Goal: Task Accomplishment & Management: Use online tool/utility

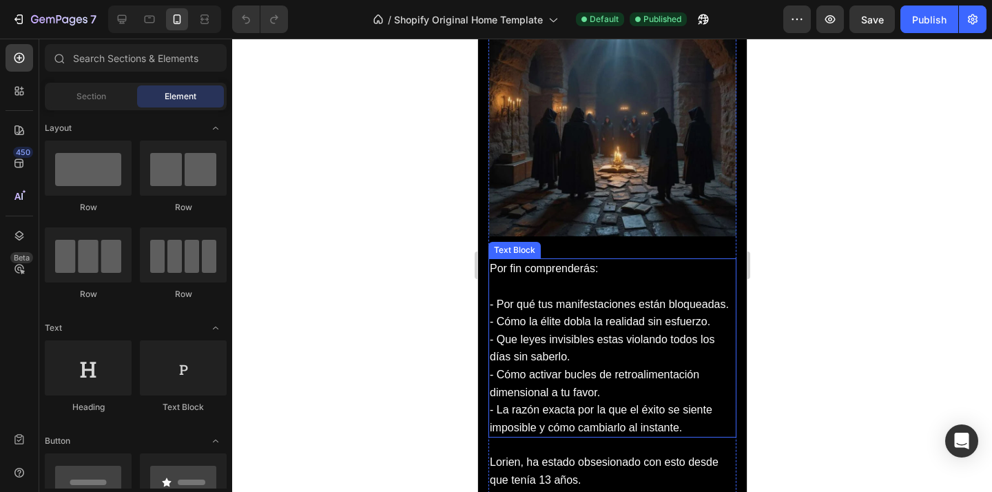
scroll to position [1384, 0]
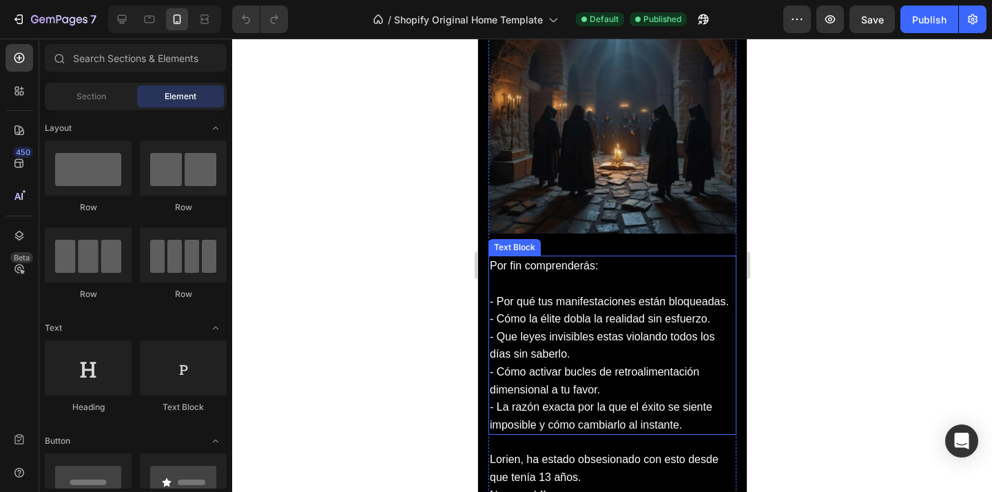
click at [664, 306] on p "- Por qué tus manifestaciones están bloqueadas." at bounding box center [611, 302] width 245 height 18
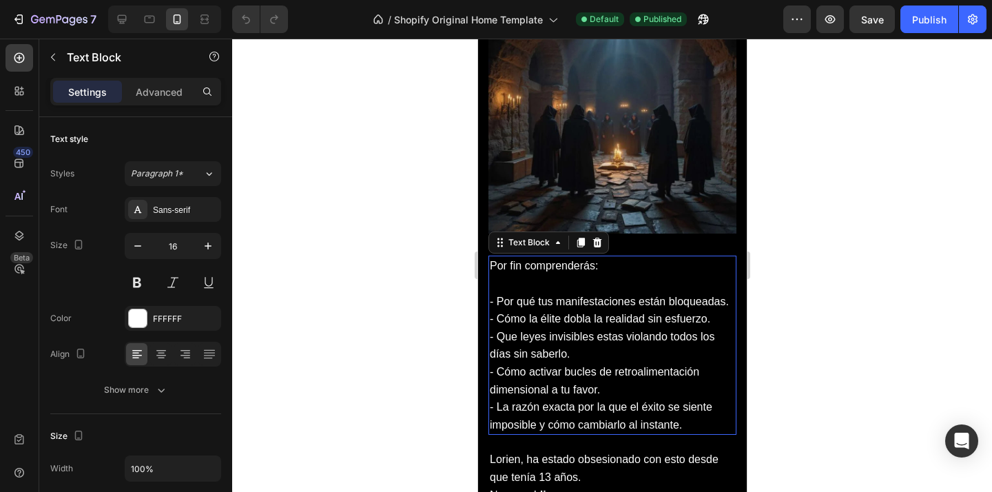
click at [680, 303] on p "- Por qué tus manifestaciones están bloqueadas." at bounding box center [611, 302] width 245 height 18
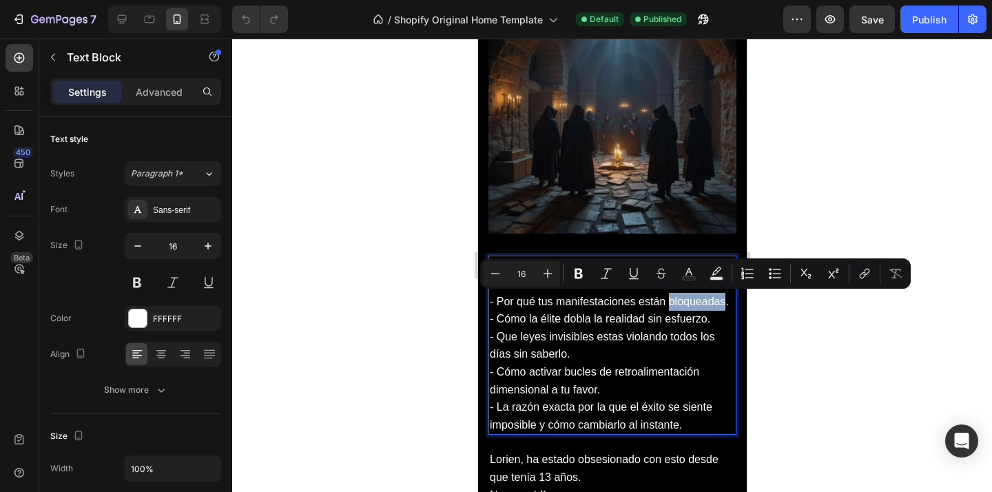
click at [690, 302] on p "- Por qué tus manifestaciones están bloqueadas." at bounding box center [611, 302] width 245 height 18
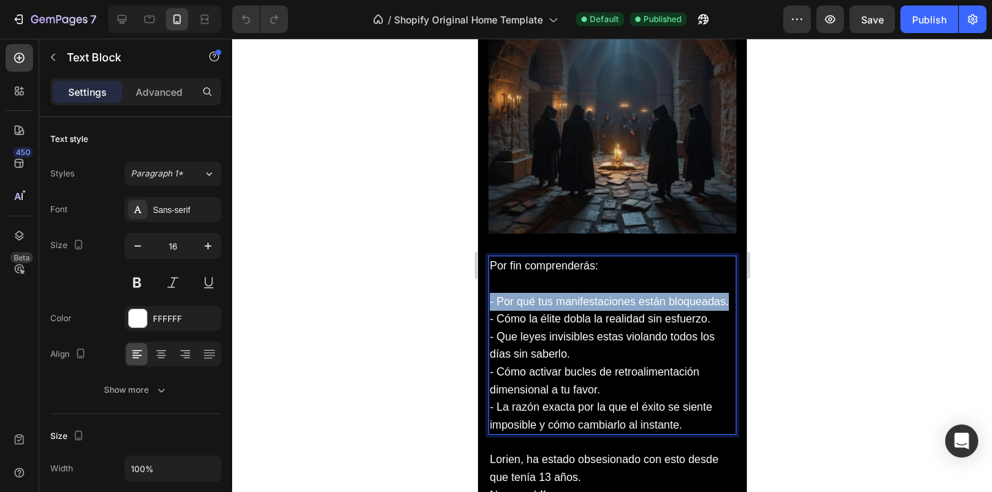
drag, startPoint x: 730, startPoint y: 301, endPoint x: 488, endPoint y: 302, distance: 241.7
click at [489, 302] on p "- Por qué tus manifestaciones están bloqueadas." at bounding box center [611, 302] width 245 height 18
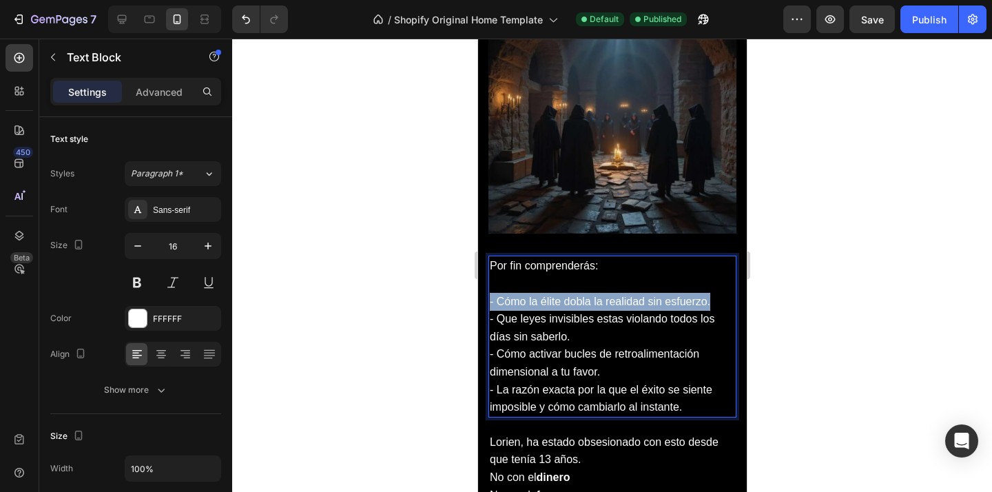
drag, startPoint x: 712, startPoint y: 300, endPoint x: 490, endPoint y: 301, distance: 222.5
click at [490, 301] on p "- Cómo la élite dobla la realidad sin esfuerzo." at bounding box center [611, 302] width 245 height 18
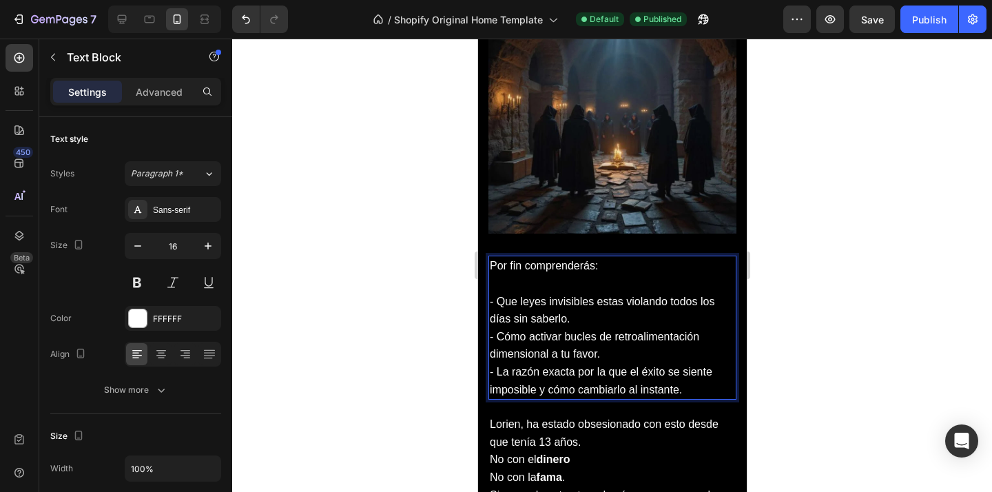
click at [586, 316] on p "- Que leyes invisibles estas violando todos los días sin saberlo." at bounding box center [611, 310] width 245 height 35
click at [512, 304] on p "- Que leyes invisibles estas violando todos los días sin saberlo." at bounding box center [611, 310] width 245 height 35
click at [514, 304] on p "- Que leyes invisibles estas violando todos los días sin saberlo." at bounding box center [611, 310] width 245 height 35
click at [826, 313] on div at bounding box center [612, 265] width 760 height 453
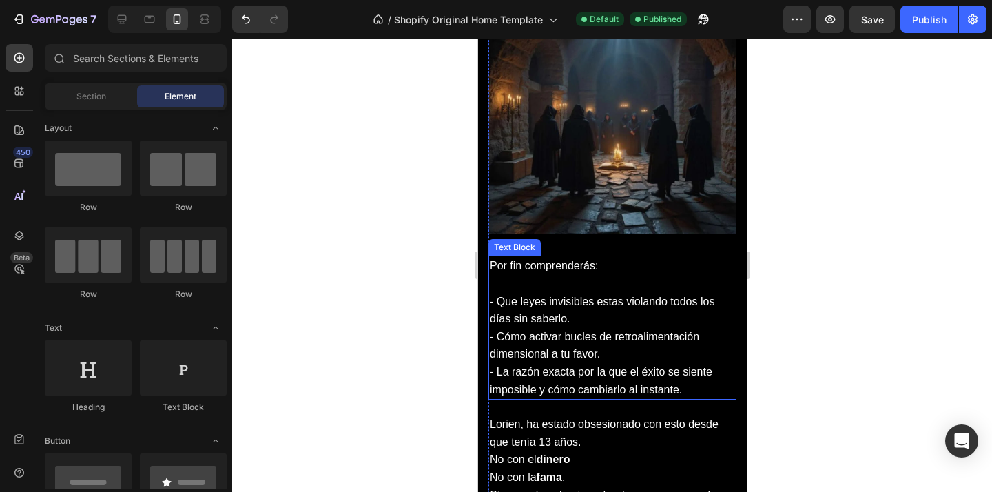
click at [636, 282] on p "Rich Text Editor. Editing area: main" at bounding box center [611, 284] width 245 height 18
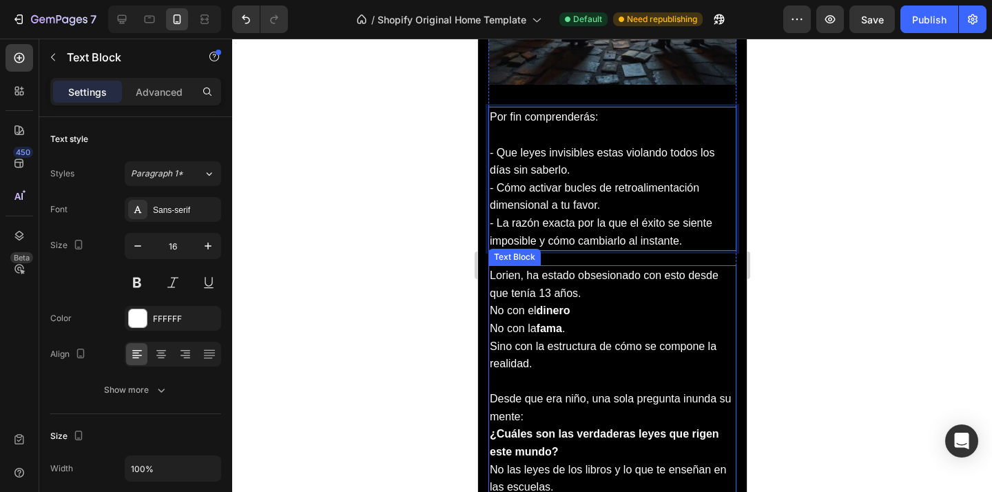
scroll to position [1533, 0]
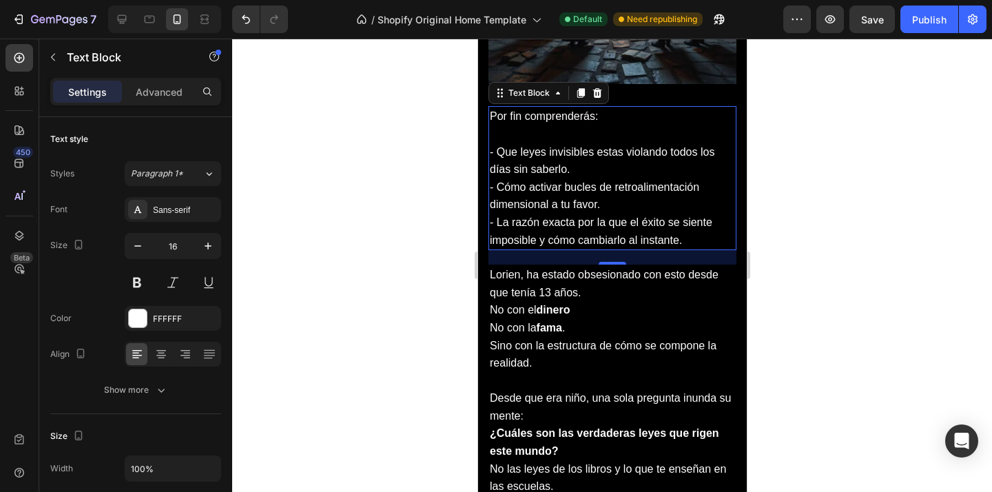
click at [829, 306] on div at bounding box center [612, 265] width 760 height 453
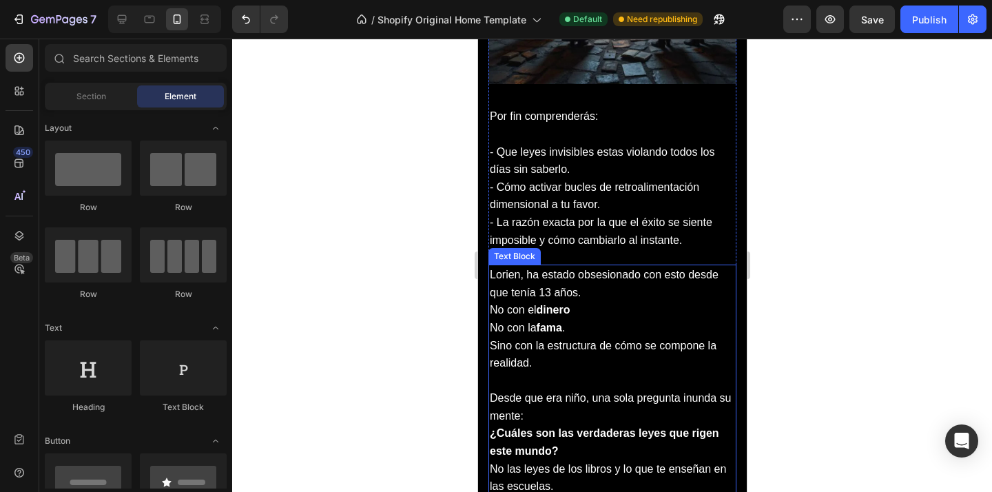
click at [493, 310] on p "Lorien, ha estado obsesionado con esto desde que tenía 13 años. No con el diner…" at bounding box center [611, 319] width 245 height 106
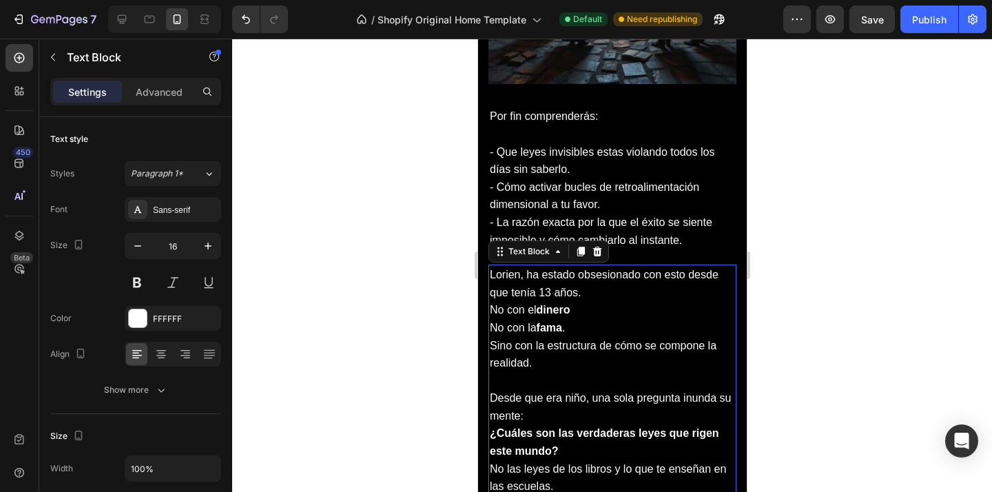
click at [491, 310] on p "Lorien, ha estado obsesionado con esto desde que tenía 13 años. No con el diner…" at bounding box center [611, 319] width 245 height 106
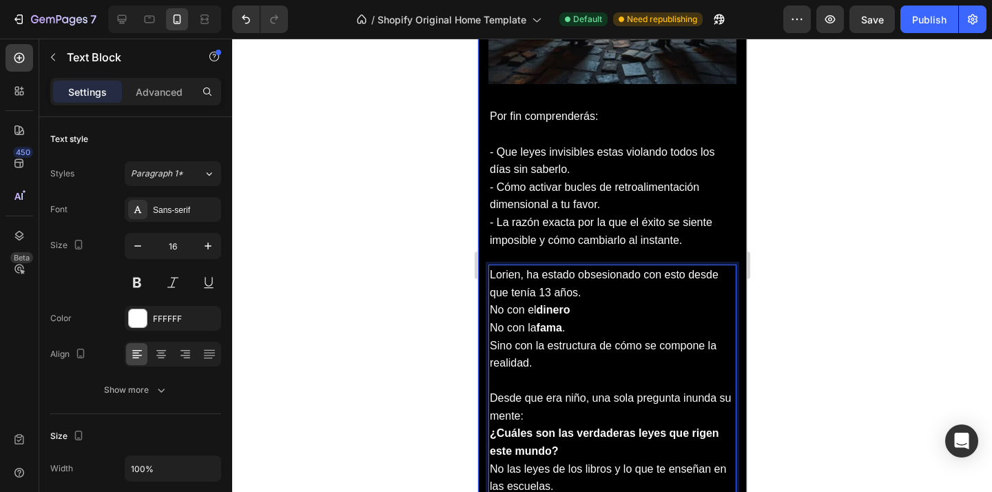
click at [774, 315] on div at bounding box center [612, 265] width 760 height 453
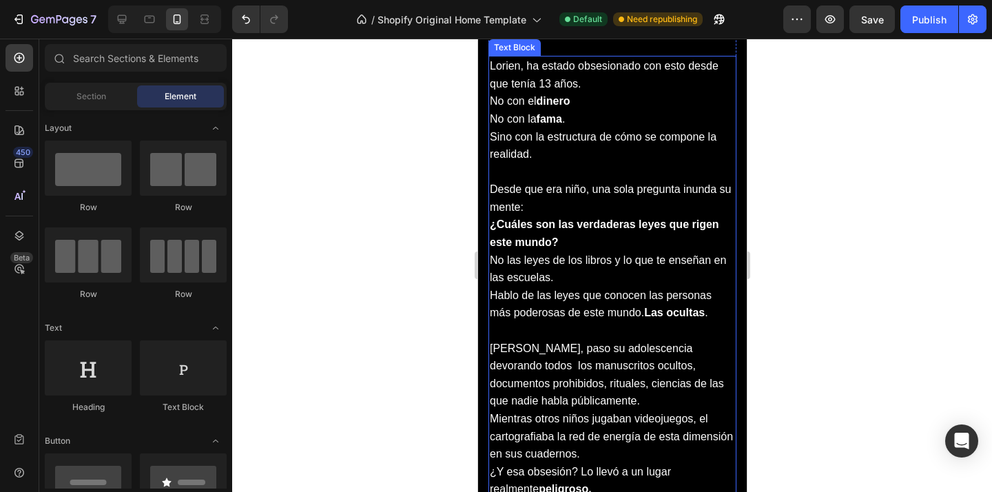
scroll to position [1746, 0]
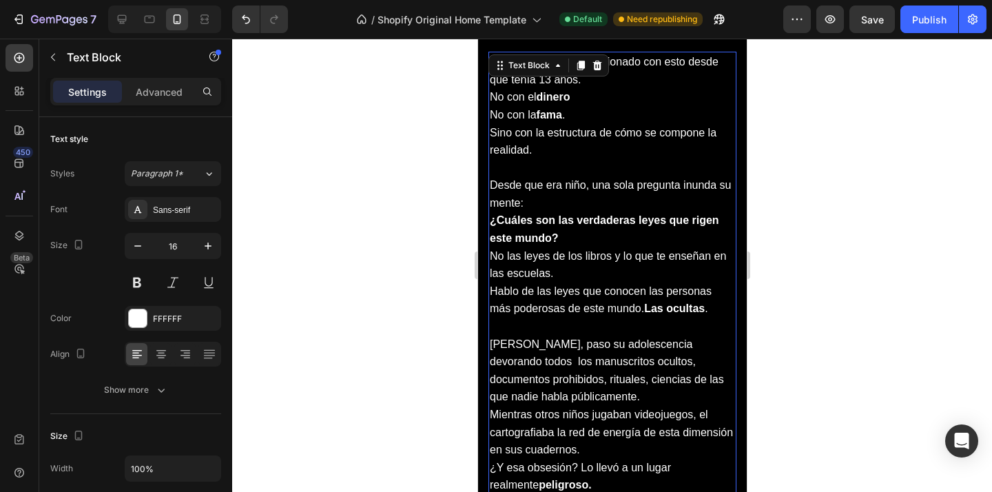
click at [550, 220] on strong "¿Cuáles son las verdaderas leyes que rigen este mundo?" at bounding box center [603, 229] width 229 height 30
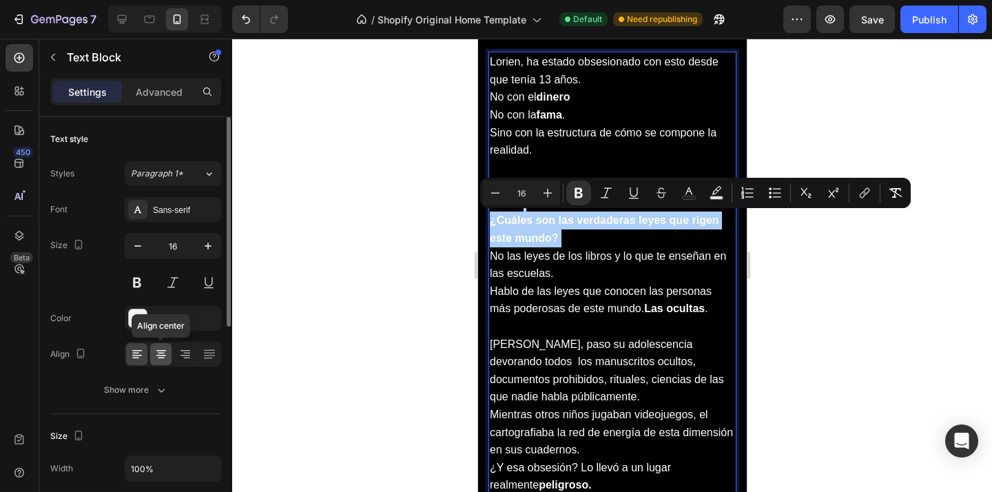
click at [167, 357] on icon at bounding box center [161, 354] width 14 height 14
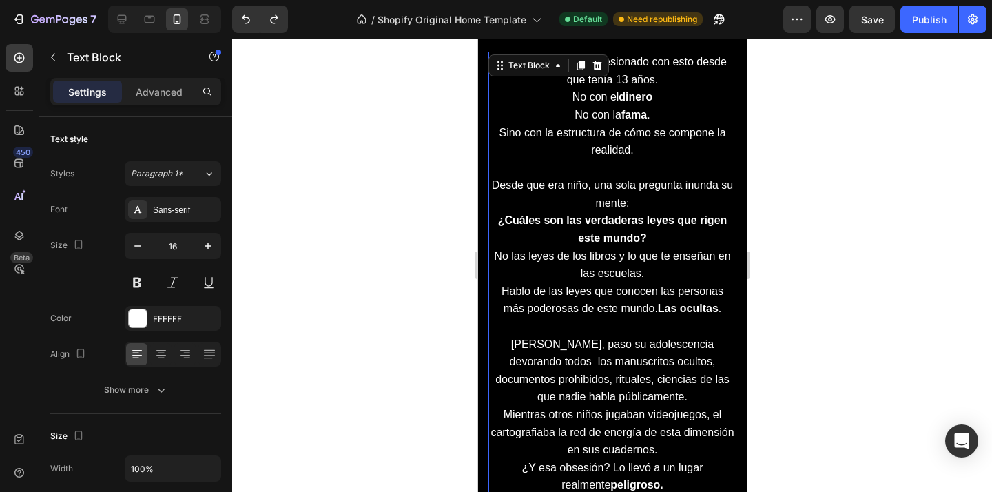
click at [815, 252] on div at bounding box center [612, 265] width 760 height 453
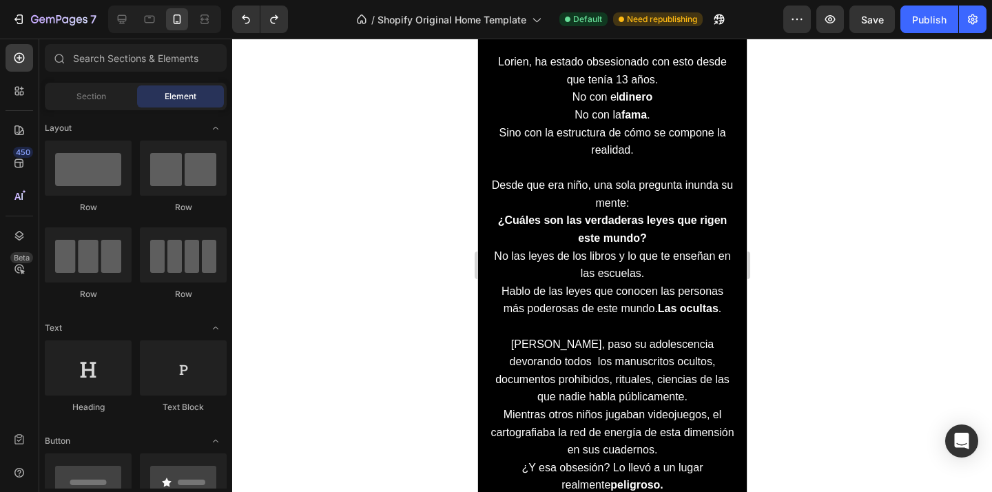
click at [813, 252] on div at bounding box center [612, 265] width 760 height 453
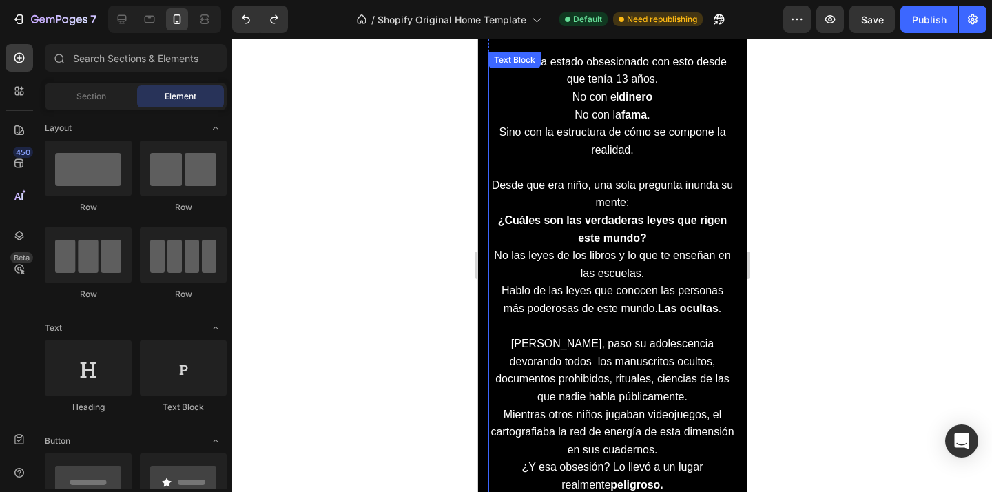
click at [671, 245] on p "Desde que era niño, una sola pregunta inunda su mente: ¿Cuáles son las verdader…" at bounding box center [611, 229] width 245 height 106
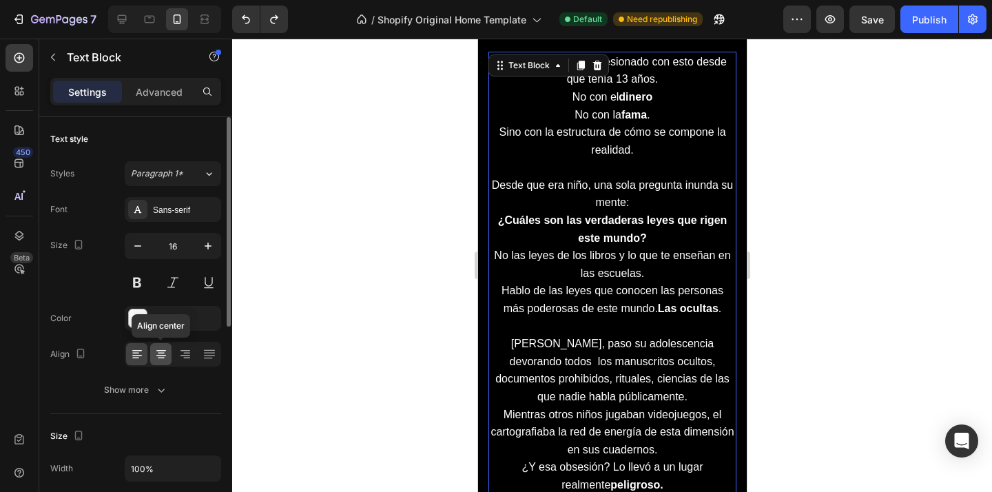
click at [162, 356] on icon at bounding box center [161, 354] width 14 height 14
click at [138, 356] on icon at bounding box center [137, 354] width 14 height 14
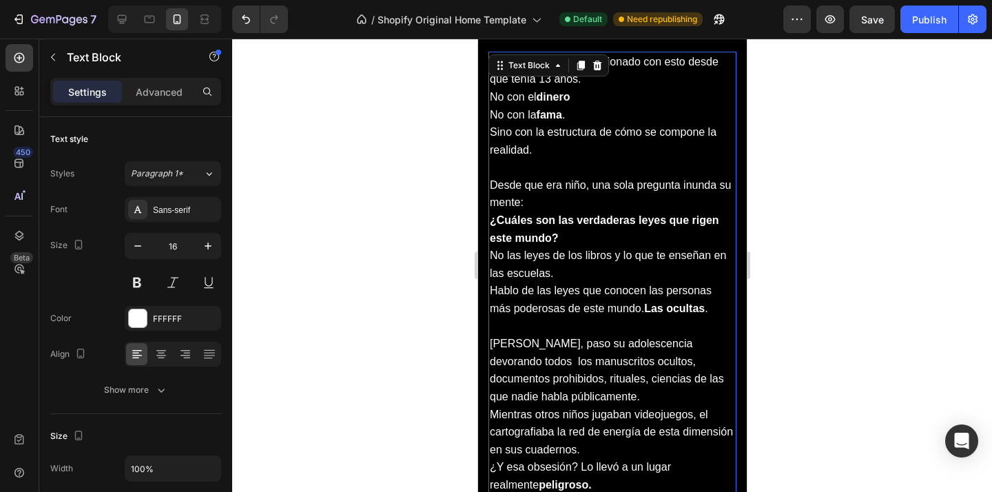
click at [360, 272] on div at bounding box center [612, 265] width 760 height 453
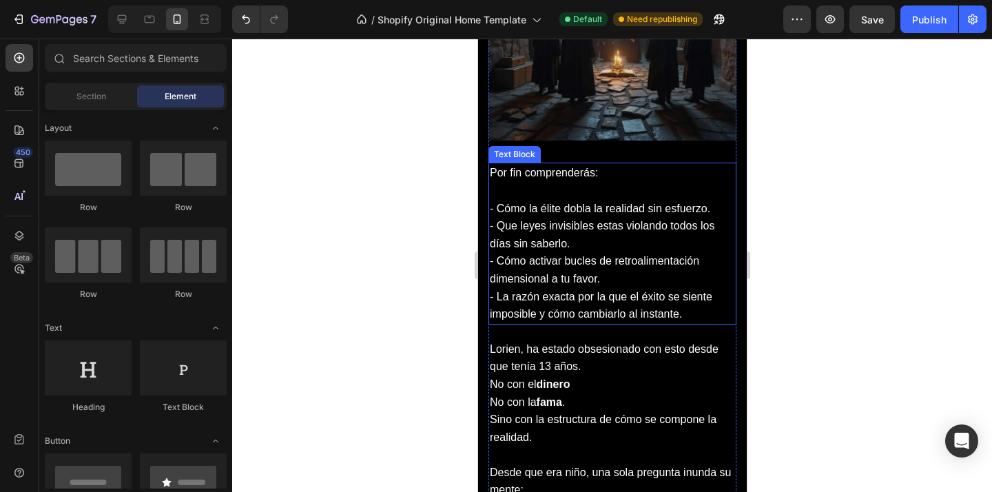
scroll to position [1480, 0]
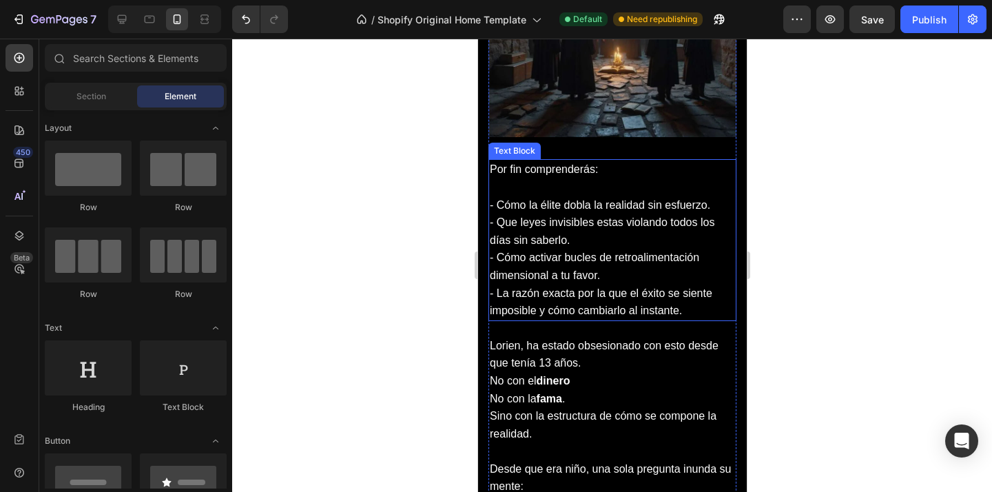
click at [720, 206] on p "- Cómo la élite dobla la realidad sin esfuerzo." at bounding box center [611, 205] width 245 height 18
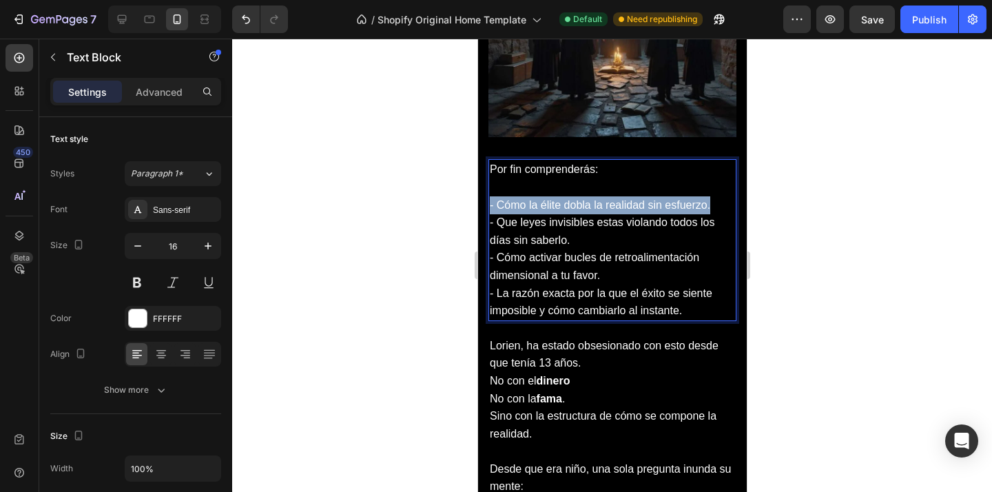
drag, startPoint x: 716, startPoint y: 207, endPoint x: 491, endPoint y: 211, distance: 225.3
click at [491, 211] on p "- Cómo la élite dobla la realidad sin esfuerzo." at bounding box center [611, 205] width 245 height 18
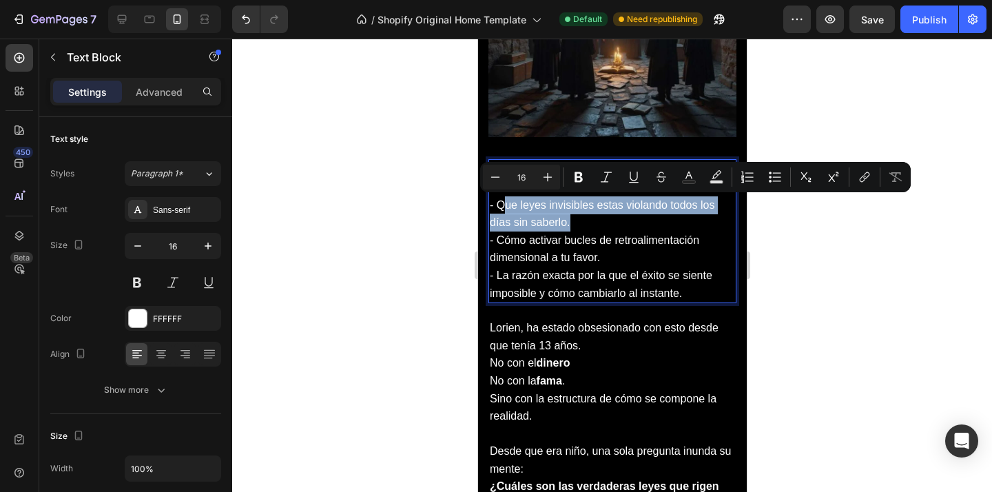
drag, startPoint x: 572, startPoint y: 218, endPoint x: 541, endPoint y: 203, distance: 33.6
click at [505, 204] on p "- Que leyes invisibles estas violando todos los días sin saberlo." at bounding box center [611, 213] width 245 height 35
click at [579, 207] on p "- Que leyes invisibles estas violando todos los días sin saberlo." at bounding box center [611, 213] width 245 height 35
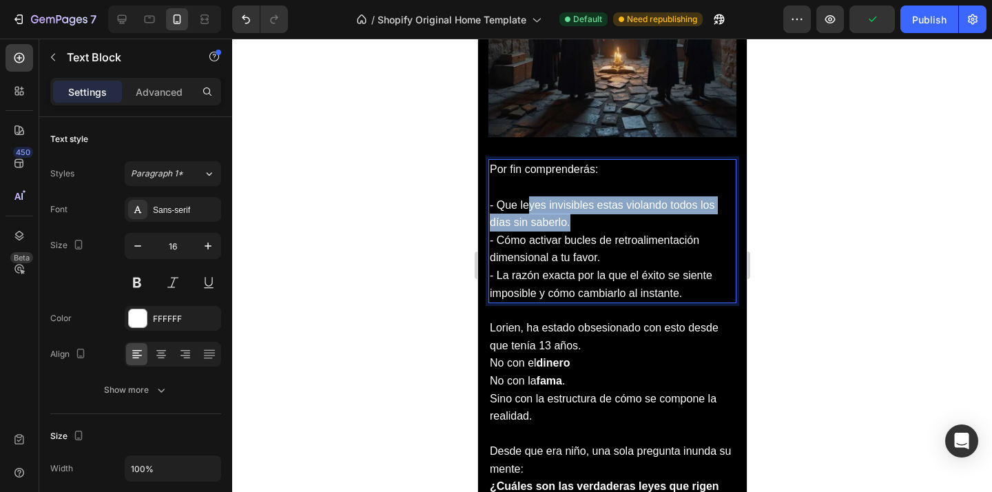
drag, startPoint x: 594, startPoint y: 218, endPoint x: 600, endPoint y: 213, distance: 7.3
click at [541, 210] on p "- Que leyes invisibles estas violando todos los días sin saberlo." at bounding box center [611, 213] width 245 height 35
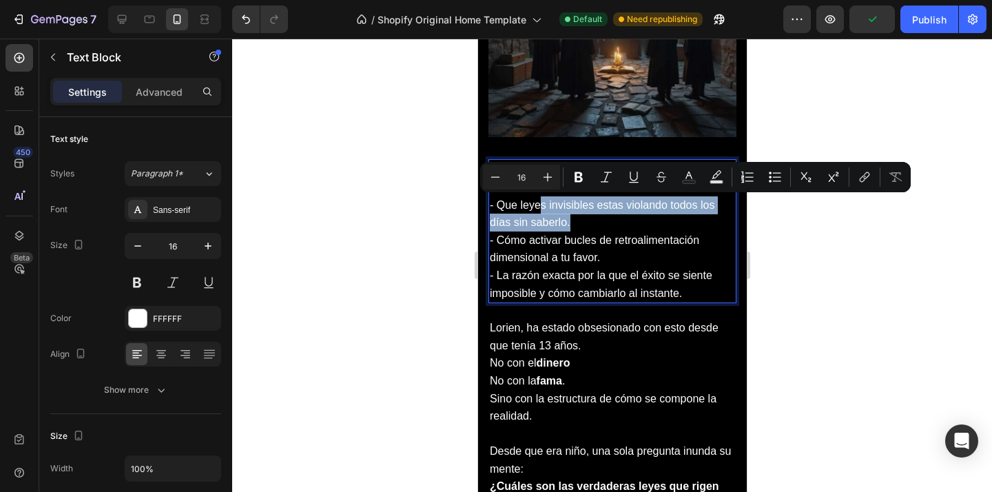
click at [612, 216] on p "- Que leyes invisibles estas violando todos los días sin saberlo." at bounding box center [611, 213] width 245 height 35
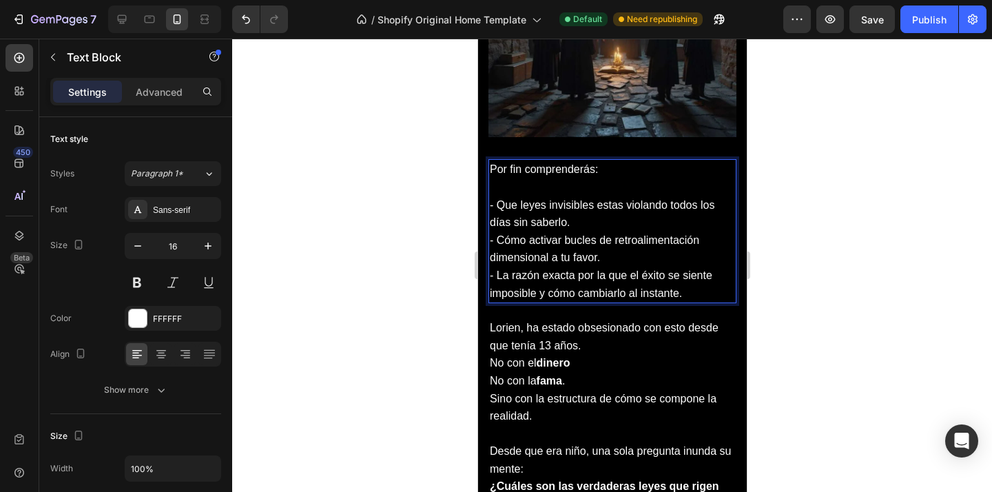
click at [577, 192] on p "Rich Text Editor. Editing area: main" at bounding box center [611, 187] width 245 height 18
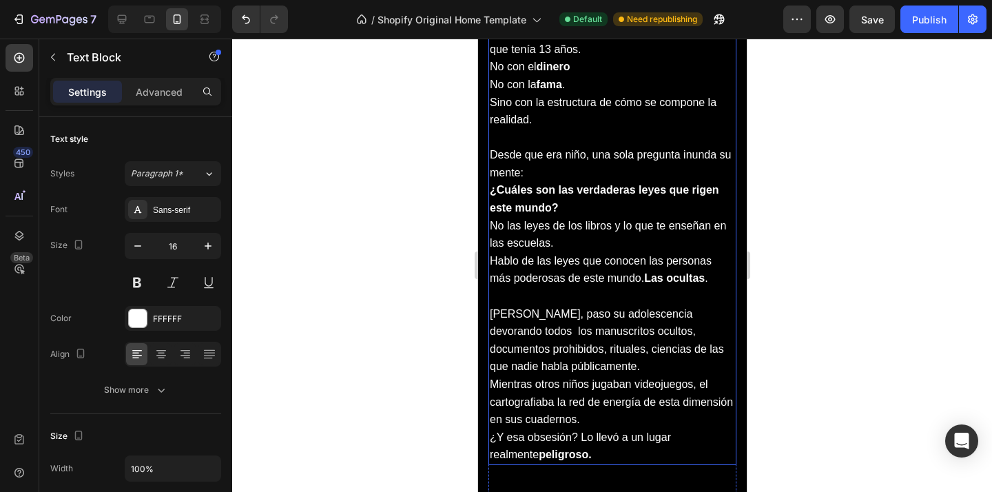
scroll to position [1782, 0]
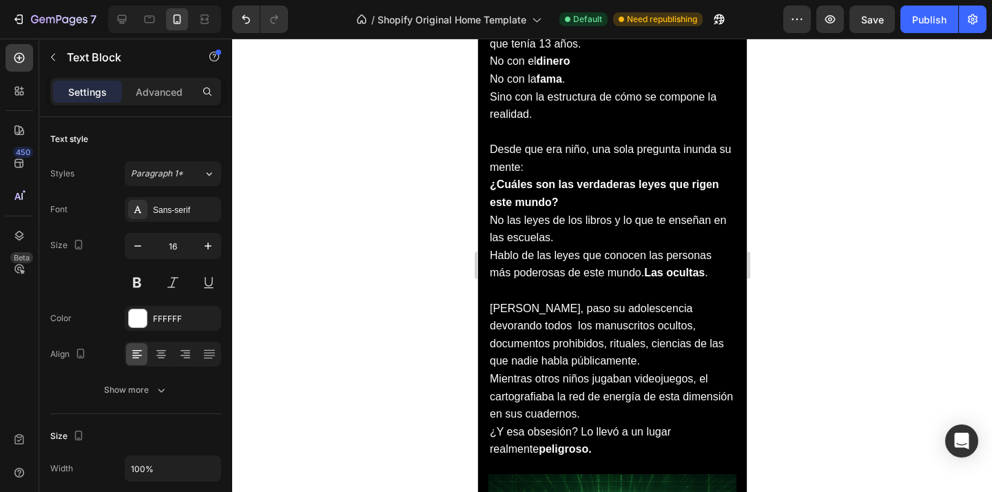
click at [810, 195] on div at bounding box center [612, 265] width 760 height 453
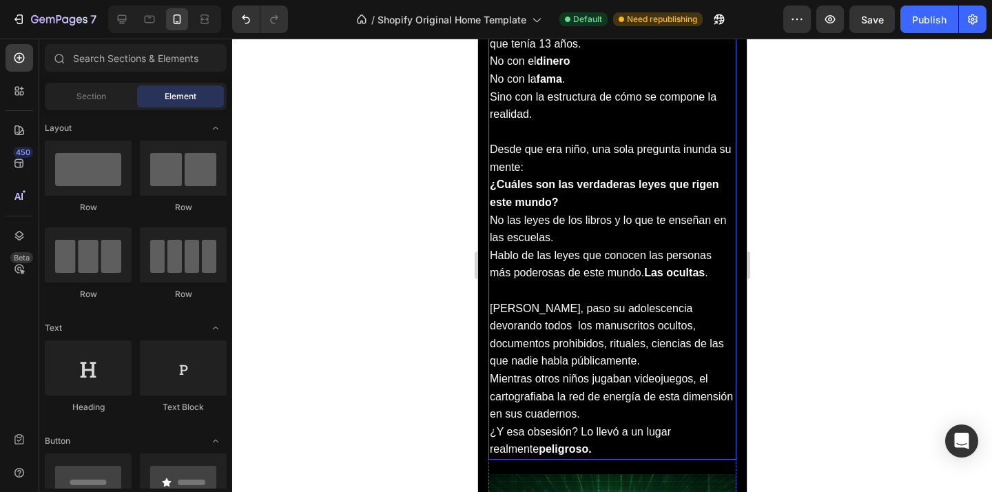
click at [601, 221] on p "Desde que era niño, una sola pregunta inunda su mente: ¿Cuáles son las verdader…" at bounding box center [611, 193] width 245 height 106
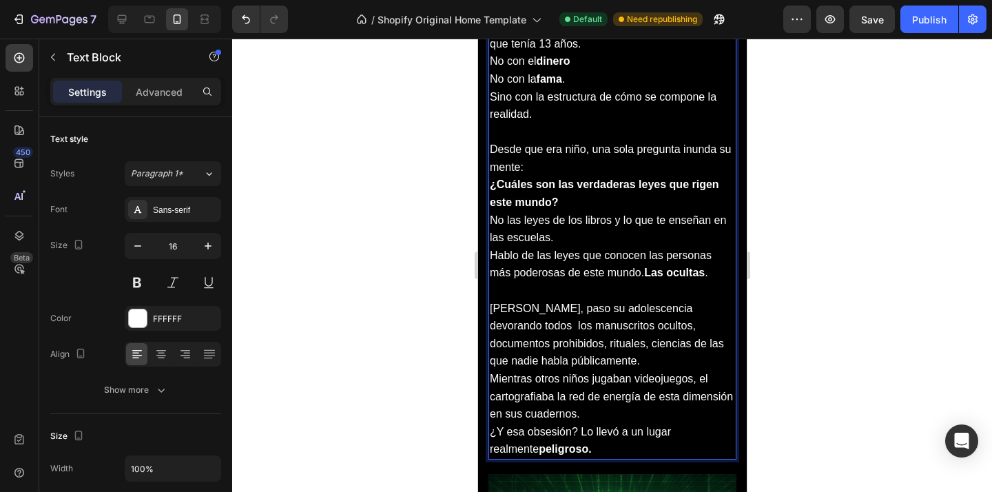
click at [605, 236] on p "Desde que era niño, una sola pregunta inunda su mente: ¿Cuáles son las verdader…" at bounding box center [611, 193] width 245 height 106
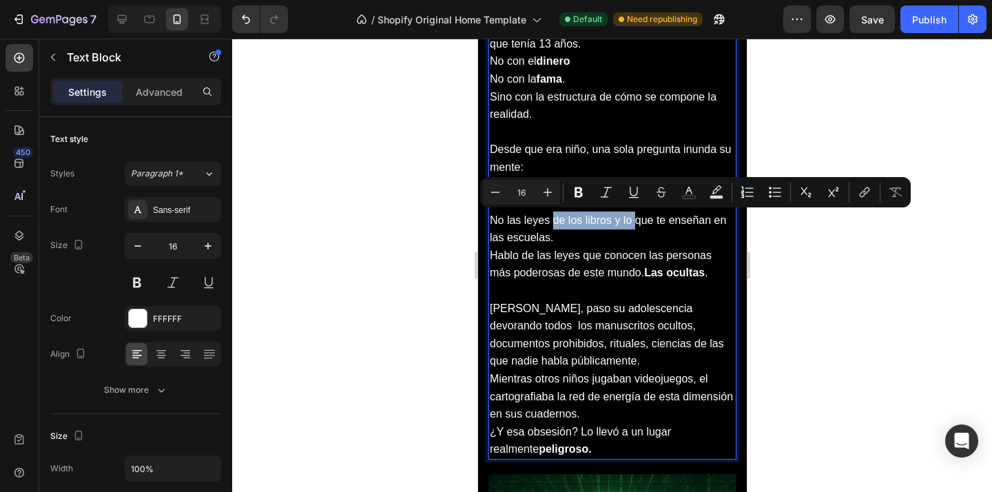
drag, startPoint x: 633, startPoint y: 222, endPoint x: 552, endPoint y: 227, distance: 81.4
click at [552, 227] on p "Desde que era niño, una sola pregunta inunda su mente: ¿Cuáles son las verdader…" at bounding box center [611, 193] width 245 height 106
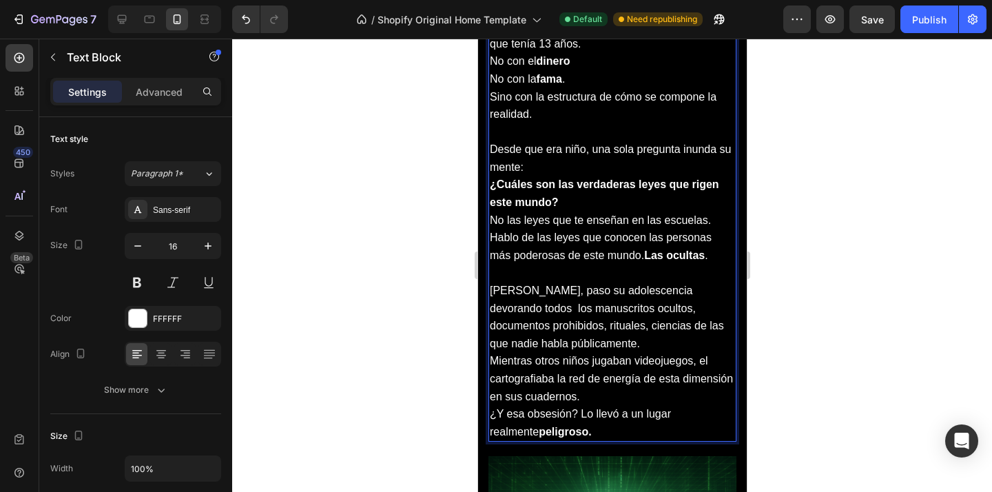
click at [706, 224] on p "Desde que era niño, una sola pregunta inunda su mente: ¿Cuáles son las verdader…" at bounding box center [611, 184] width 245 height 88
click at [580, 223] on p "Desde que era niño, una sola pregunta inunda su mente: ¿Cuáles son las verdader…" at bounding box center [611, 184] width 245 height 88
click at [711, 222] on p "Desde que era niño, una sola pregunta inunda su mente: ¿Cuáles son las verdader…" at bounding box center [611, 184] width 245 height 88
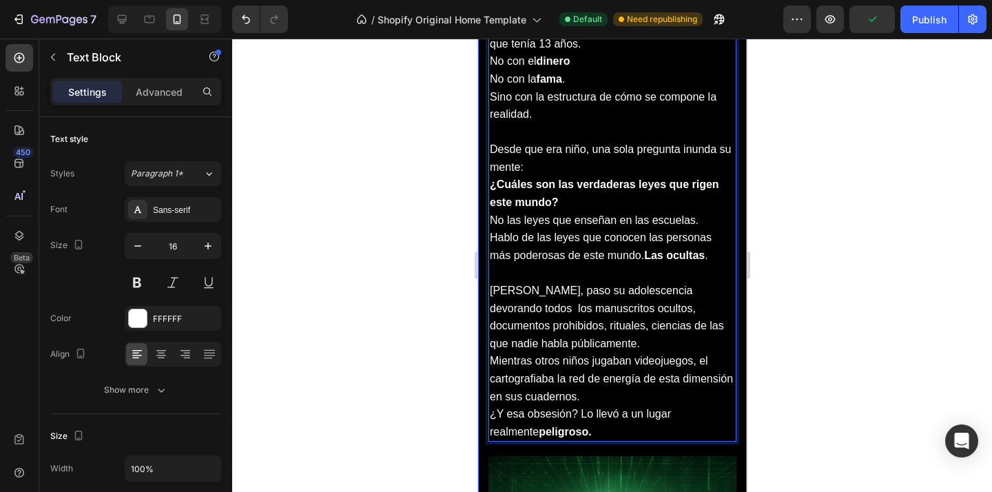
click at [802, 238] on div at bounding box center [612, 265] width 760 height 453
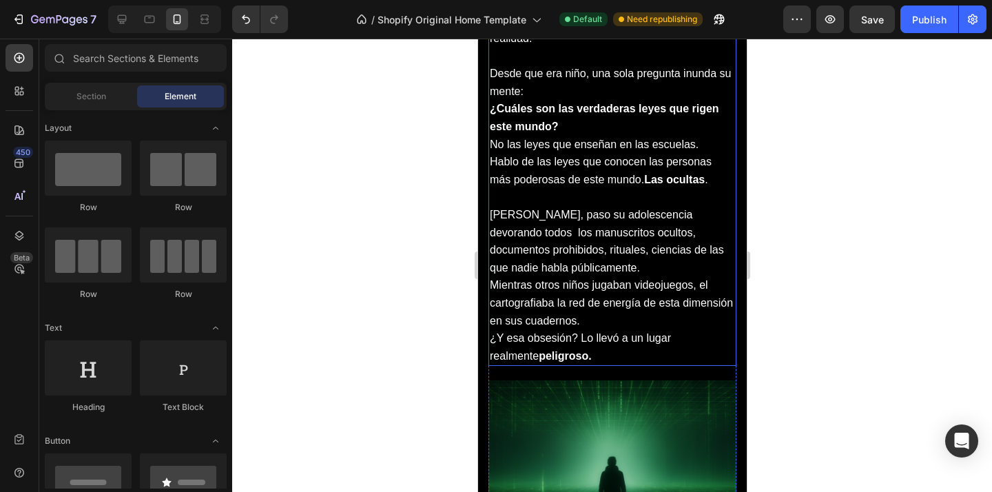
scroll to position [1858, 0]
click at [495, 233] on p "[PERSON_NAME], paso su adolescencia devorando todos los manuscritos ocultos, do…" at bounding box center [611, 266] width 245 height 123
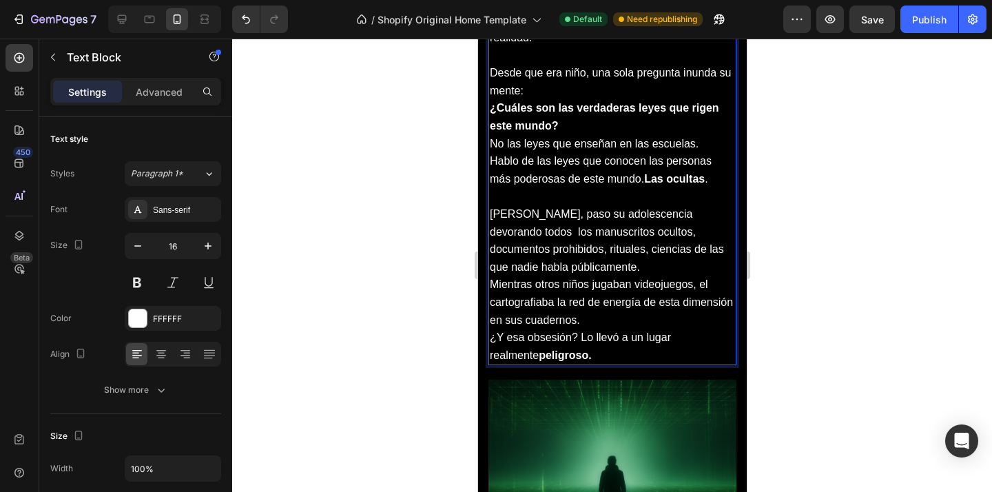
click at [494, 233] on p "[PERSON_NAME], paso su adolescencia devorando todos los manuscritos ocultos, do…" at bounding box center [611, 266] width 245 height 123
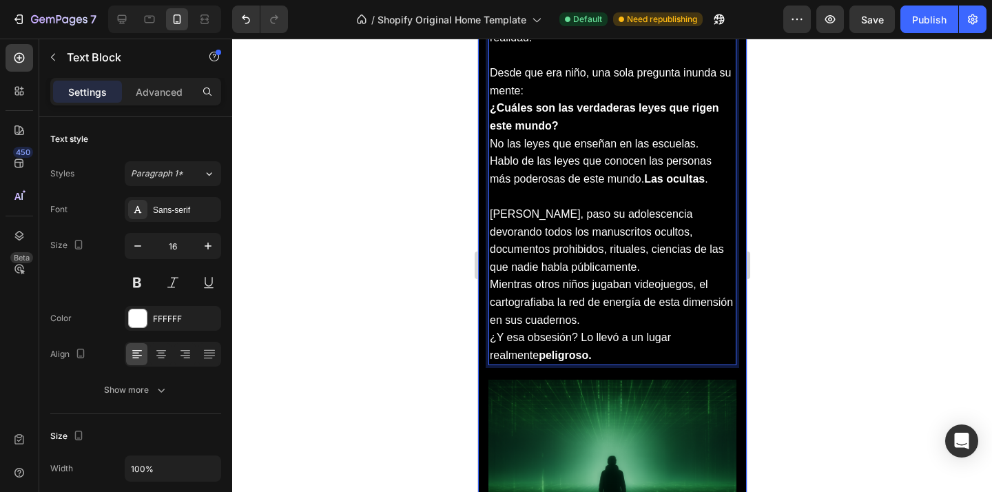
click at [773, 226] on div at bounding box center [612, 265] width 760 height 453
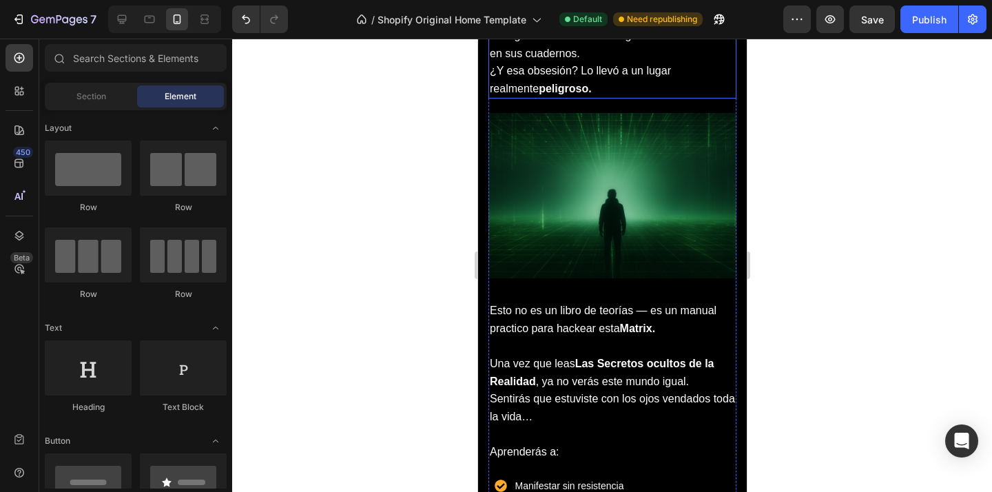
scroll to position [2146, 0]
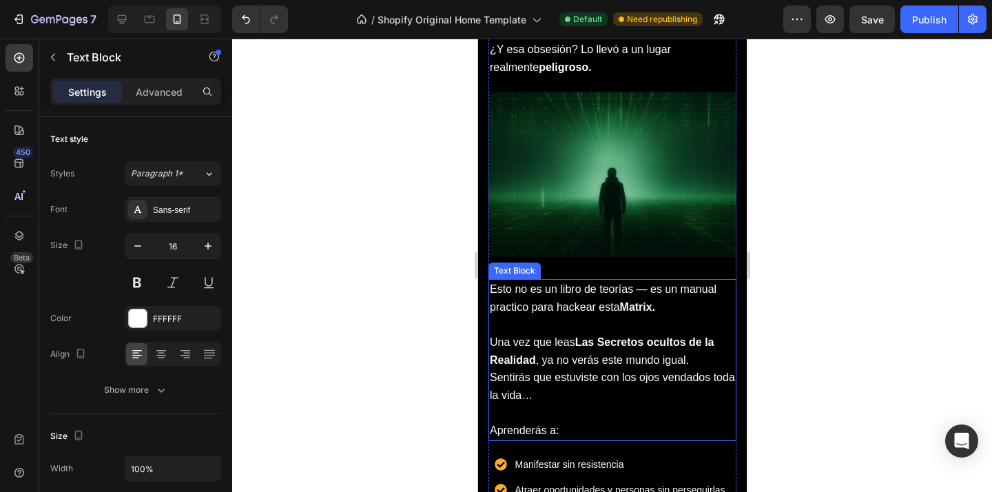
click at [683, 324] on p "Una vez que leas Las Secretos ocultos de la Realidad , ya no verás este mundo i…" at bounding box center [611, 360] width 245 height 88
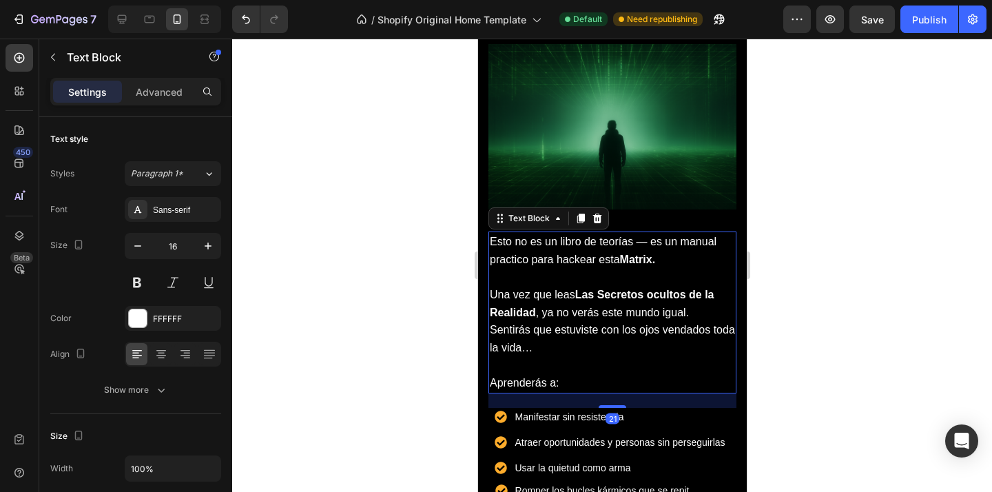
scroll to position [2199, 0]
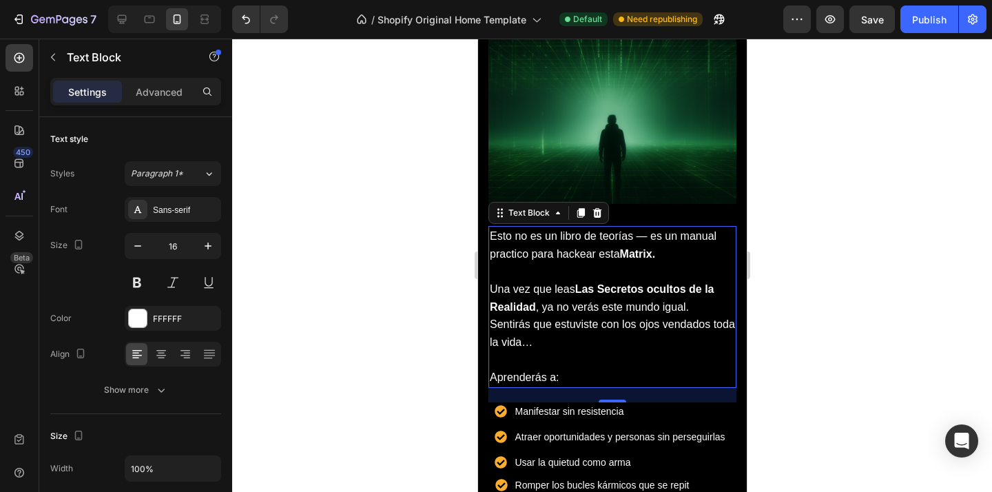
click at [811, 271] on div at bounding box center [612, 265] width 760 height 453
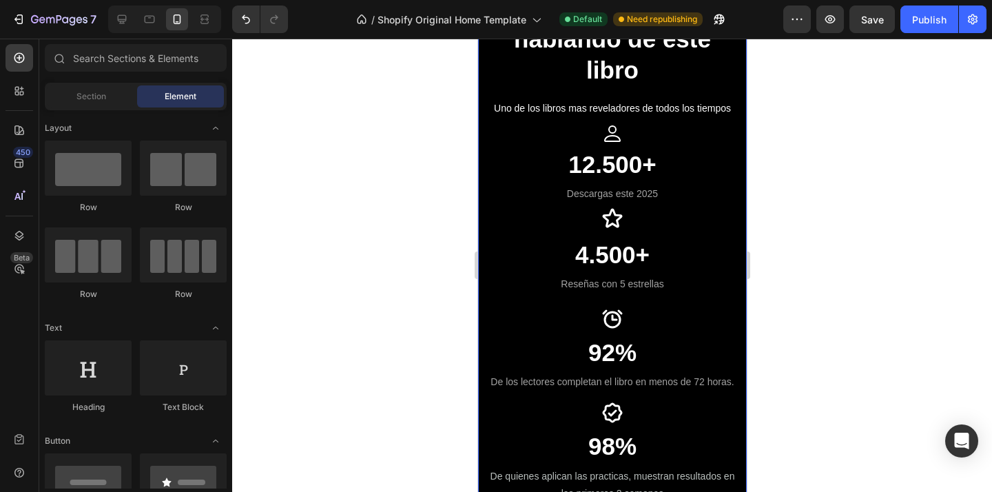
scroll to position [3565, 0]
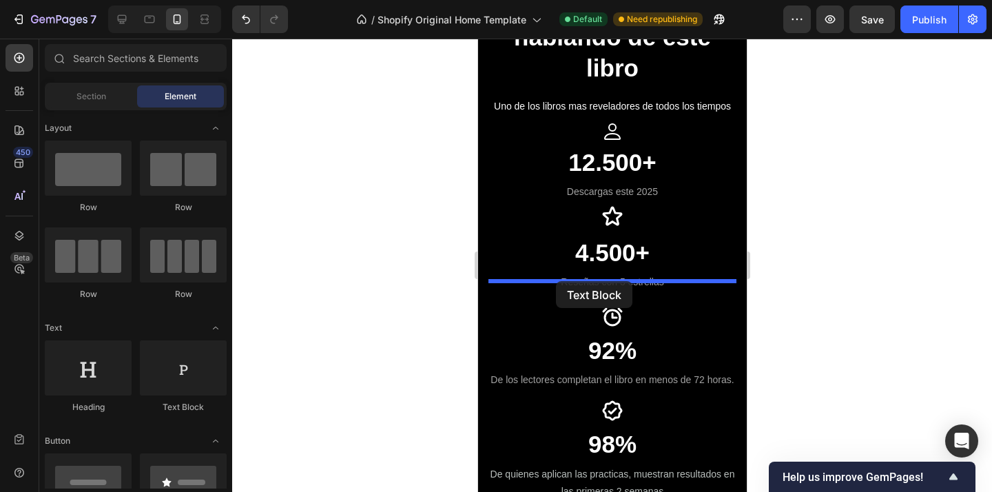
drag, startPoint x: 651, startPoint y: 406, endPoint x: 555, endPoint y: 281, distance: 157.7
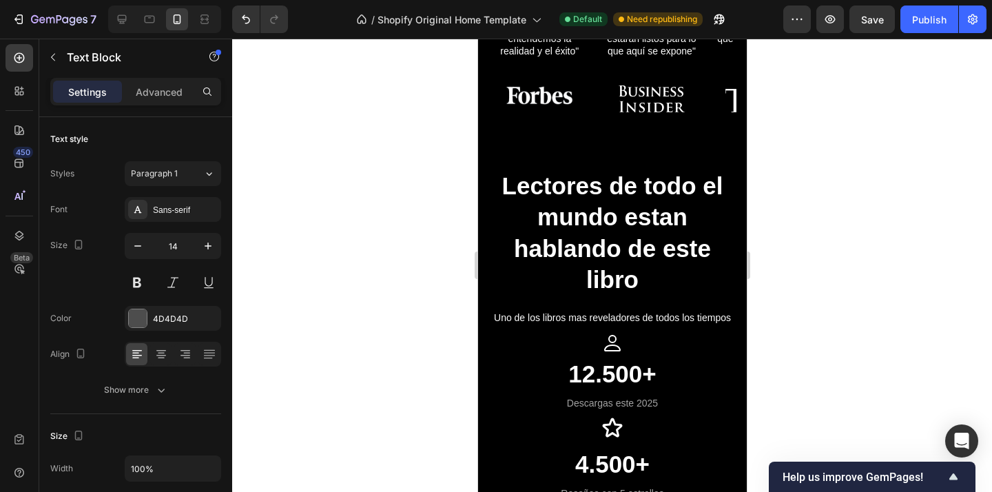
scroll to position [3485, 0]
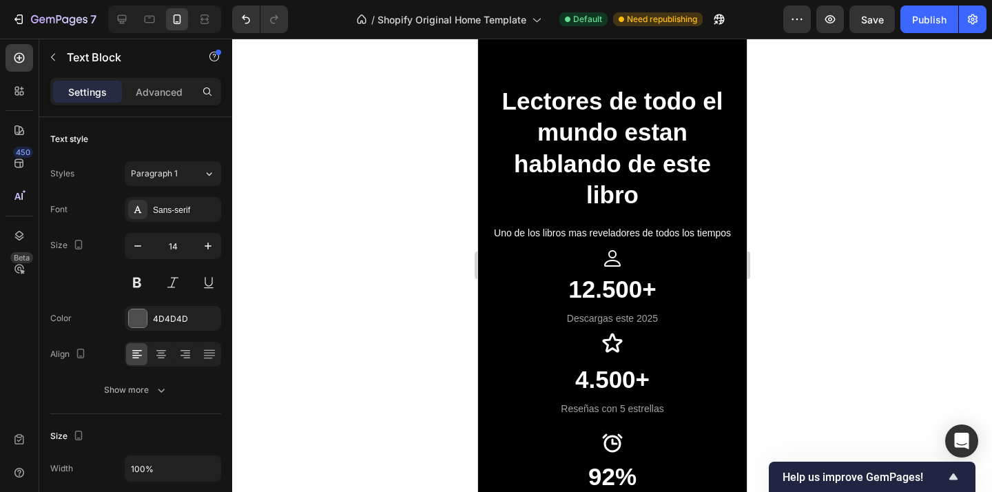
drag, startPoint x: 632, startPoint y: 369, endPoint x: 497, endPoint y: 369, distance: 135.7
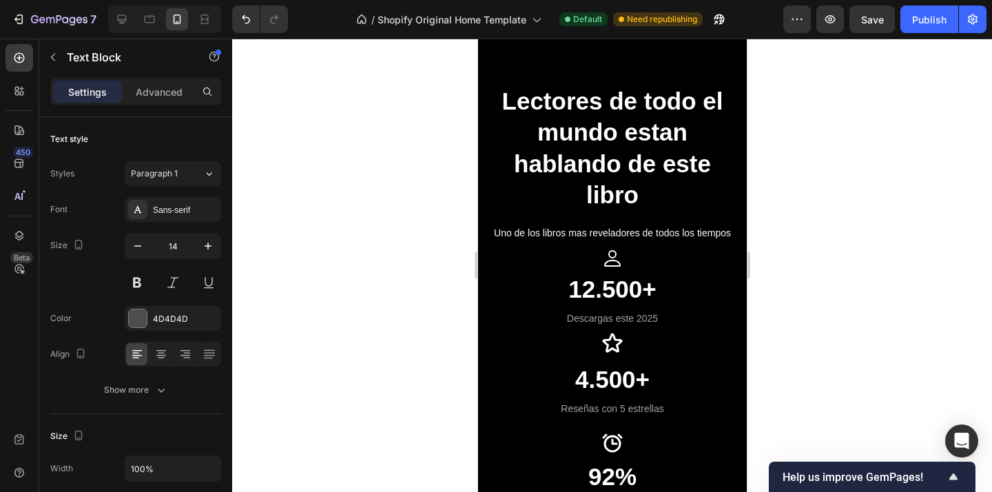
drag, startPoint x: 633, startPoint y: 372, endPoint x: 503, endPoint y: 373, distance: 129.5
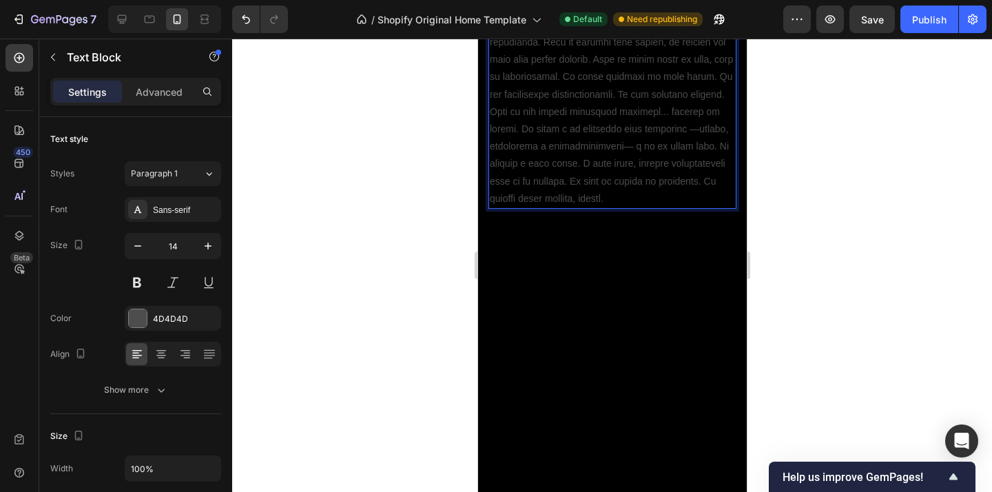
scroll to position [3765, 0]
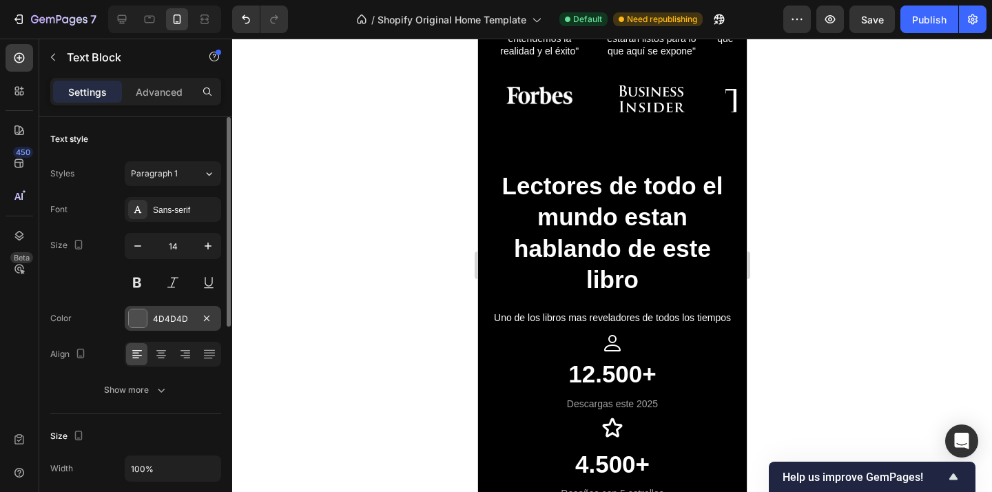
click at [184, 324] on div "4D4D4D" at bounding box center [173, 318] width 96 height 25
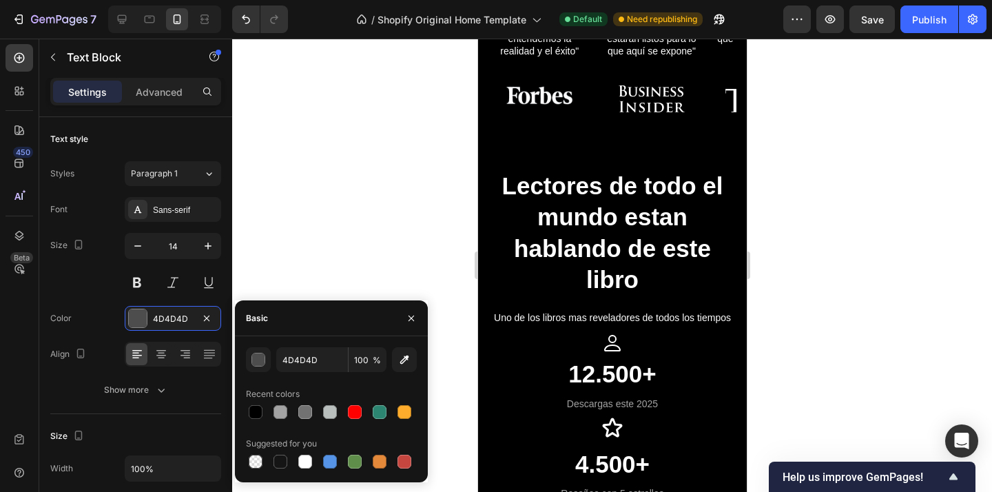
drag, startPoint x: 310, startPoint y: 457, endPoint x: 388, endPoint y: 425, distance: 84.9
click at [310, 457] on div at bounding box center [305, 462] width 14 height 14
type input "FFFFFF"
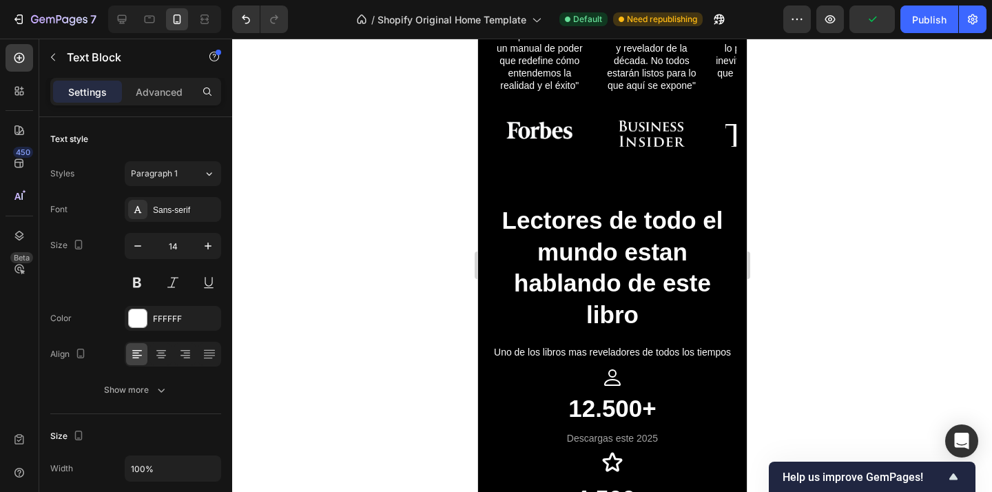
click at [793, 148] on div at bounding box center [612, 265] width 760 height 453
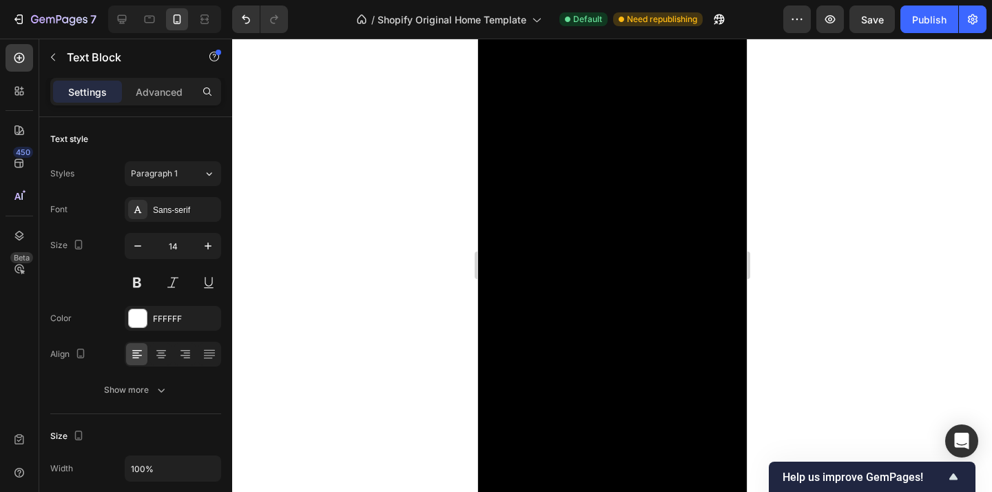
scroll to position [3768, 0]
drag, startPoint x: 490, startPoint y: 194, endPoint x: 702, endPoint y: 199, distance: 212.2
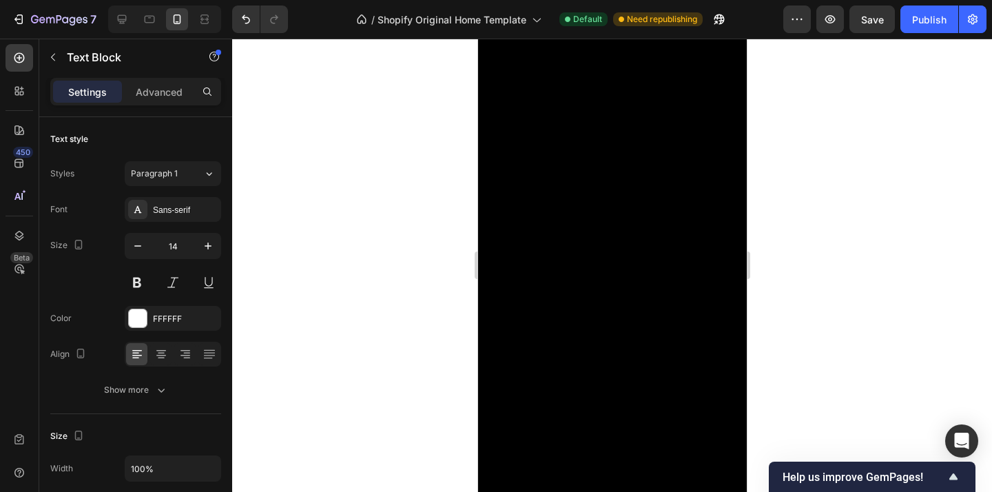
drag, startPoint x: 616, startPoint y: 208, endPoint x: 501, endPoint y: 194, distance: 115.2
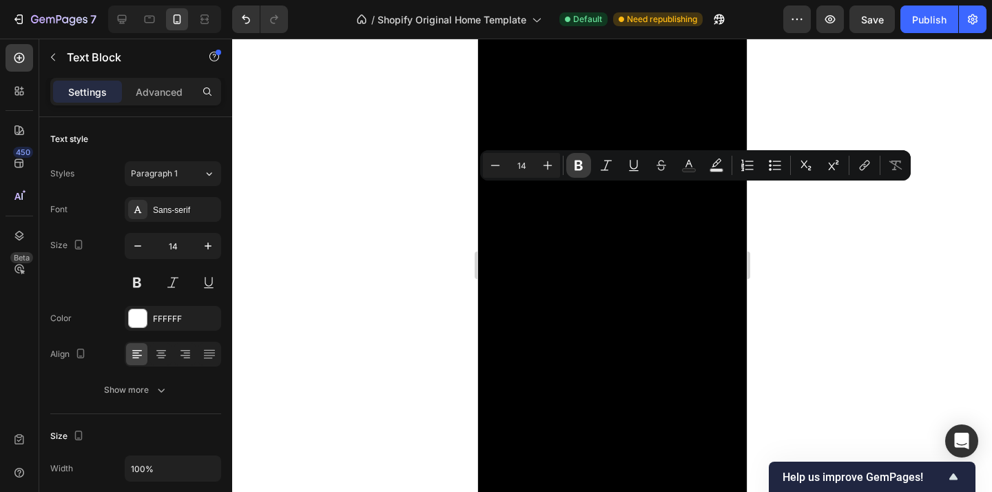
click at [585, 167] on button "Bold" at bounding box center [578, 165] width 25 height 25
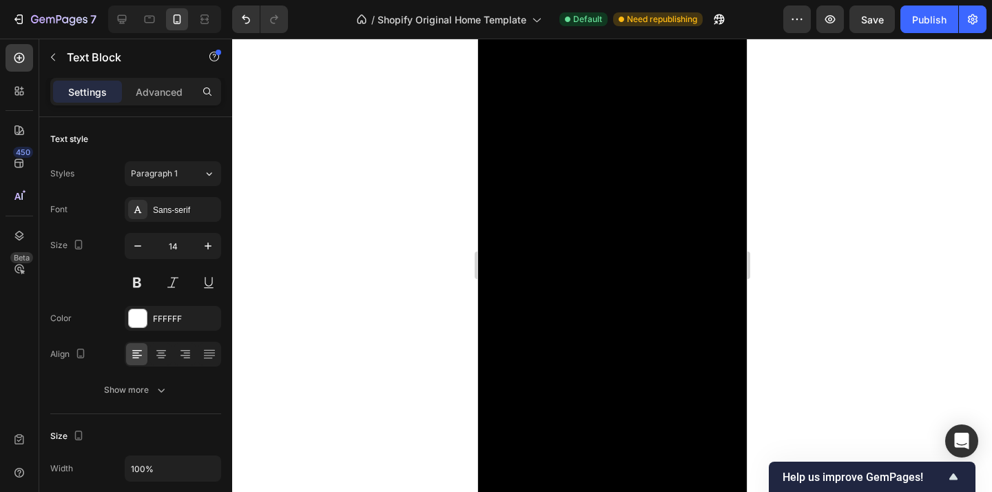
click at [830, 242] on div at bounding box center [612, 265] width 760 height 453
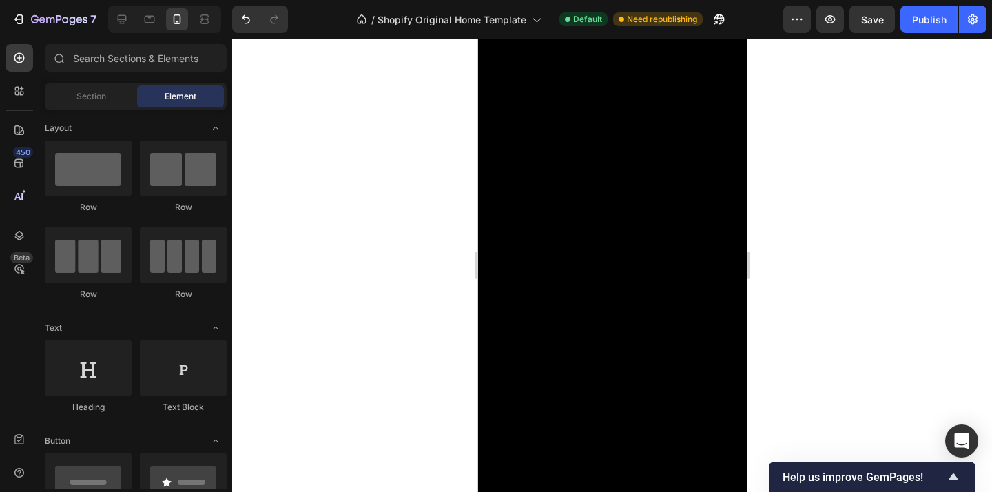
scroll to position [3811, 0]
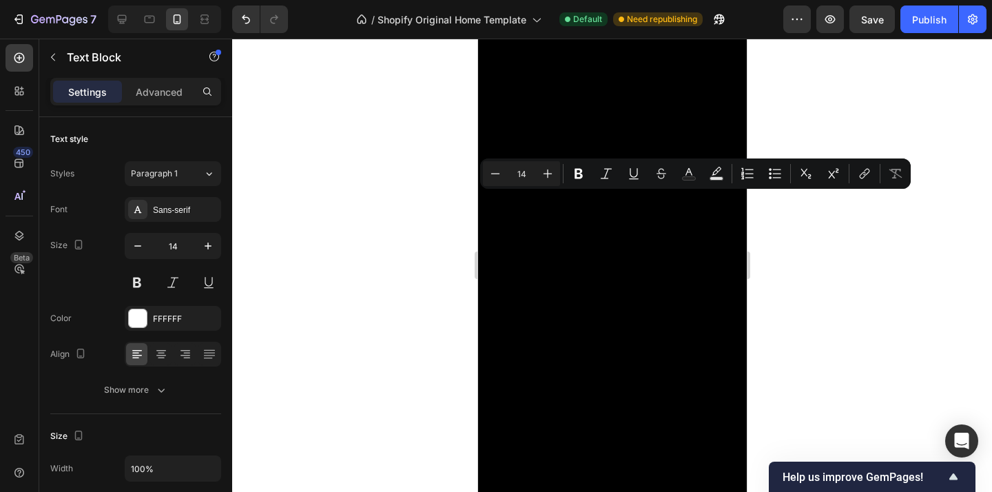
drag, startPoint x: 523, startPoint y: 221, endPoint x: 490, endPoint y: 203, distance: 37.6
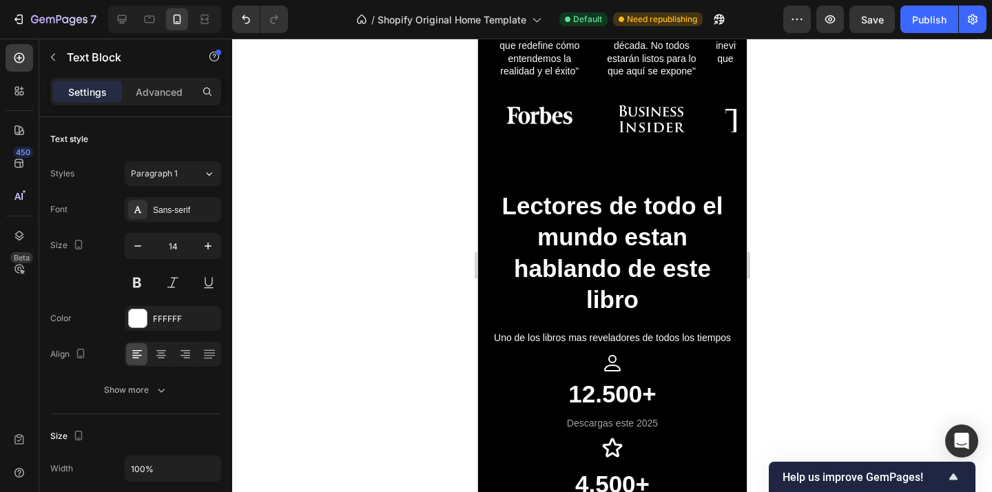
scroll to position [3844, 0]
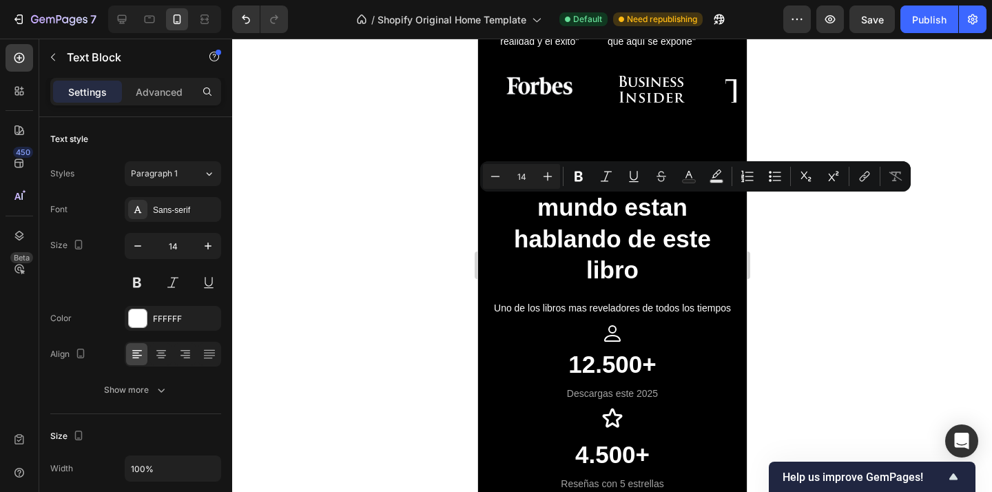
drag, startPoint x: 587, startPoint y: 202, endPoint x: 582, endPoint y: 217, distance: 15.5
click at [586, 175] on button "Bold" at bounding box center [578, 176] width 25 height 25
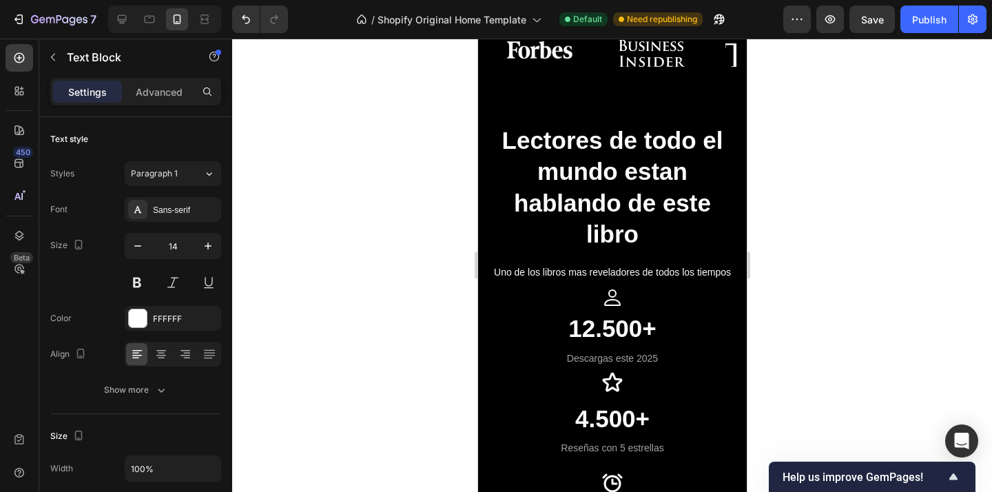
scroll to position [3900, 0]
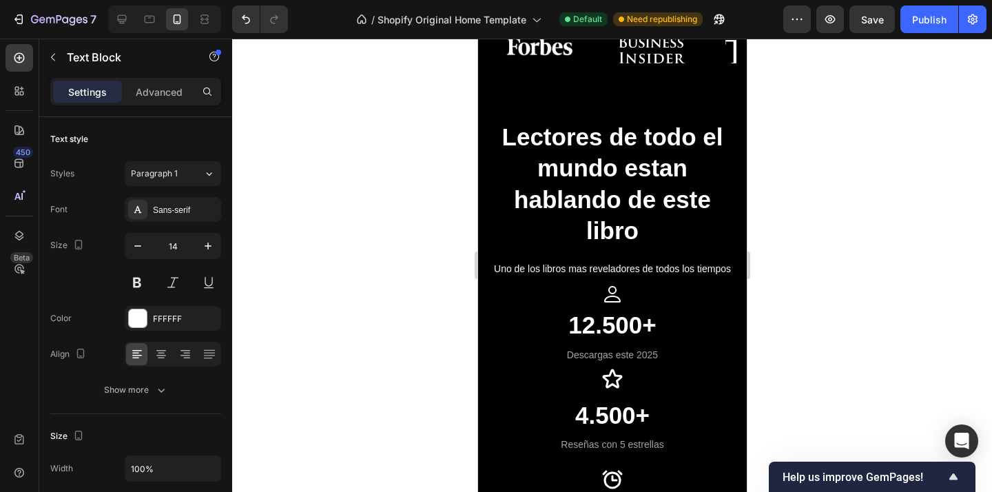
drag, startPoint x: 693, startPoint y: 202, endPoint x: 489, endPoint y: 204, distance: 203.9
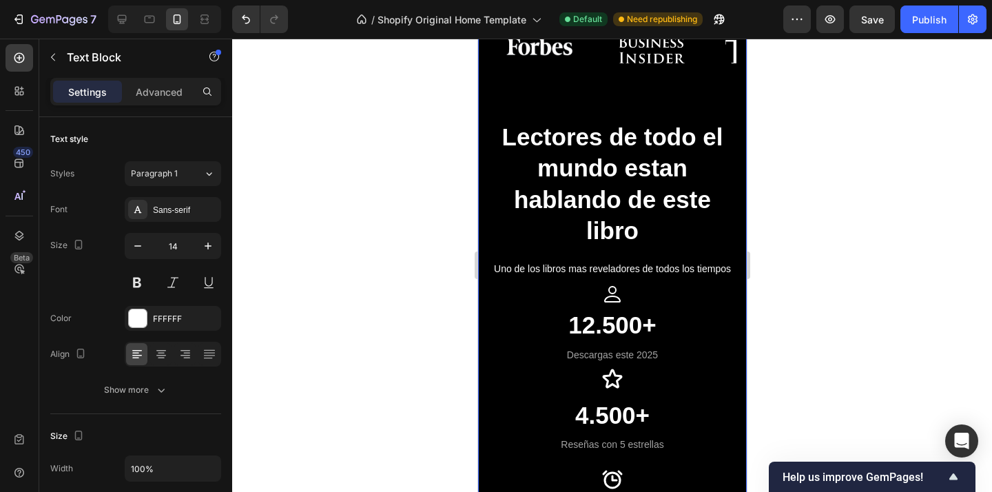
drag, startPoint x: 146, startPoint y: 284, endPoint x: 342, endPoint y: 269, distance: 196.2
click at [146, 284] on button at bounding box center [137, 282] width 25 height 25
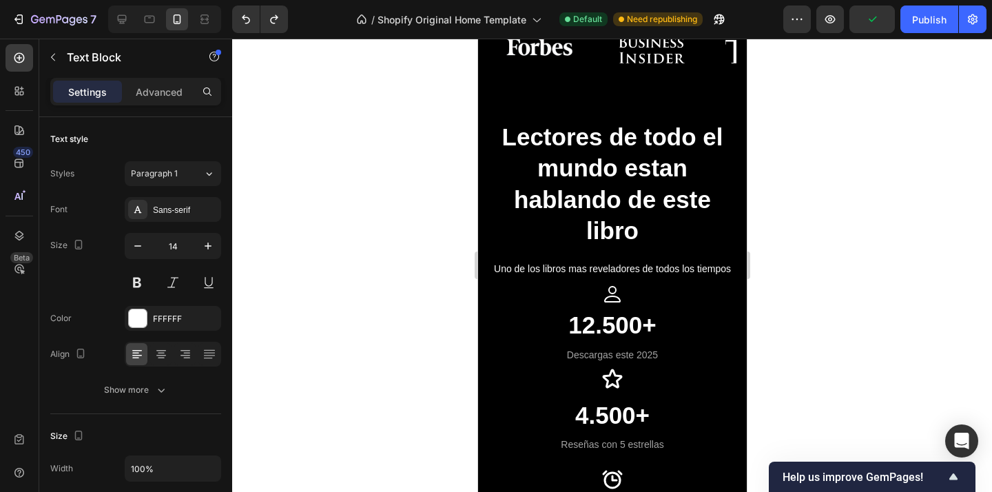
click at [769, 239] on div at bounding box center [612, 265] width 760 height 453
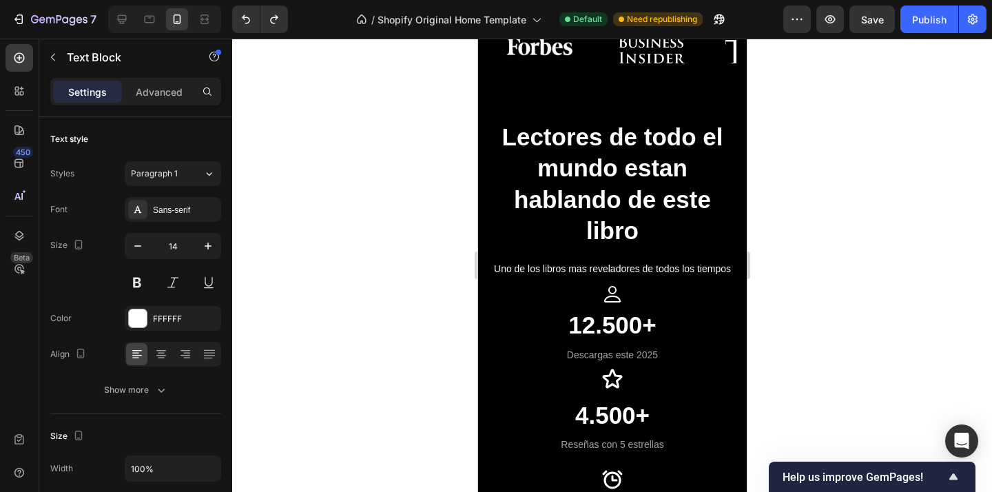
drag, startPoint x: 698, startPoint y: 198, endPoint x: 541, endPoint y: 196, distance: 157.0
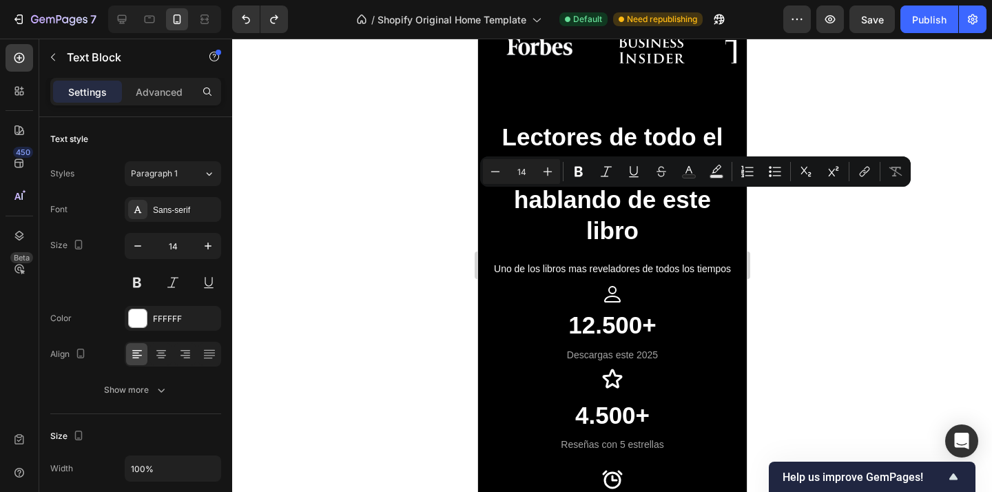
drag, startPoint x: 700, startPoint y: 199, endPoint x: 490, endPoint y: 200, distance: 210.1
click at [147, 284] on button at bounding box center [137, 282] width 25 height 25
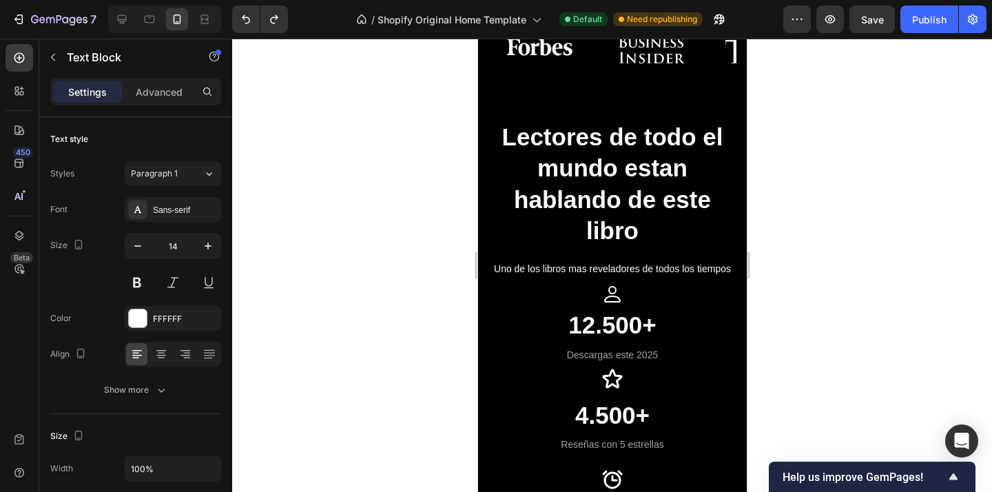
click at [758, 232] on div at bounding box center [612, 265] width 760 height 453
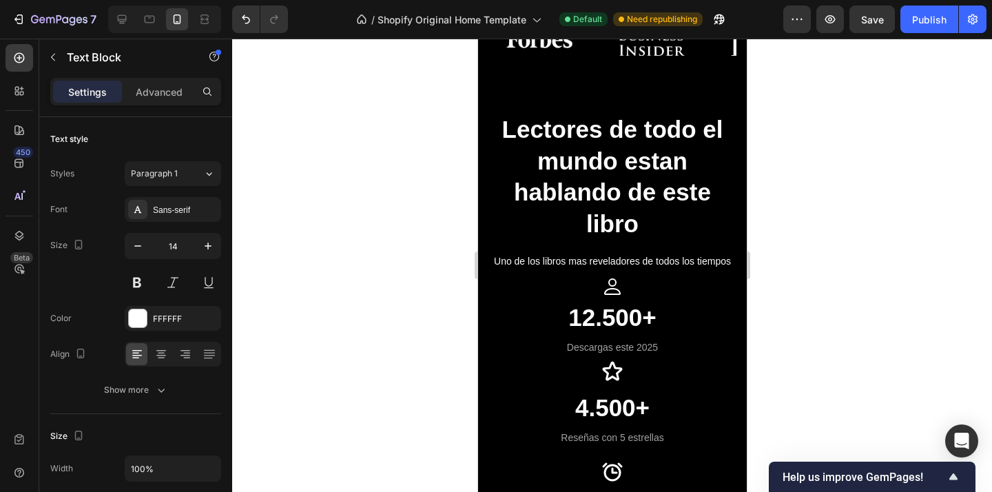
scroll to position [3943, 0]
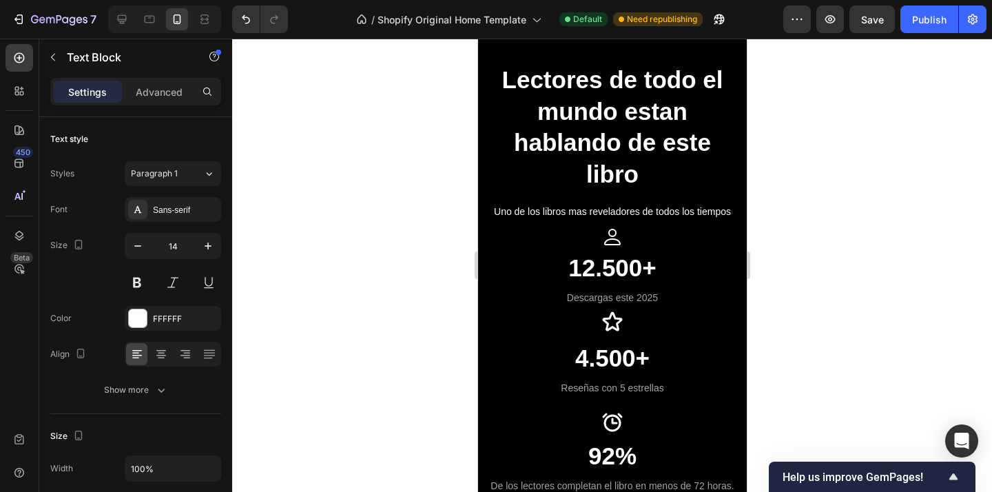
scroll to position [3990, 0]
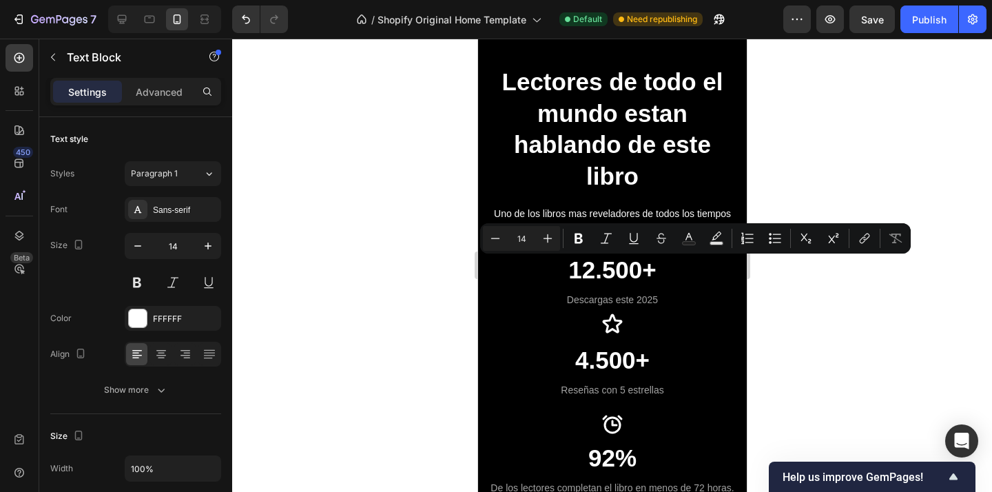
drag, startPoint x: 525, startPoint y: 267, endPoint x: 534, endPoint y: 285, distance: 20.9
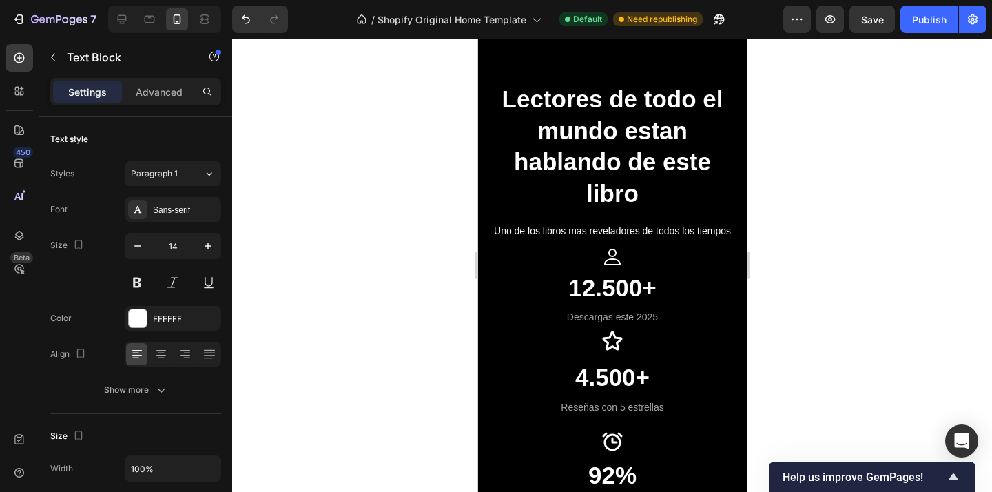
drag, startPoint x: 611, startPoint y: 366, endPoint x: 594, endPoint y: 370, distance: 16.9
click at [803, 233] on div at bounding box center [612, 265] width 760 height 453
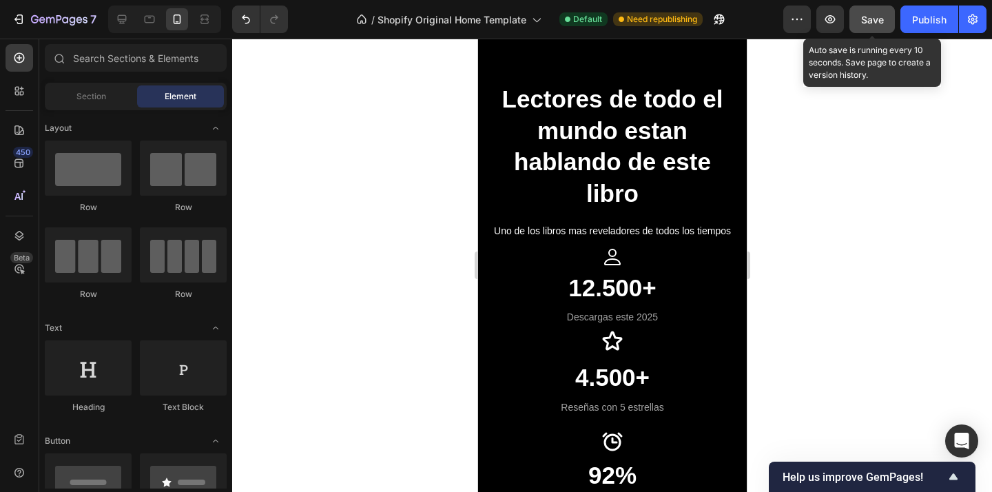
click at [855, 19] on button "Save" at bounding box center [871, 20] width 45 height 28
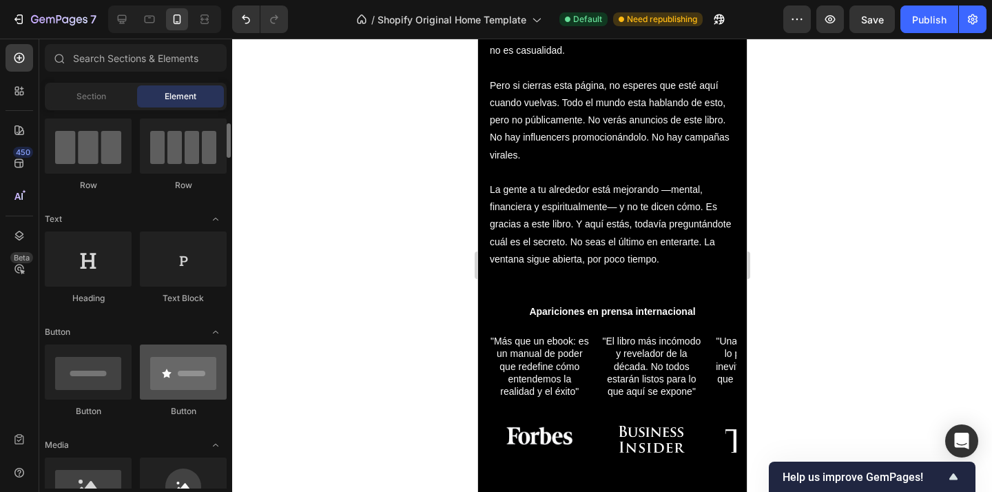
scroll to position [117, 0]
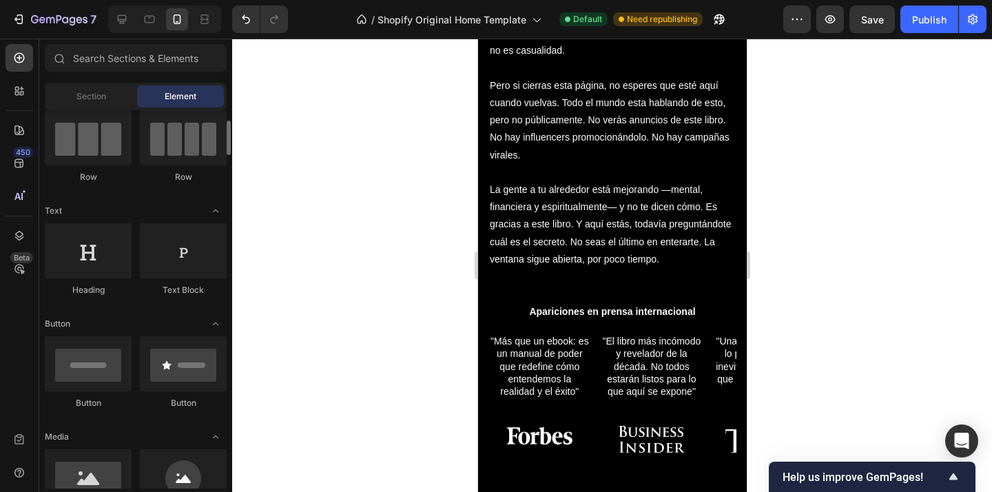
click at [306, 277] on div at bounding box center [612, 265] width 760 height 453
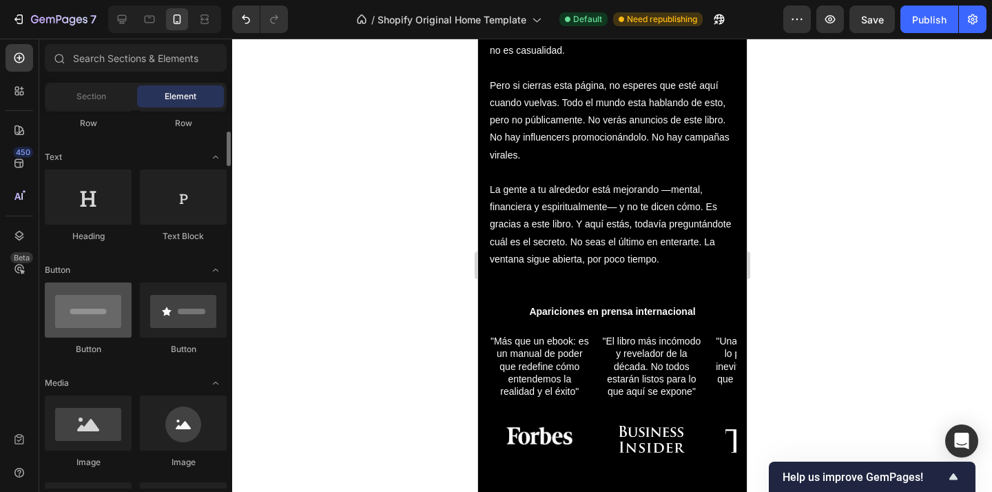
scroll to position [191, 0]
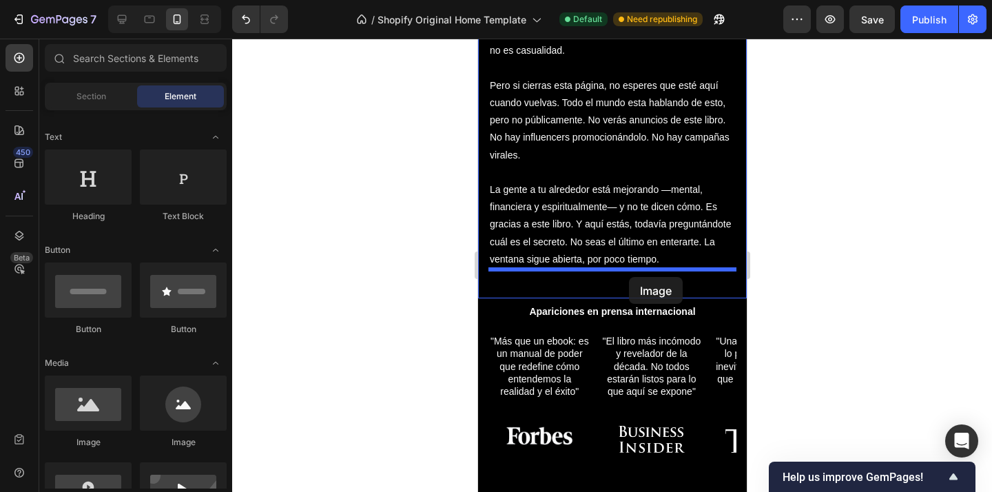
drag, startPoint x: 576, startPoint y: 437, endPoint x: 628, endPoint y: 277, distance: 168.8
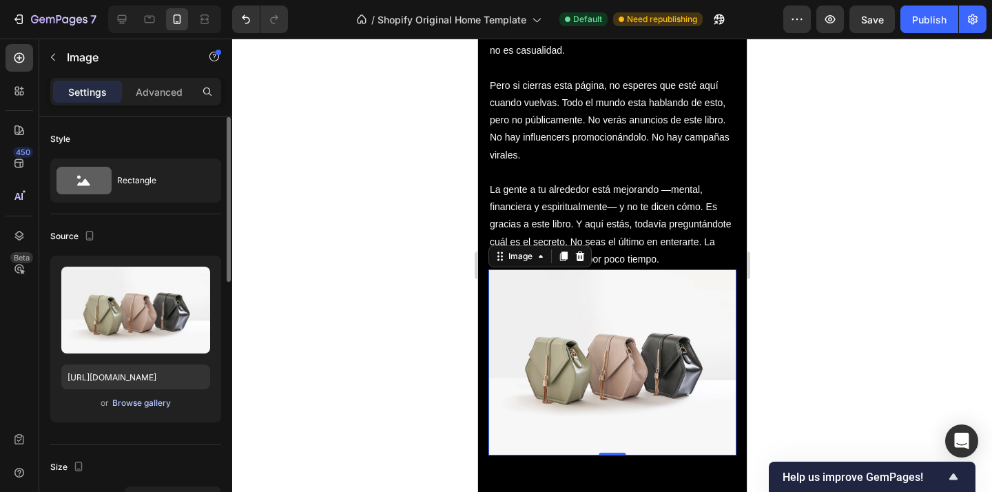
click at [144, 402] on div "Browse gallery" at bounding box center [141, 403] width 59 height 12
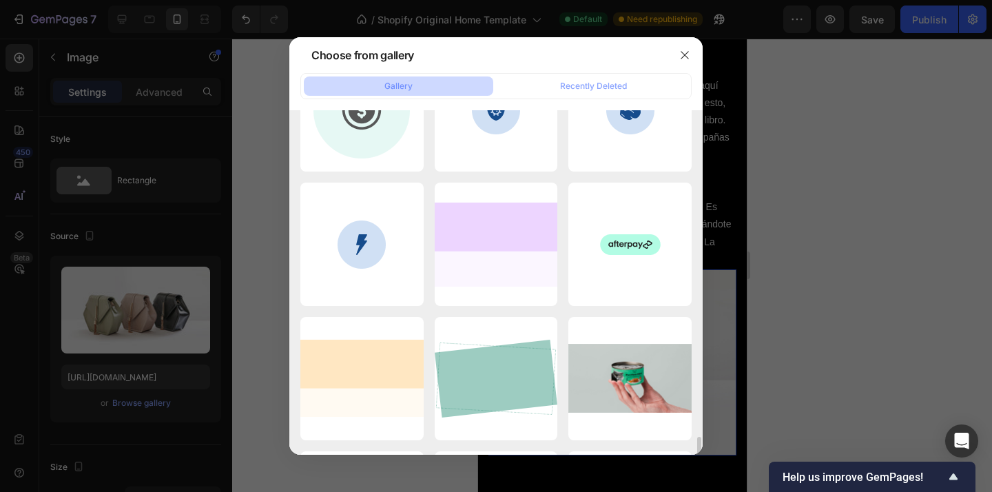
scroll to position [4805, 0]
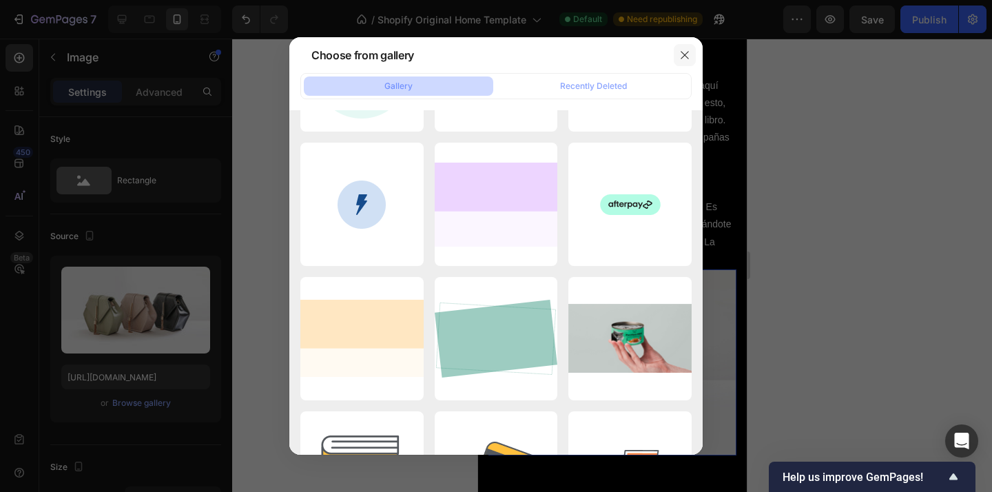
click at [682, 51] on icon "button" at bounding box center [684, 55] width 11 height 11
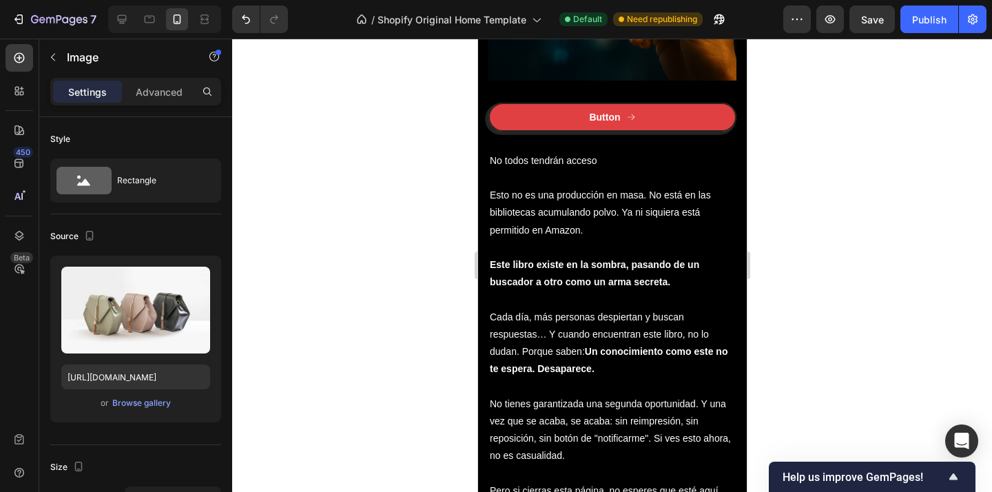
click at [823, 225] on div at bounding box center [612, 265] width 760 height 453
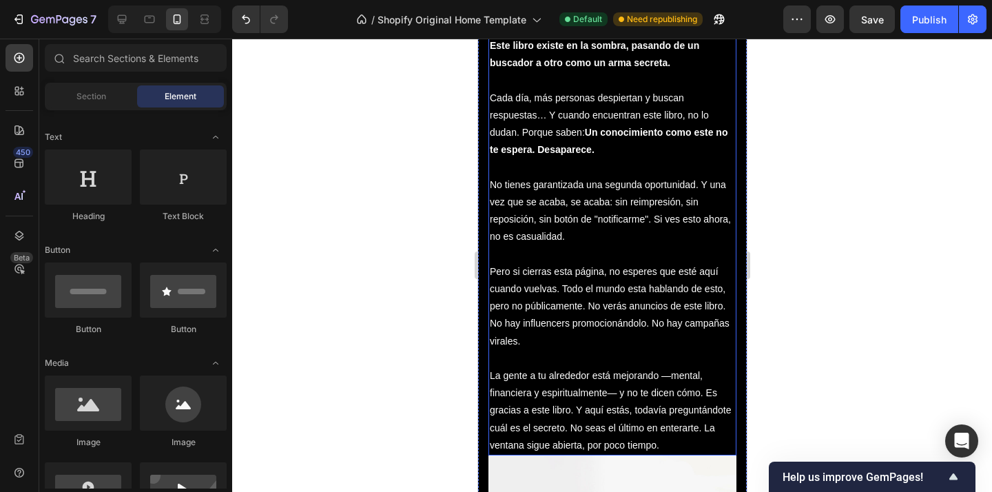
scroll to position [4077, 0]
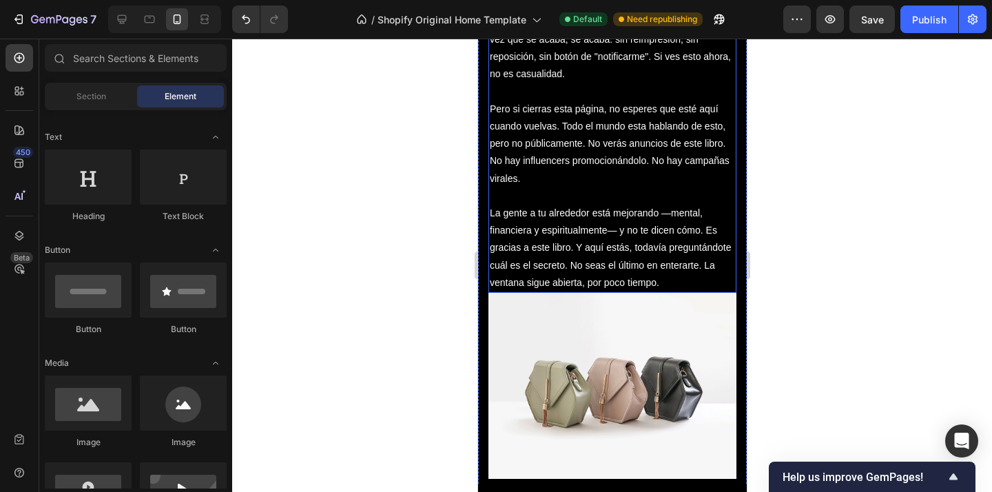
click at [619, 293] on img at bounding box center [612, 386] width 248 height 186
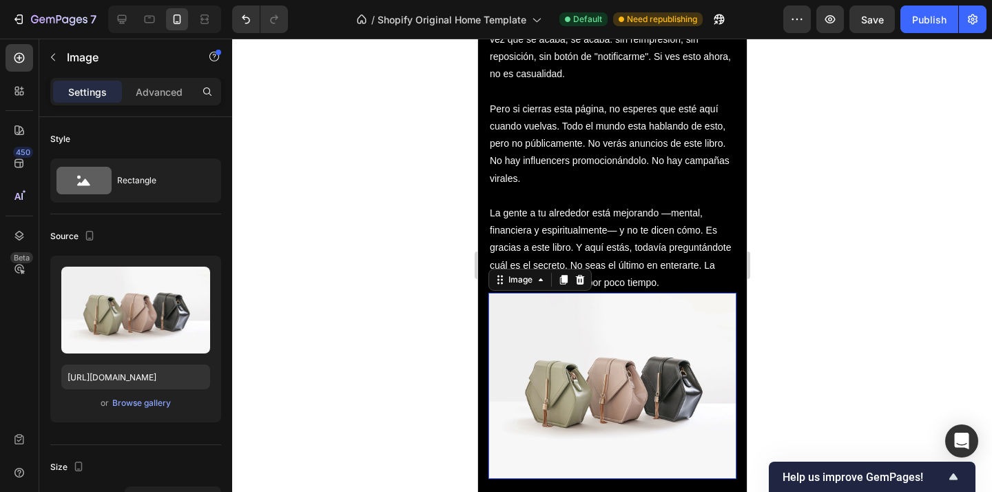
scroll to position [4126, 0]
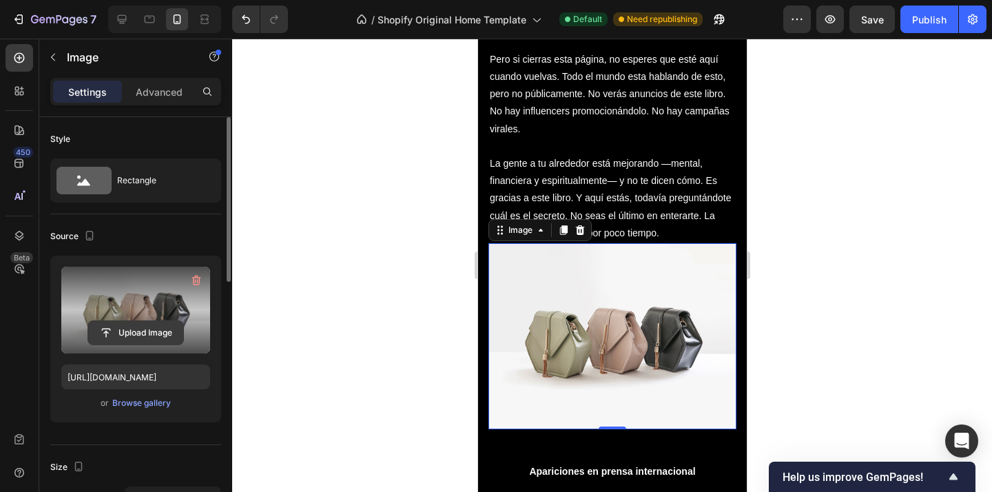
click at [138, 331] on input "file" at bounding box center [135, 332] width 95 height 23
click at [129, 333] on input "file" at bounding box center [135, 332] width 95 height 23
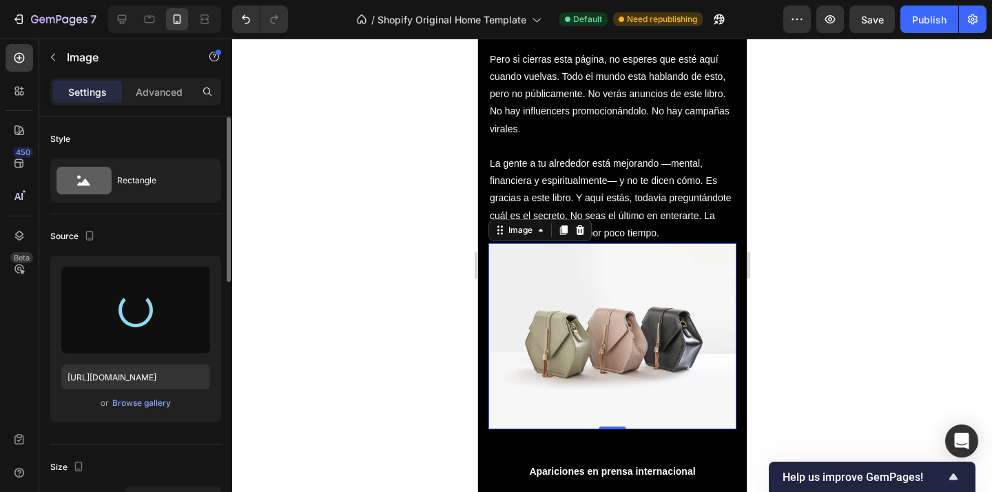
type input "[URL][DOMAIN_NAME]"
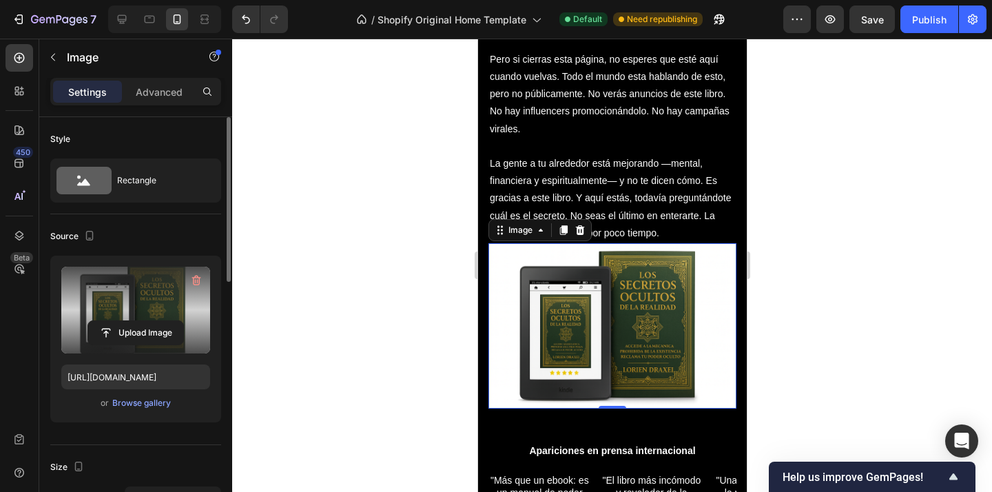
click at [859, 262] on div at bounding box center [612, 265] width 760 height 453
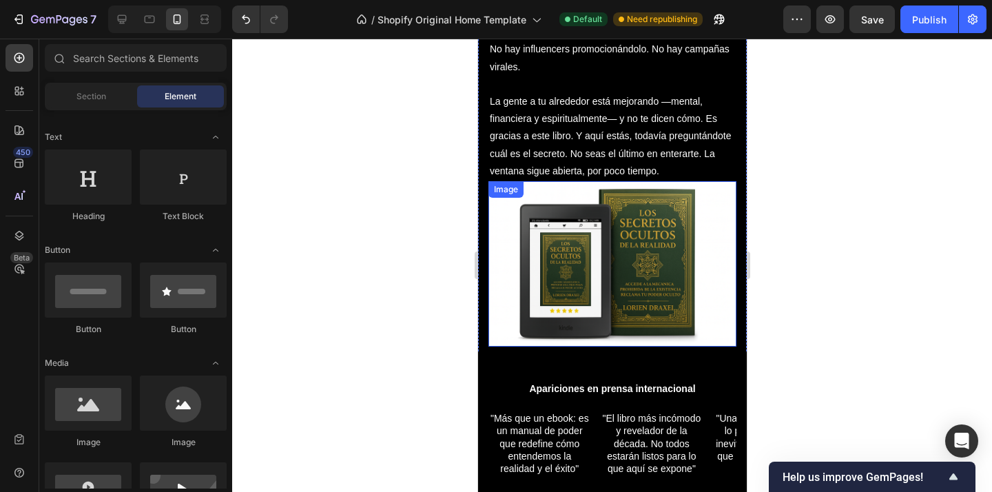
scroll to position [4181, 0]
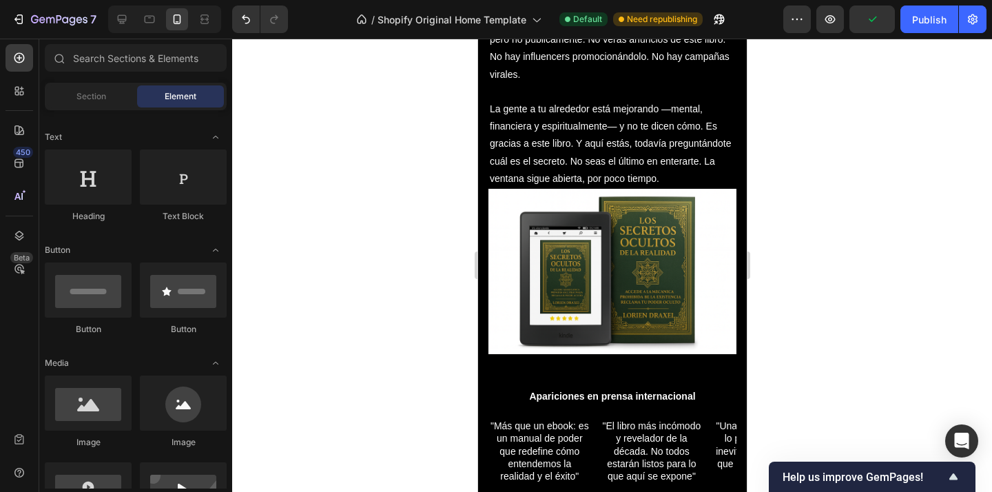
click at [844, 301] on div at bounding box center [612, 265] width 760 height 453
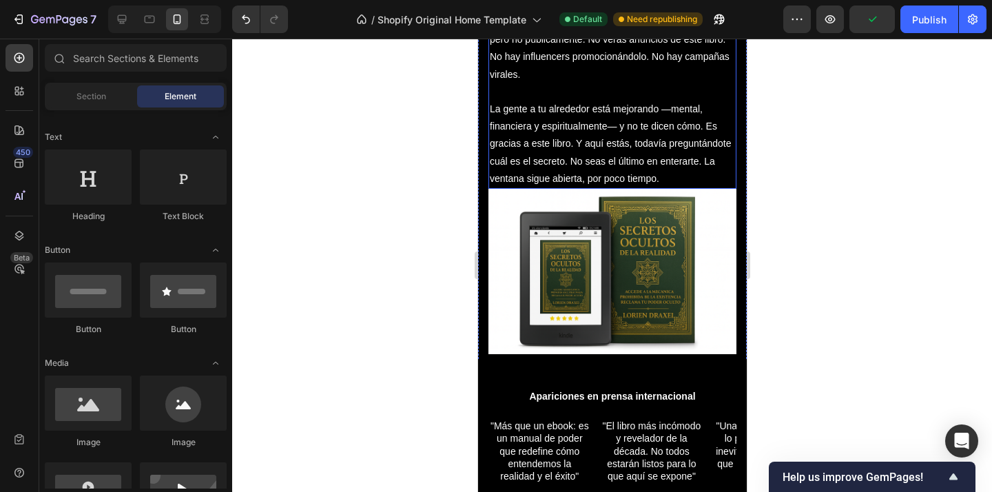
click at [676, 176] on p "La gente a tu alrededor está mejorando —mental, financiera y espiritualmente— y…" at bounding box center [611, 144] width 245 height 87
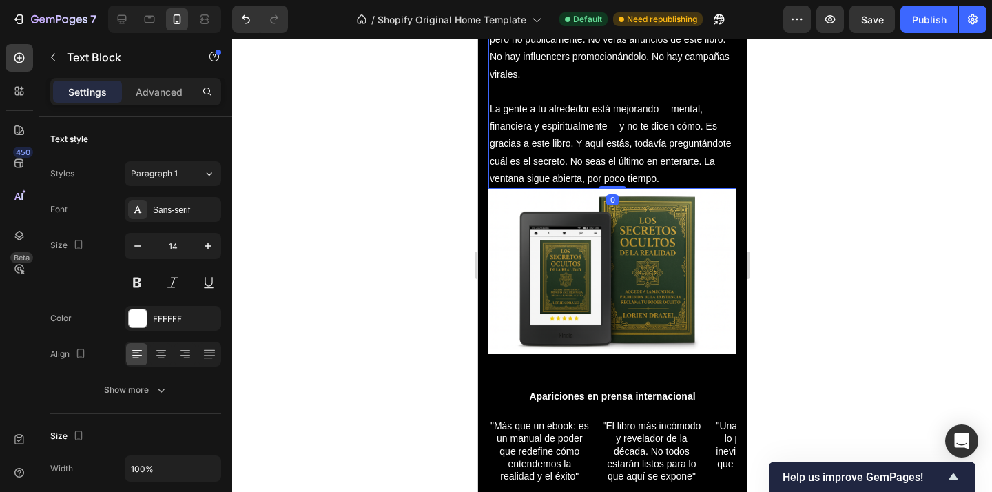
drag, startPoint x: 357, startPoint y: 178, endPoint x: 59, endPoint y: 49, distance: 325.1
click at [357, 178] on div at bounding box center [612, 265] width 760 height 453
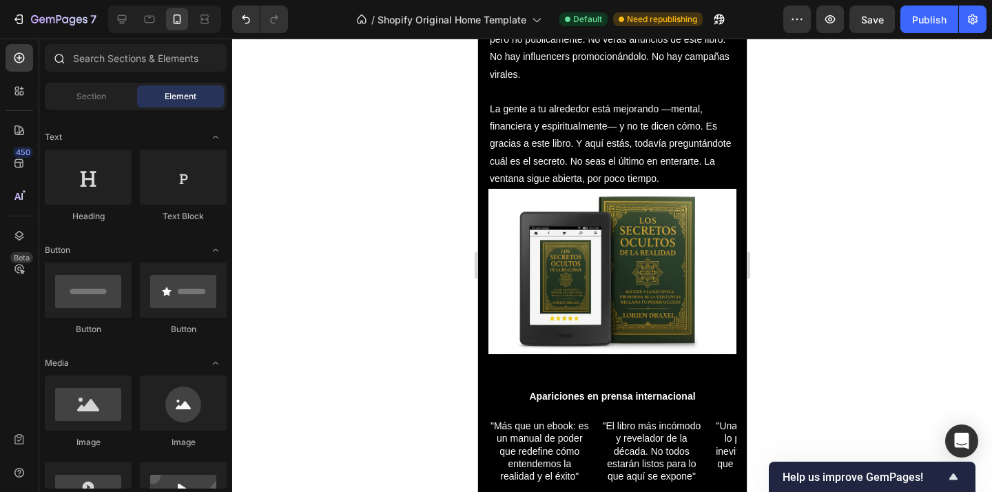
click at [56, 57] on icon at bounding box center [58, 57] width 11 height 11
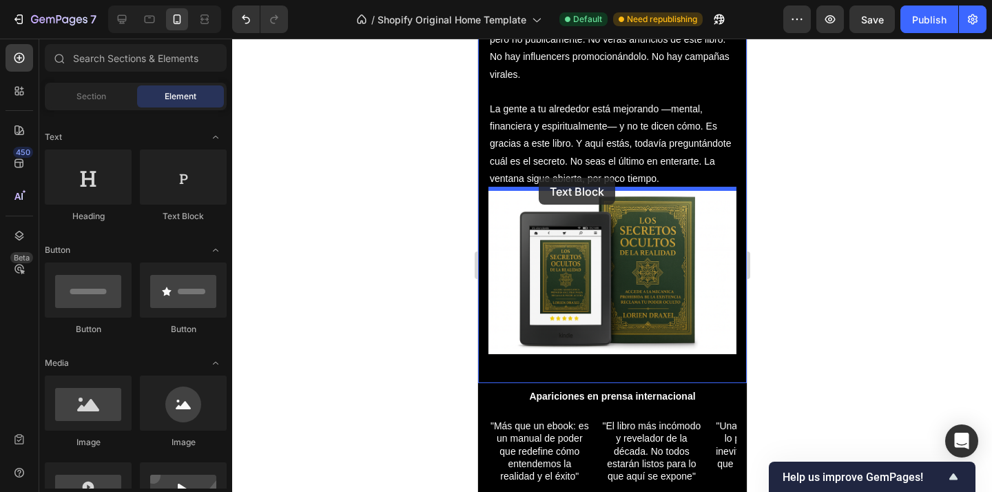
drag, startPoint x: 641, startPoint y: 222, endPoint x: 1248, endPoint y: 222, distance: 607.5
drag, startPoint x: 658, startPoint y: 211, endPoint x: 694, endPoint y: 180, distance: 47.4
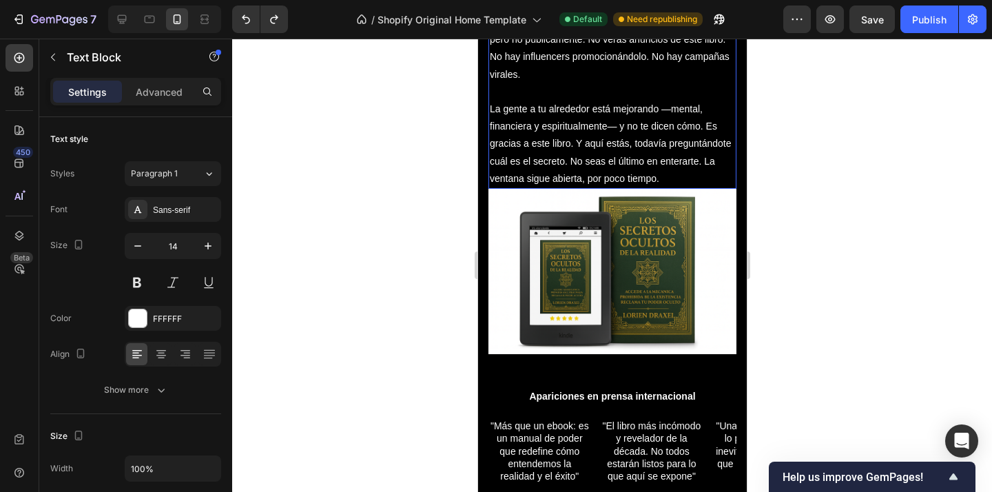
click at [691, 178] on p "La gente a tu alrededor está mejorando —mental, financiera y espiritualmente— y…" at bounding box center [611, 144] width 245 height 87
click at [46, 56] on button "button" at bounding box center [53, 57] width 22 height 22
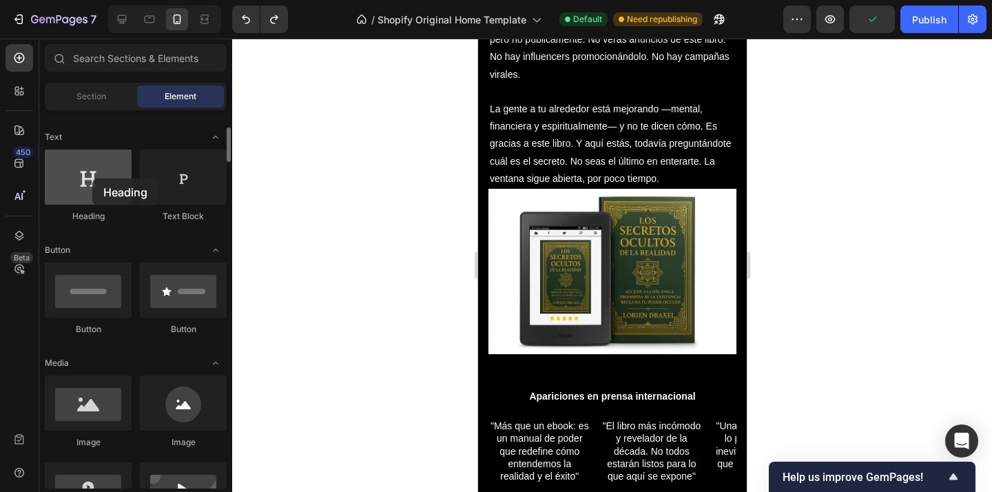
drag, startPoint x: 356, startPoint y: 169, endPoint x: 126, endPoint y: 187, distance: 230.7
click at [99, 178] on div at bounding box center [88, 176] width 87 height 55
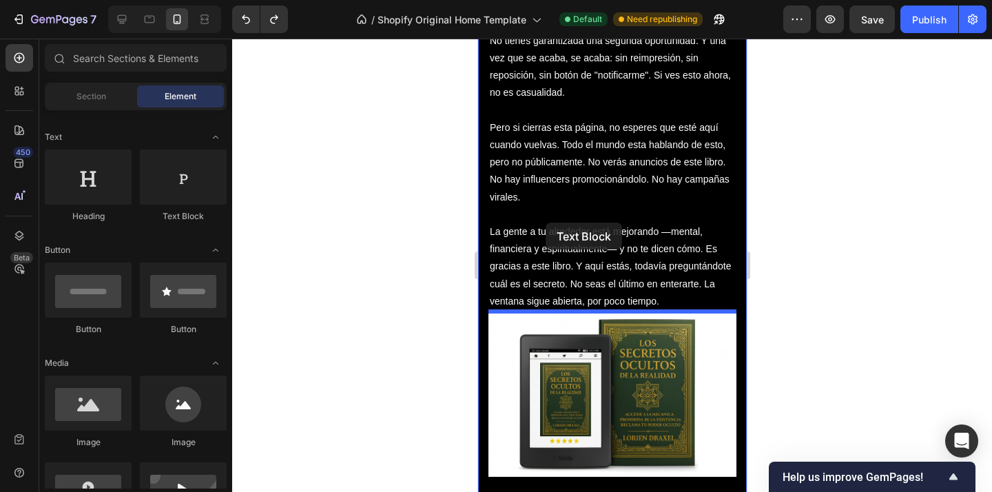
scroll to position [4037, 0]
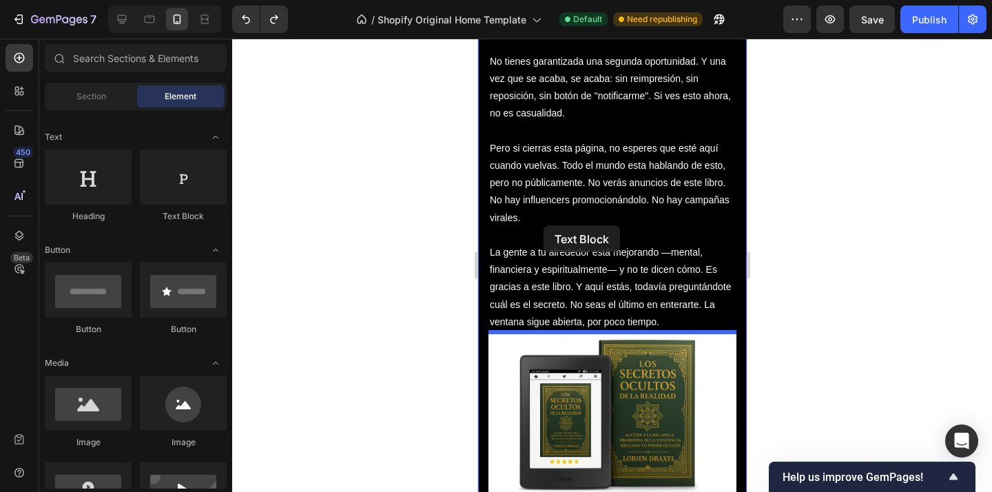
drag, startPoint x: 877, startPoint y: 215, endPoint x: 543, endPoint y: 225, distance: 334.9
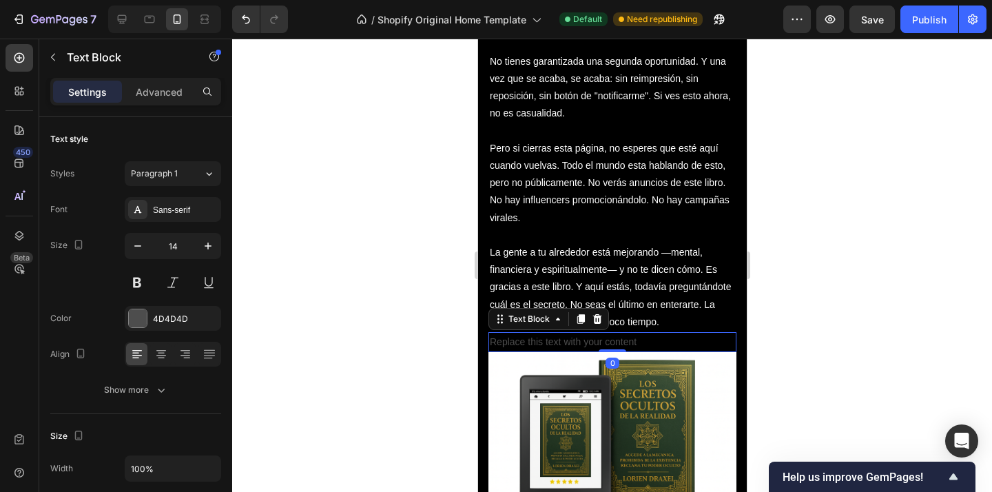
click at [658, 340] on div "Replace this text with your content" at bounding box center [612, 342] width 248 height 20
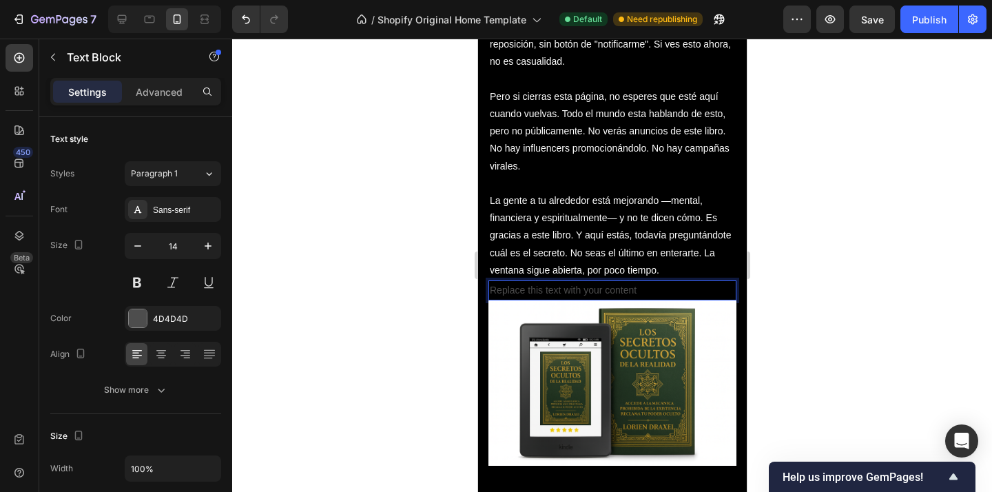
click at [660, 287] on p "Replace this text with your content" at bounding box center [611, 290] width 245 height 17
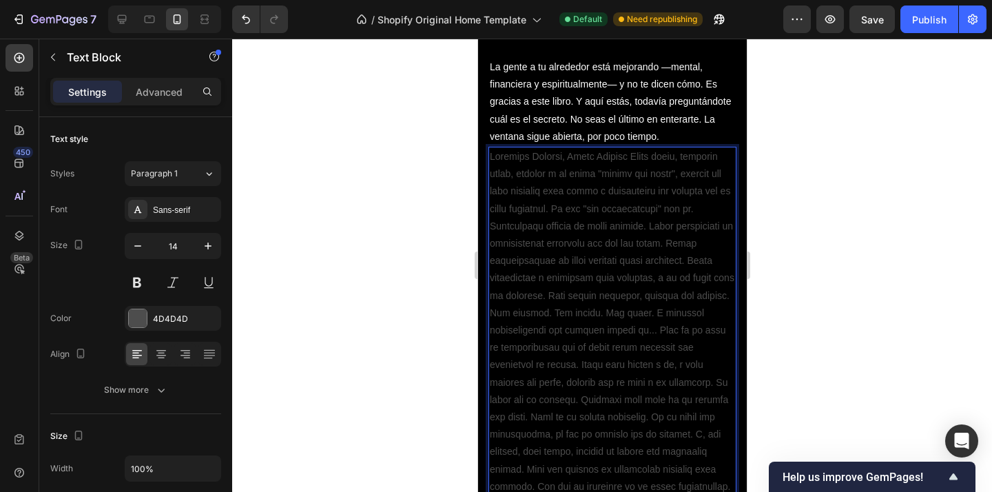
scroll to position [4222, 0]
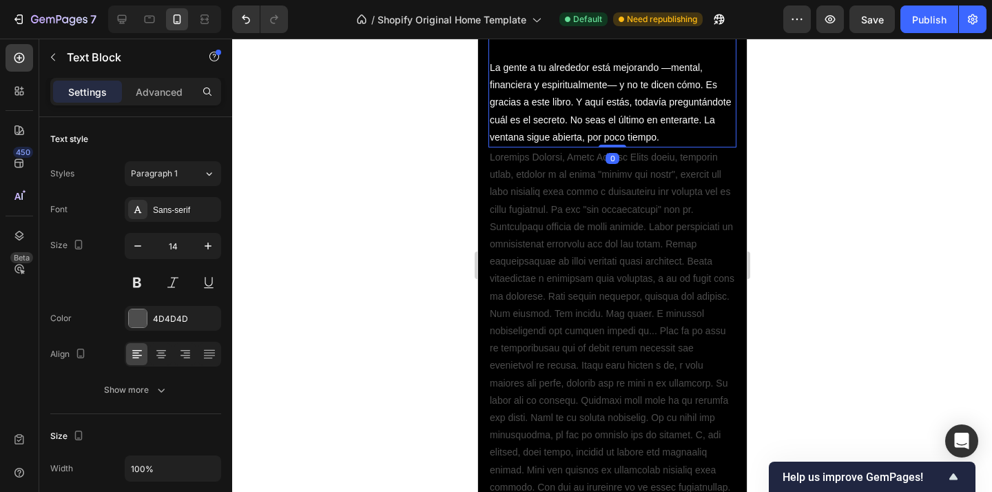
click at [682, 136] on p "La gente a tu alrededor está mejorando —mental, financiera y espiritualmente— y…" at bounding box center [611, 102] width 245 height 87
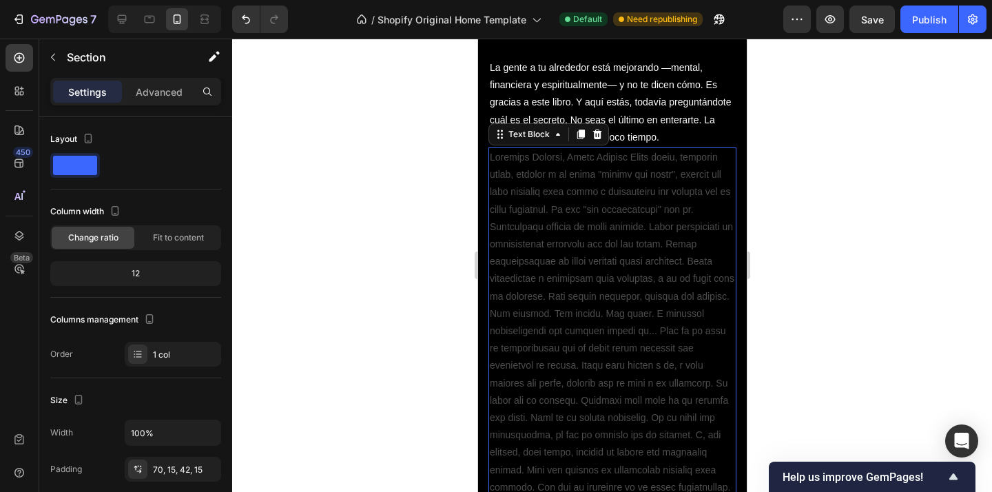
click at [634, 178] on p "Rich Text Editor. Editing area: main" at bounding box center [611, 348] width 245 height 399
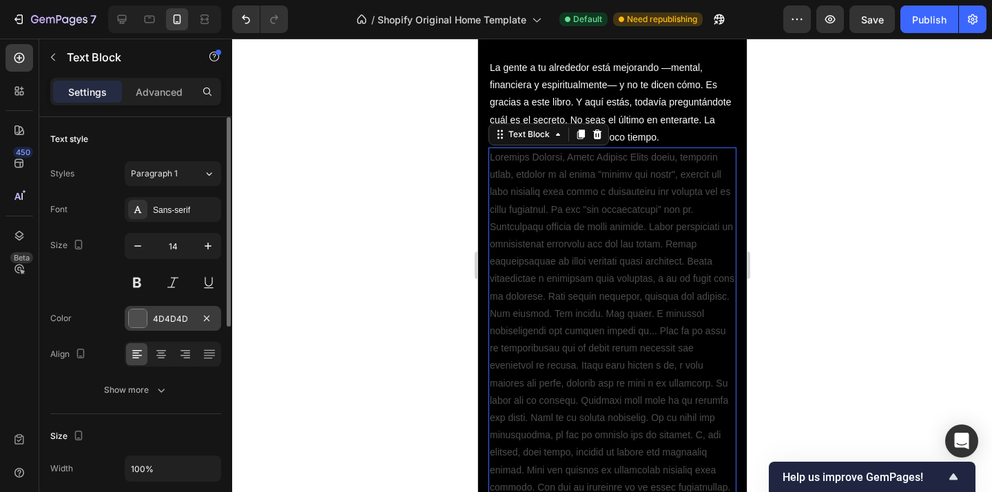
drag, startPoint x: 152, startPoint y: 316, endPoint x: 194, endPoint y: 325, distance: 43.6
click at [152, 316] on div "4D4D4D" at bounding box center [173, 318] width 96 height 25
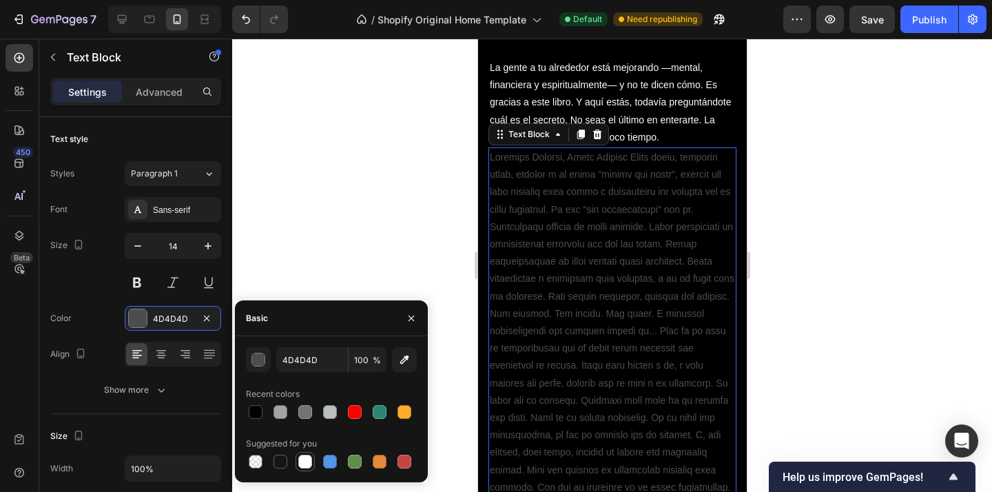
click at [306, 459] on div at bounding box center [305, 462] width 14 height 14
type input "FFFFFF"
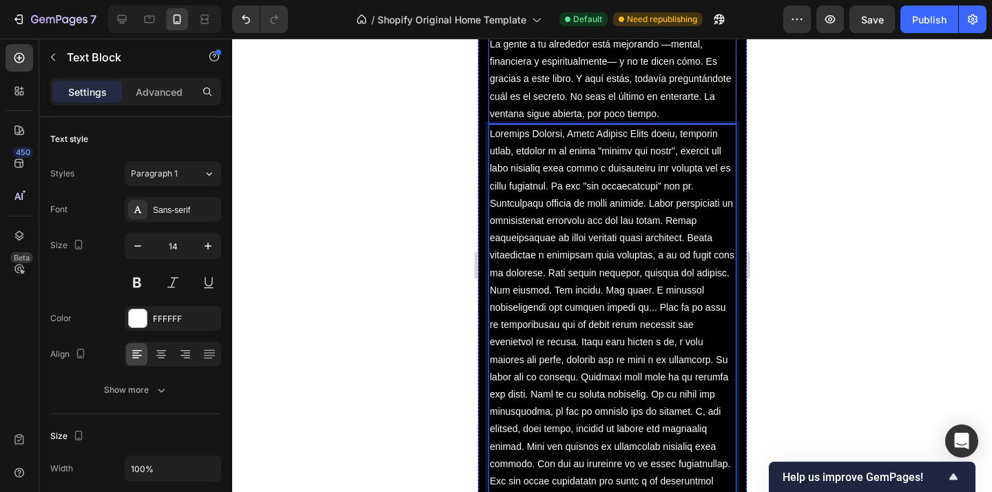
scroll to position [4247, 0]
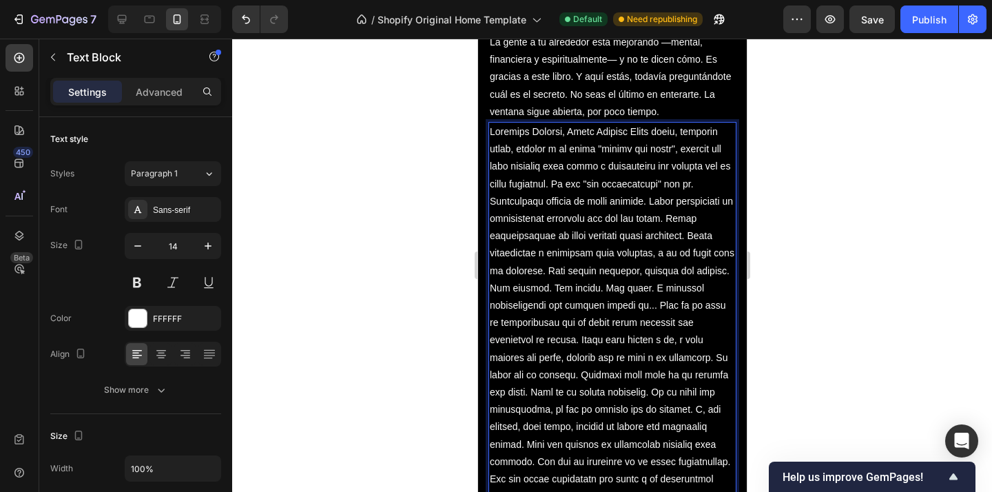
click at [632, 135] on p "Rich Text Editor. Editing area: main" at bounding box center [611, 322] width 245 height 399
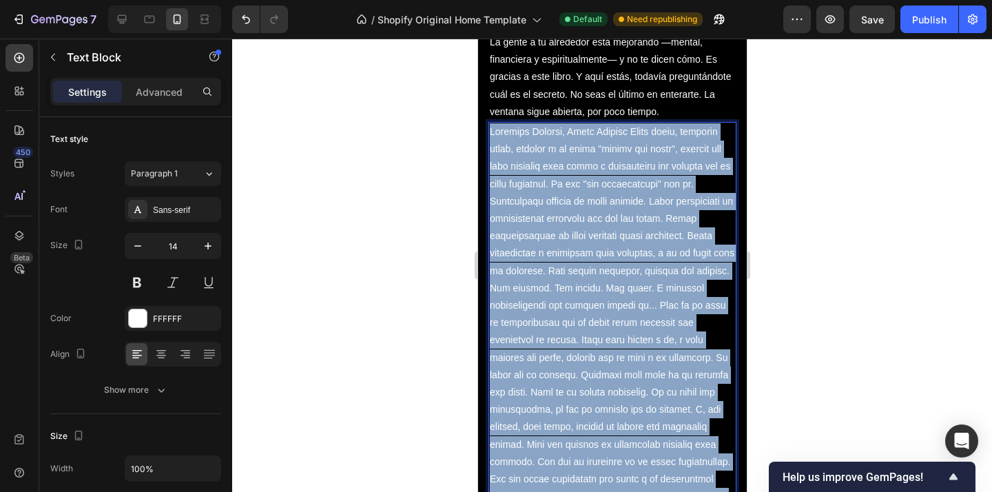
click at [632, 135] on p "Rich Text Editor. Editing area: main" at bounding box center [611, 322] width 245 height 399
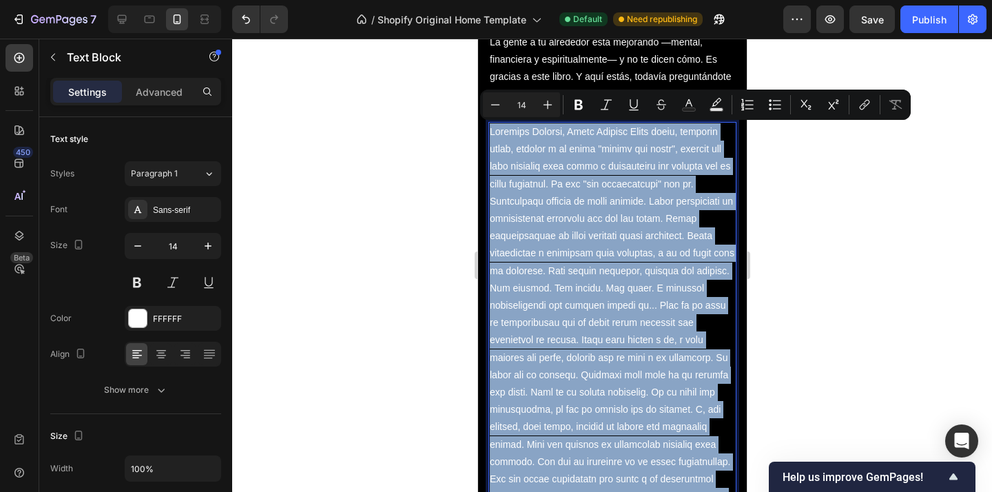
click at [636, 135] on p "Rich Text Editor. Editing area: main" at bounding box center [611, 322] width 245 height 399
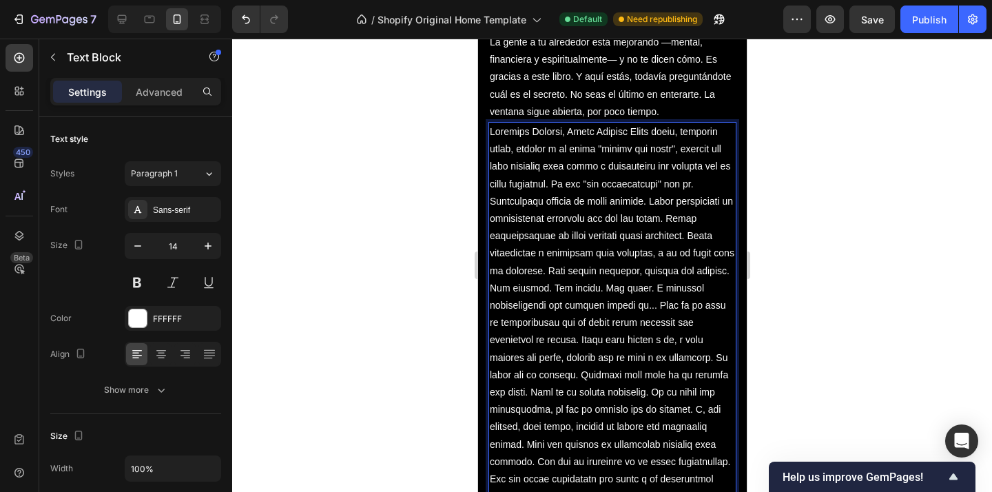
click at [694, 134] on p "Rich Text Editor. Editing area: main" at bounding box center [611, 322] width 245 height 399
click at [652, 134] on p "Rich Text Editor. Editing area: main" at bounding box center [611, 322] width 245 height 399
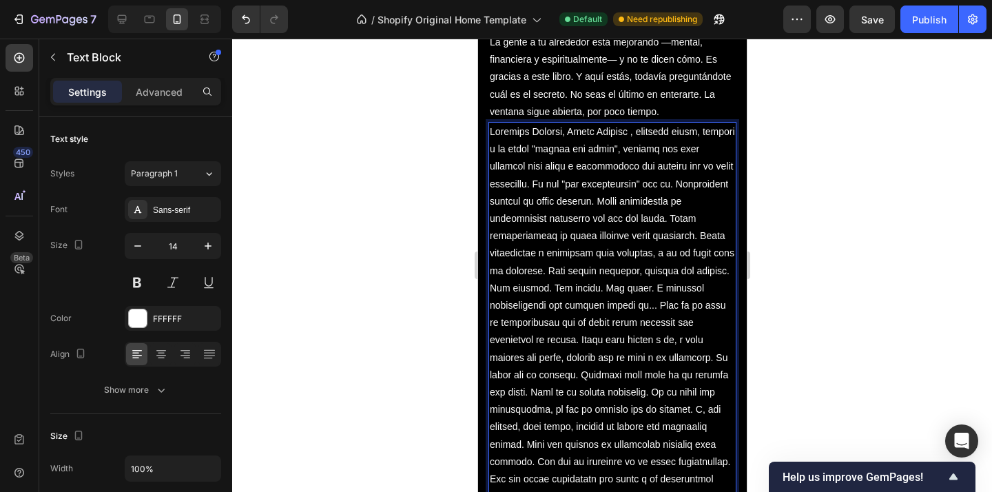
click at [566, 189] on p "Rich Text Editor. Editing area: main" at bounding box center [611, 322] width 245 height 399
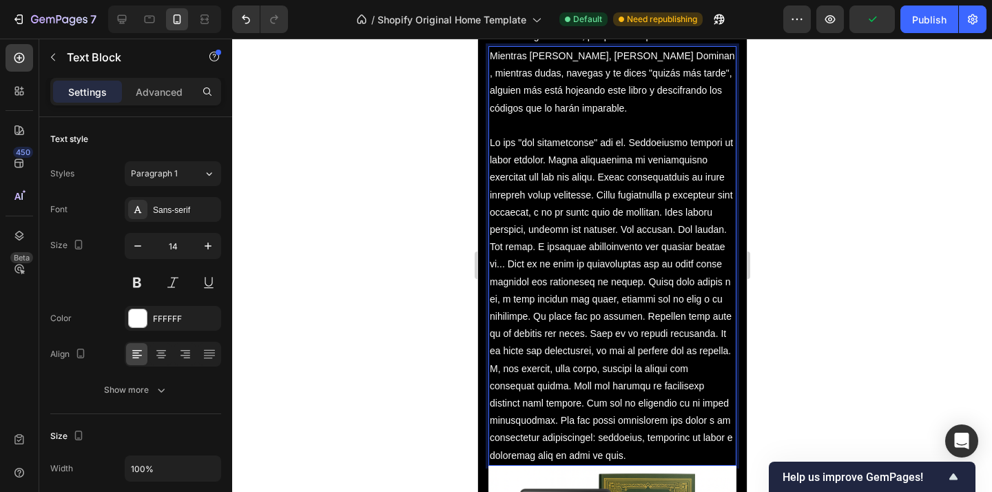
scroll to position [4327, 0]
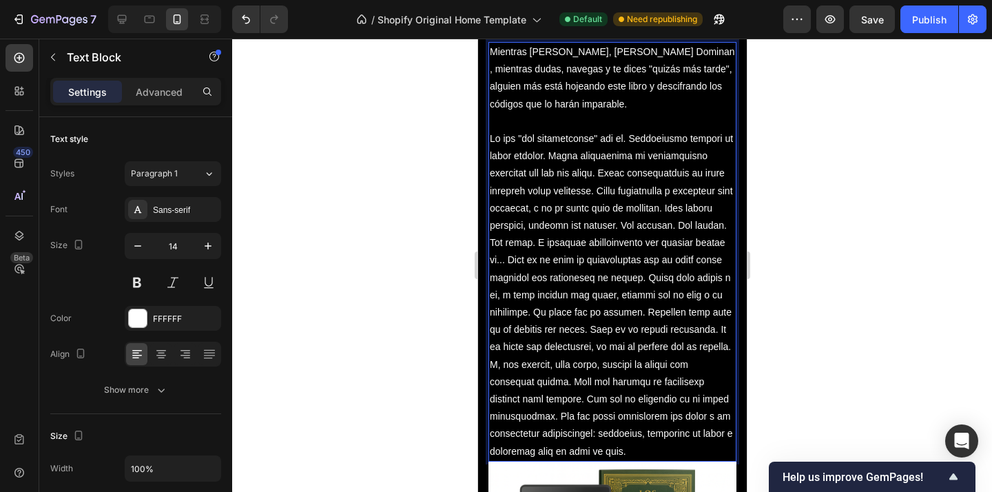
click at [727, 211] on p "Rich Text Editor. Editing area: main" at bounding box center [611, 295] width 245 height 330
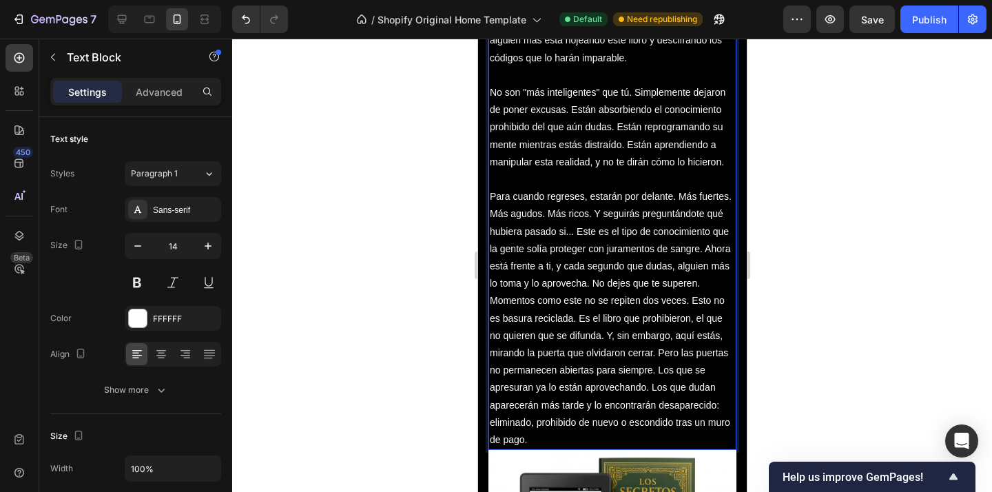
scroll to position [4407, 0]
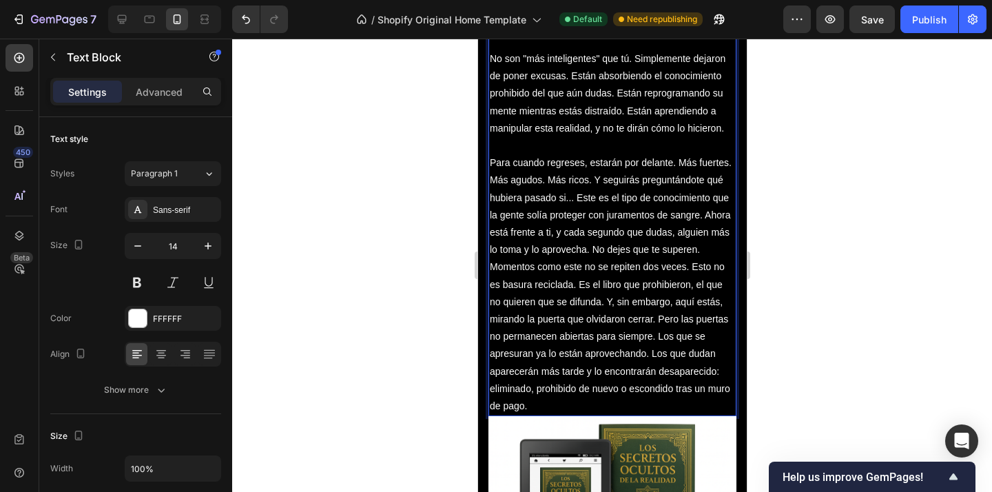
click at [576, 201] on p "Para cuando regreses, estarán por delante. Más fuertes. Más agudos. Más ricos. …" at bounding box center [611, 284] width 245 height 260
click at [704, 218] on p "Para cuando regreses, estarán por delante. Más fuertes. Más agudos. Más ricos. …" at bounding box center [611, 284] width 245 height 260
click at [716, 252] on p "Para cuando regreses, estarán por delante. Más fuertes. Más agudos. Más ricos. …" at bounding box center [611, 284] width 245 height 260
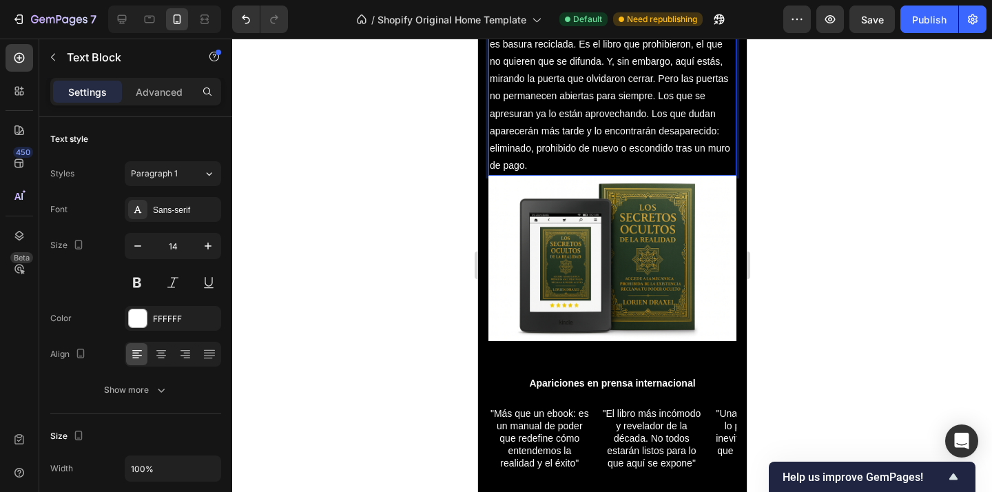
scroll to position [4673, 0]
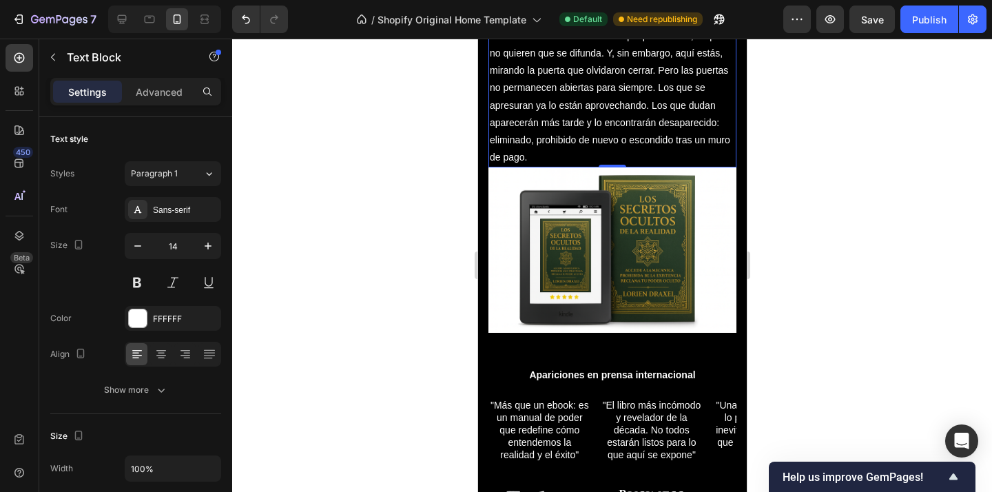
click at [767, 205] on div at bounding box center [612, 265] width 760 height 453
click at [658, 156] on p "Momentos como este no se repiten dos veces. Esto no es basura reciclada. Es el …" at bounding box center [611, 88] width 245 height 156
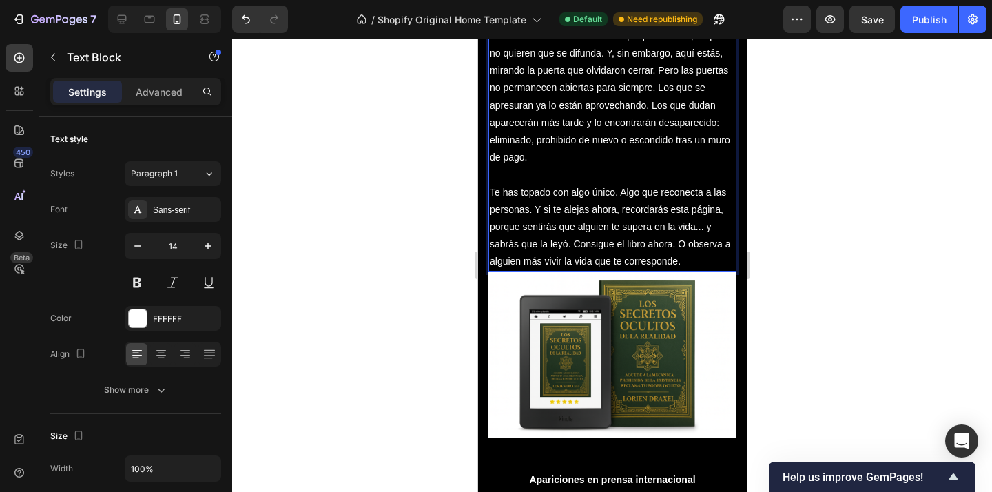
click at [624, 176] on p "Rich Text Editor. Editing area: main" at bounding box center [611, 174] width 245 height 17
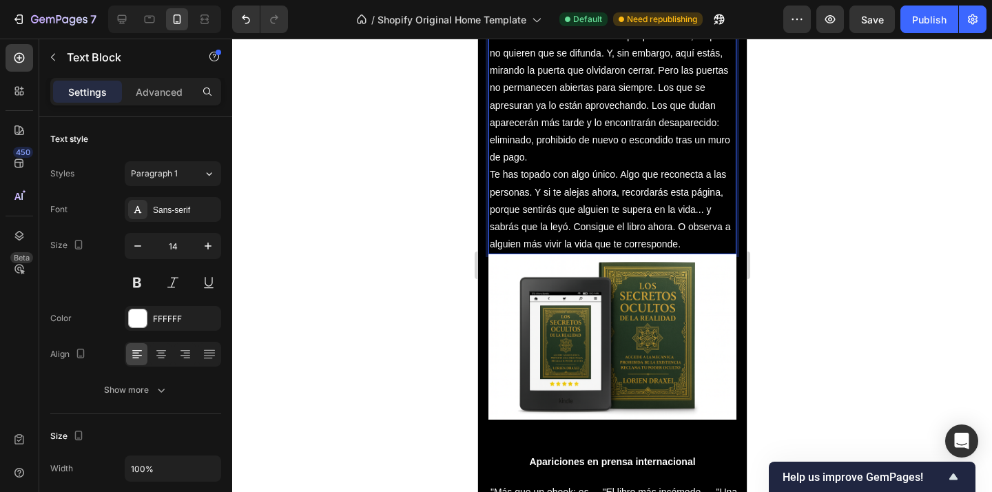
click at [781, 231] on div at bounding box center [612, 265] width 760 height 453
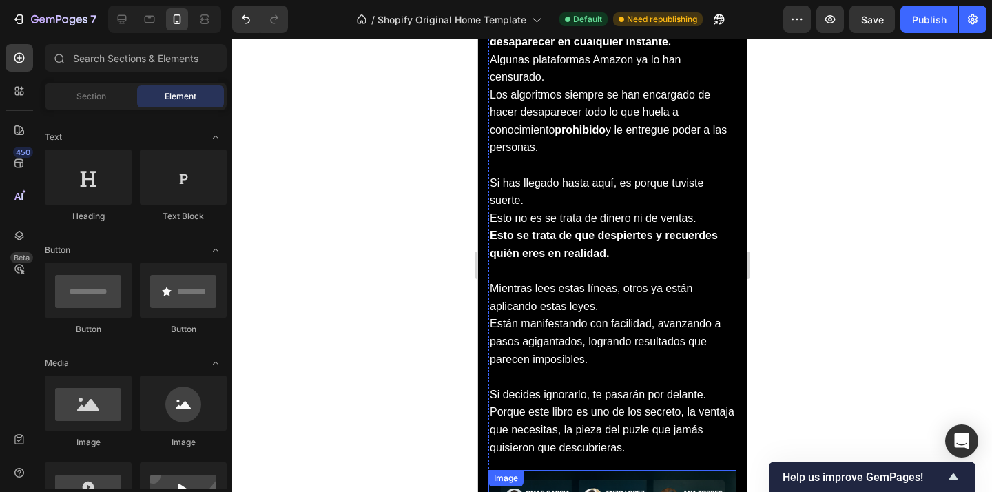
scroll to position [2785, 0]
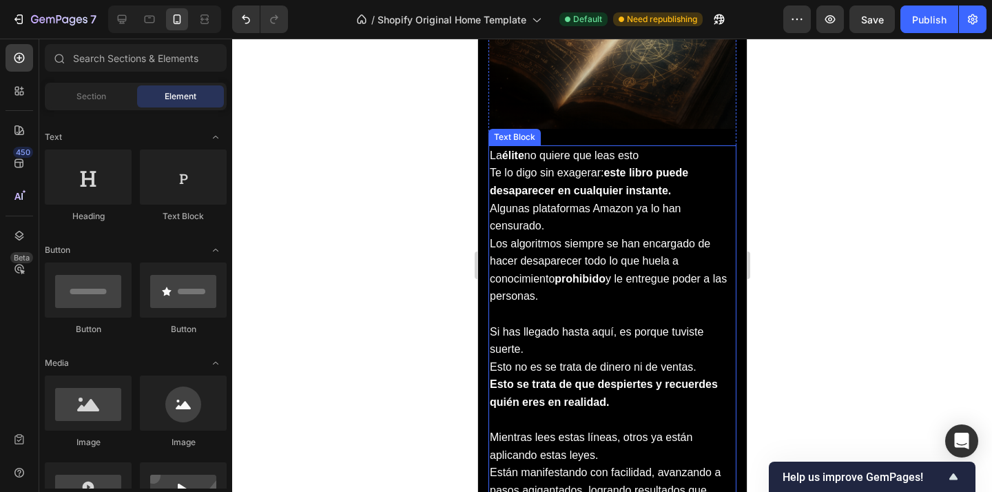
click at [606, 244] on p "Los algoritmos siempre se han encargado de hacer desaparecer todo lo que huela …" at bounding box center [611, 270] width 245 height 70
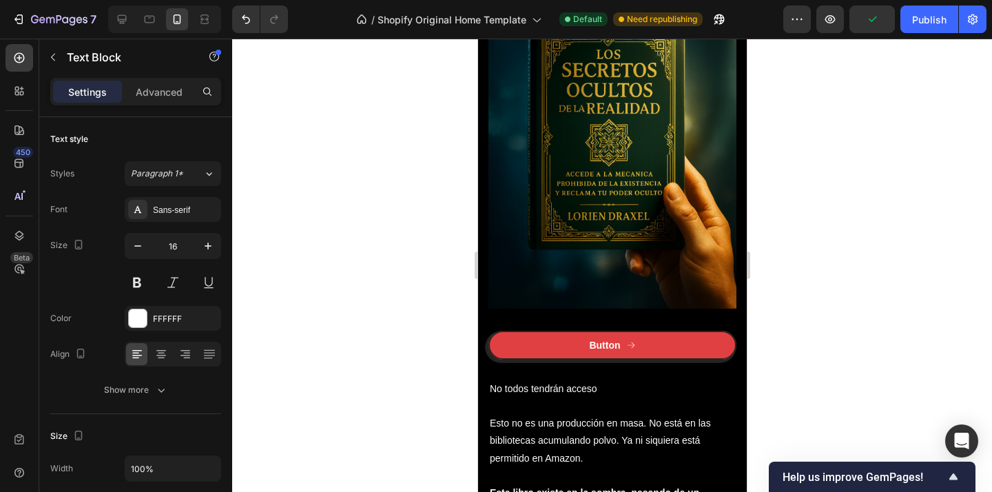
scroll to position [3789, 0]
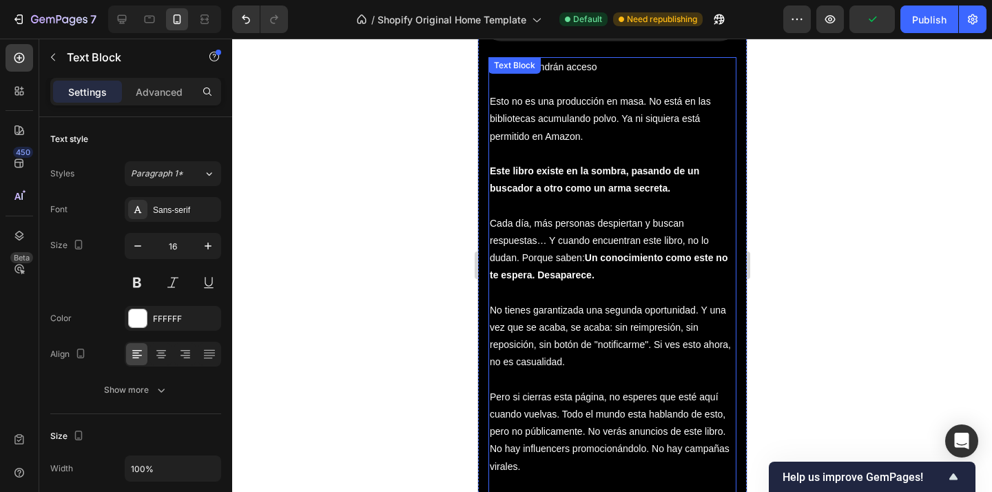
click at [610, 167] on strong "Este libro existe en la sombra, pasando de un buscador a otro como un arma secr…" at bounding box center [593, 179] width 209 height 28
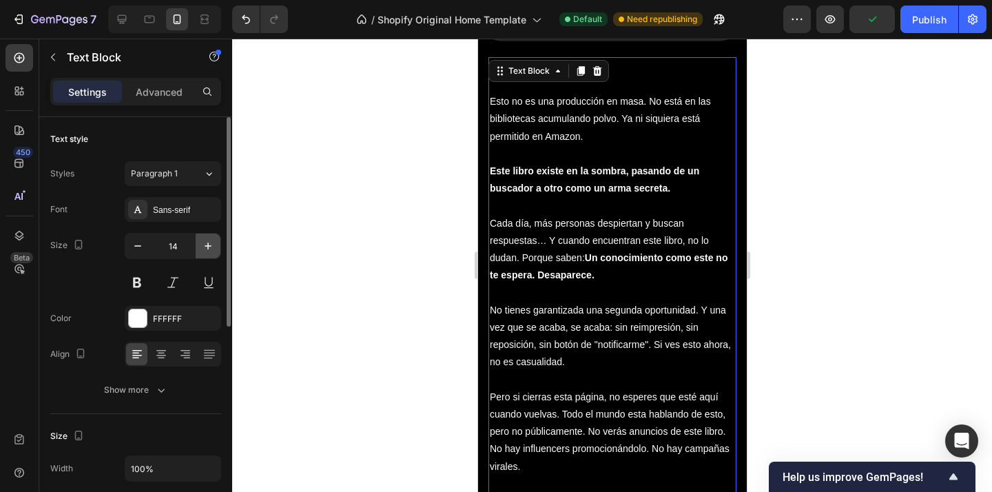
click at [207, 244] on icon "button" at bounding box center [208, 245] width 7 height 7
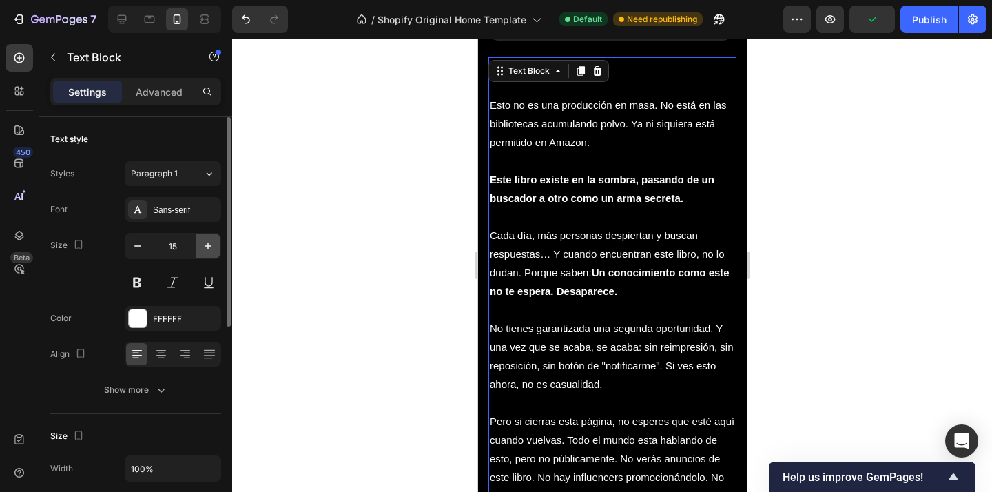
click at [207, 244] on icon "button" at bounding box center [208, 245] width 7 height 7
type input "16"
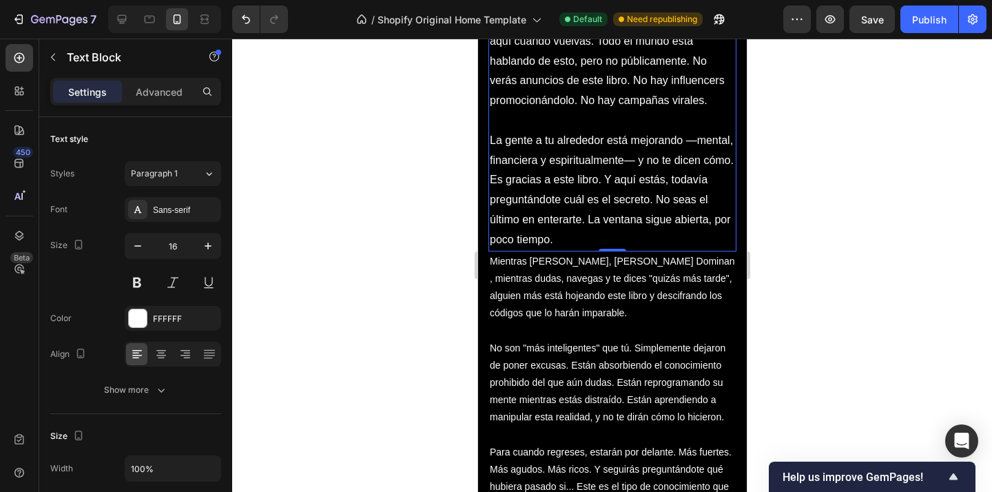
scroll to position [4213, 0]
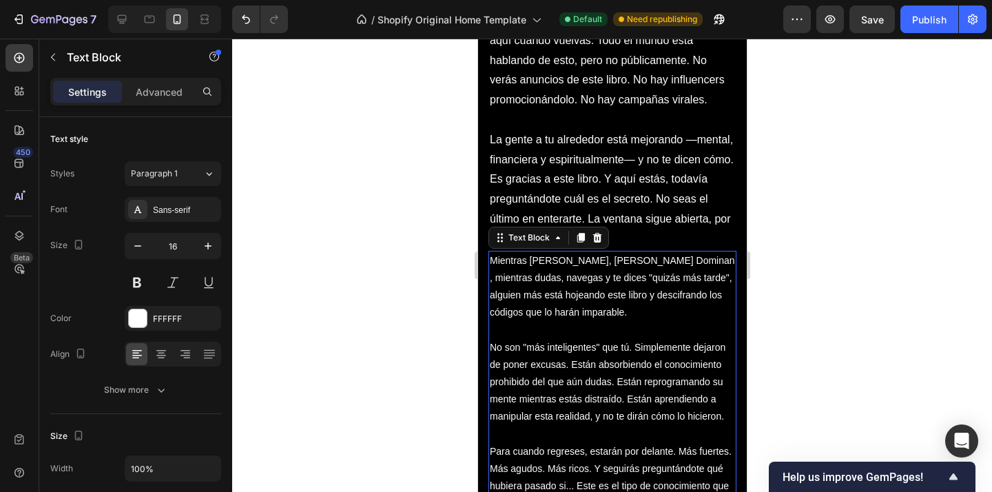
click at [614, 302] on p "Mientras [PERSON_NAME], [PERSON_NAME] Dominan , mientras dudas, navegas y te di…" at bounding box center [611, 287] width 245 height 70
click at [205, 247] on icon "button" at bounding box center [208, 246] width 14 height 14
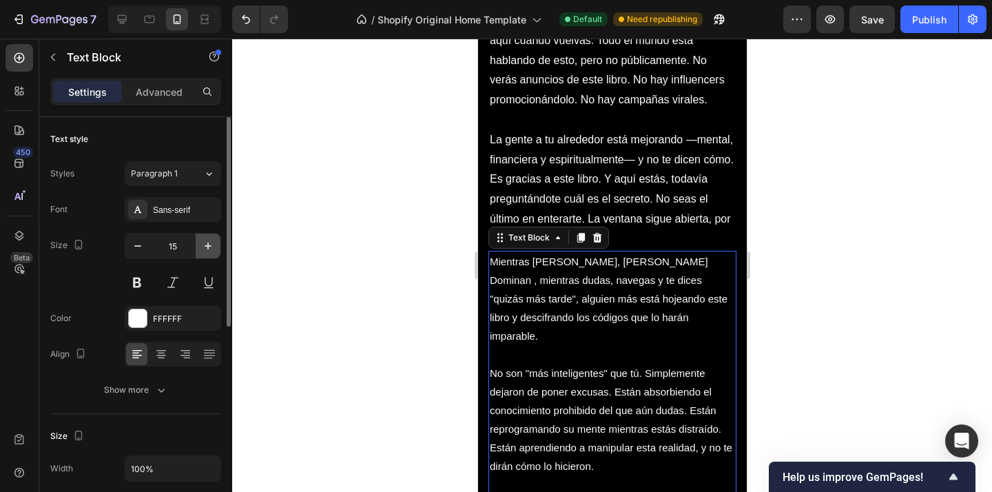
type input "16"
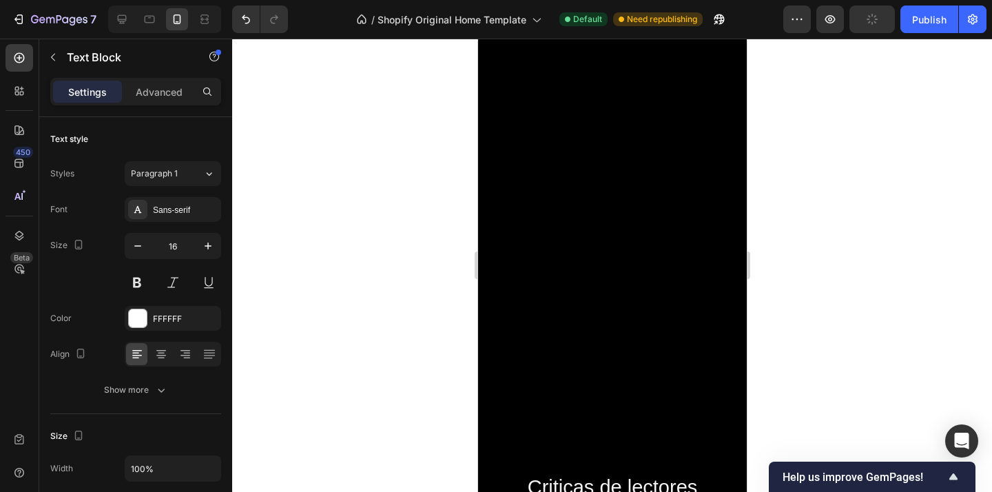
scroll to position [6301, 0]
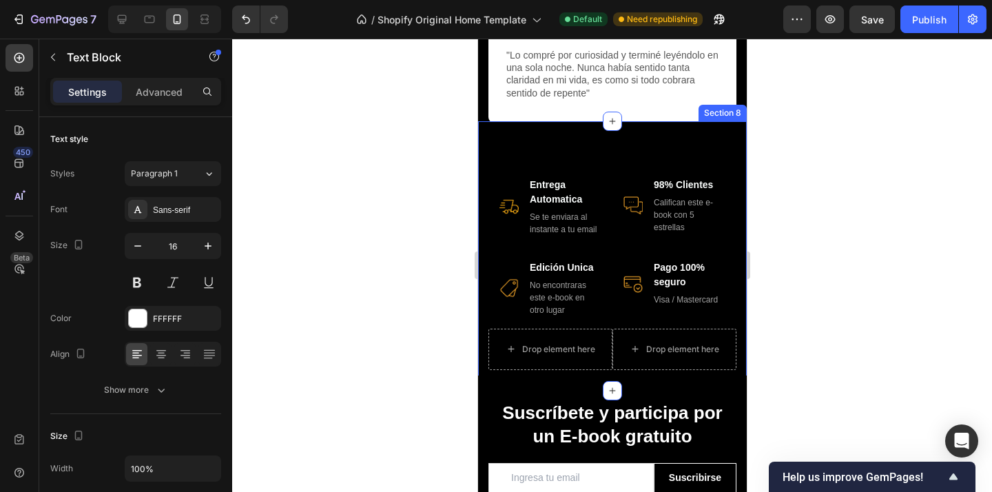
click at [590, 156] on div "Image Entrega Automatica Text block Se te enviara al instante a tu email Text b…" at bounding box center [612, 255] width 248 height 203
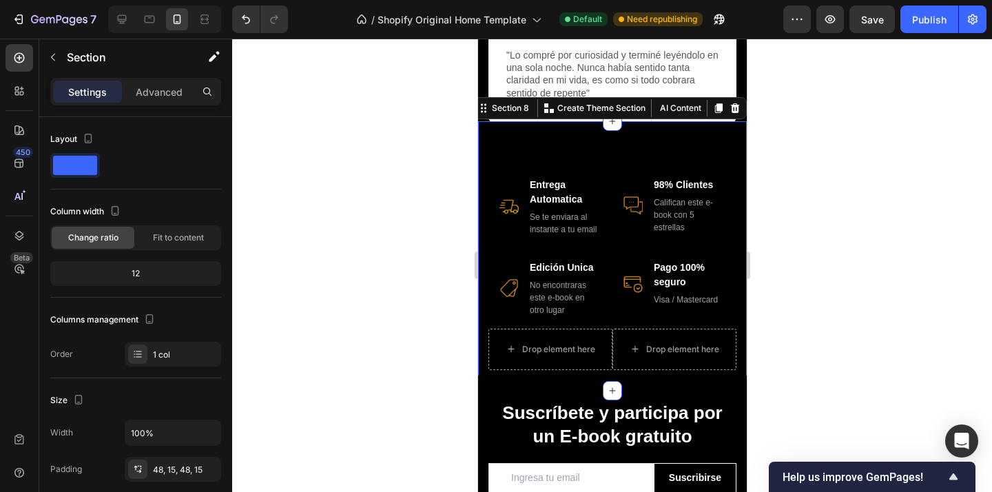
click at [419, 191] on div at bounding box center [612, 265] width 760 height 453
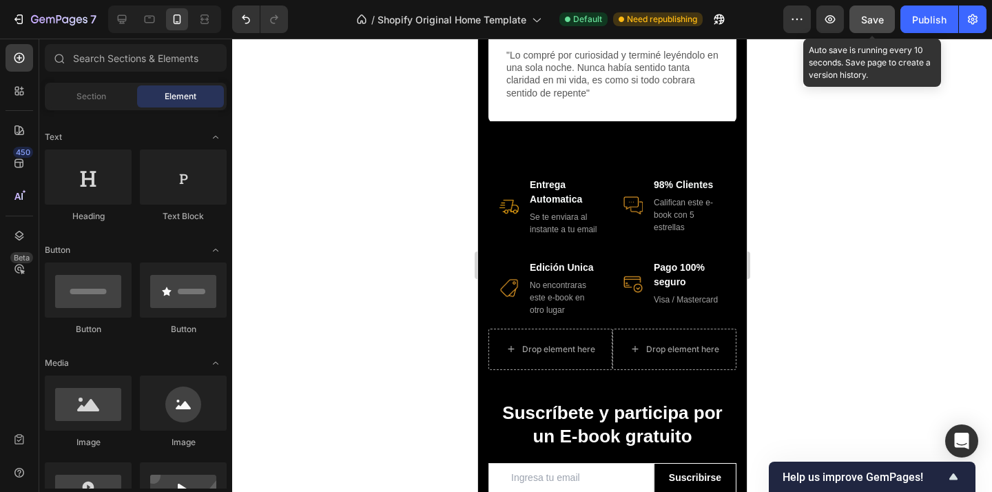
click at [868, 22] on span "Save" at bounding box center [872, 20] width 23 height 12
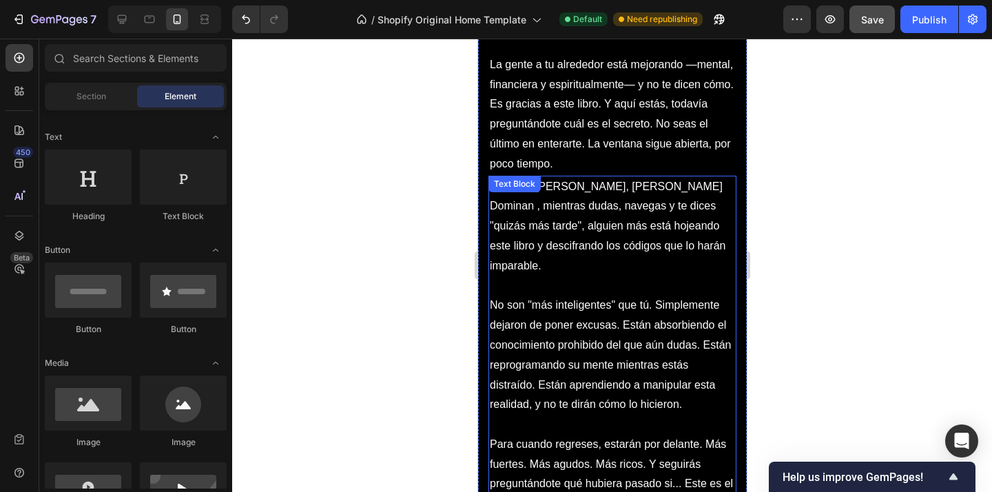
scroll to position [4244, 0]
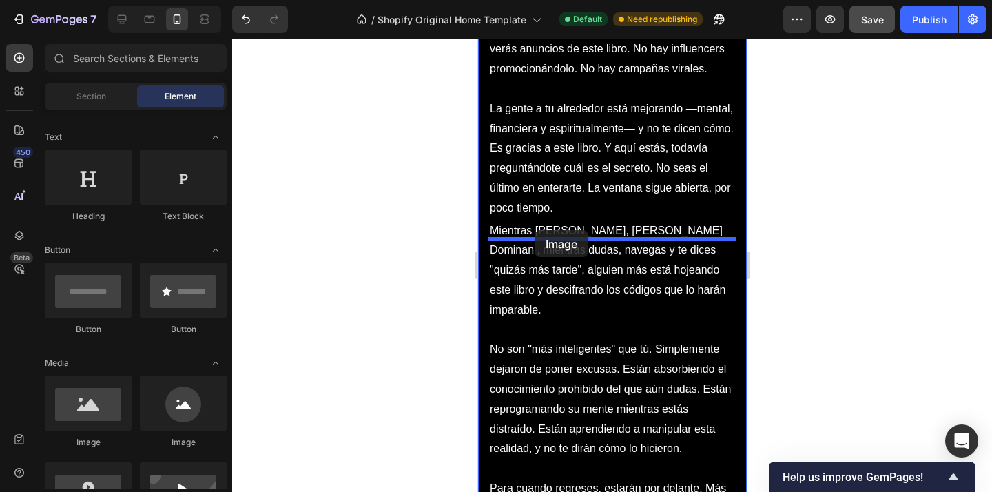
drag, startPoint x: 866, startPoint y: 301, endPoint x: 535, endPoint y: 230, distance: 338.1
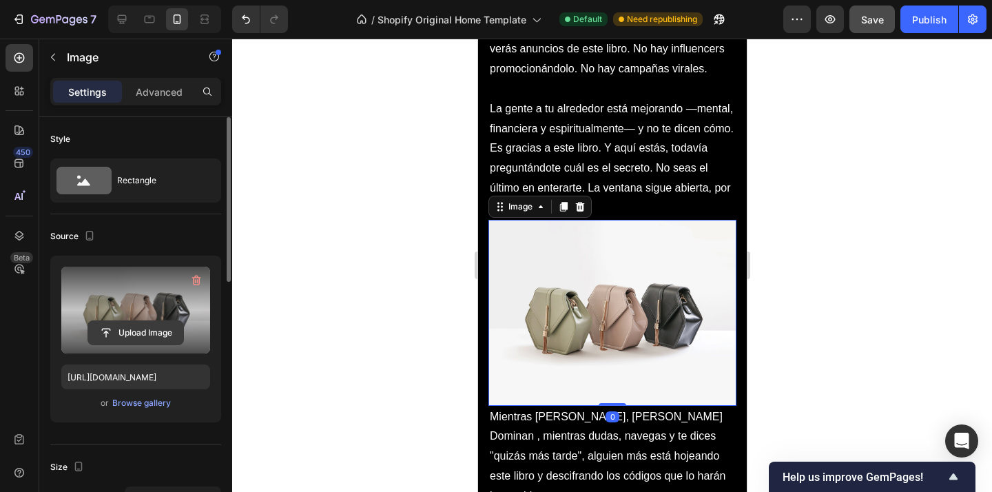
click at [138, 332] on input "file" at bounding box center [135, 332] width 95 height 23
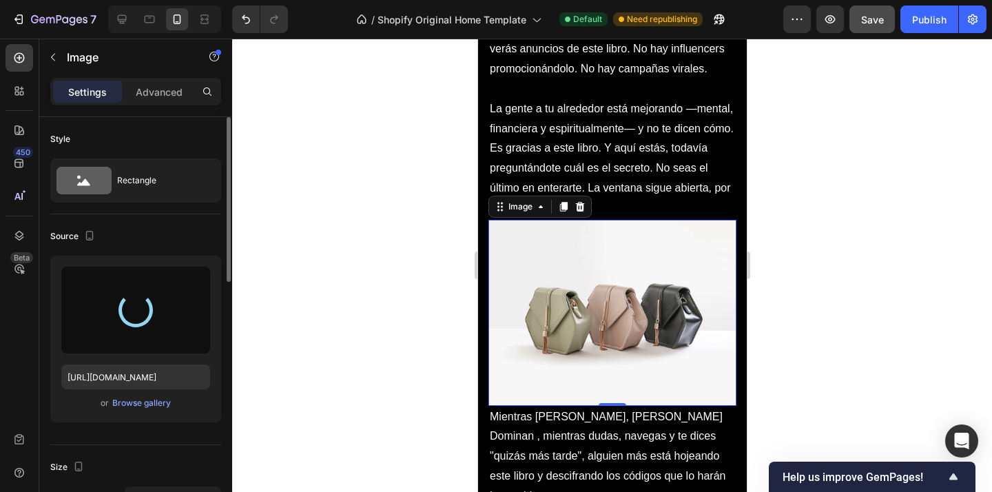
type input "[URL][DOMAIN_NAME]"
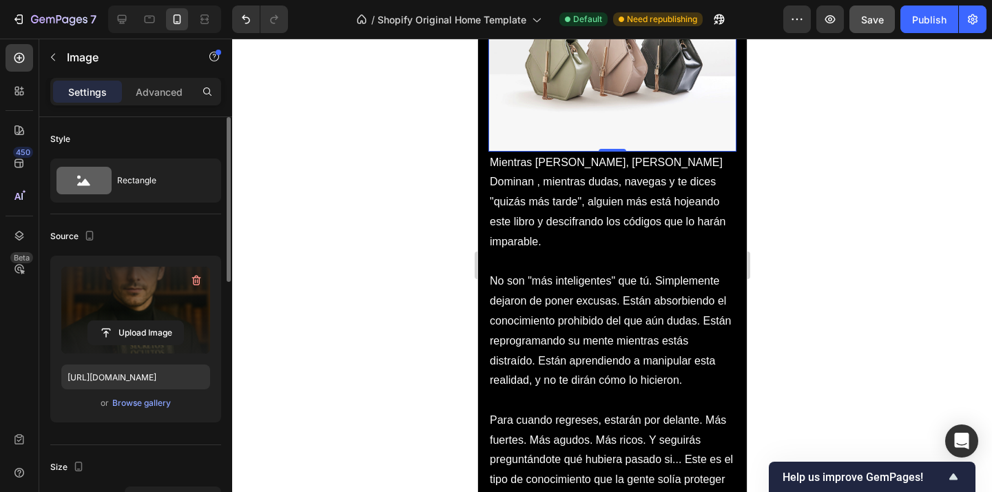
scroll to position [4499, 0]
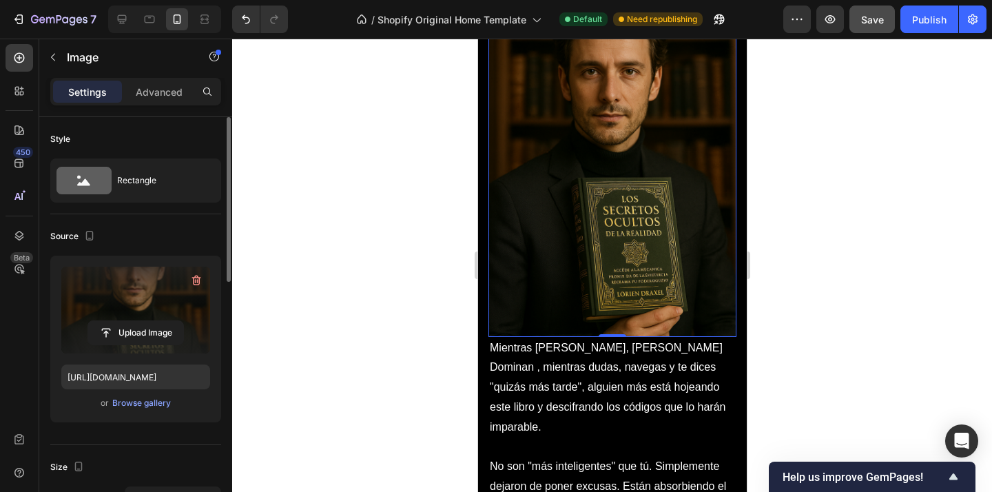
click at [812, 215] on div at bounding box center [612, 265] width 760 height 453
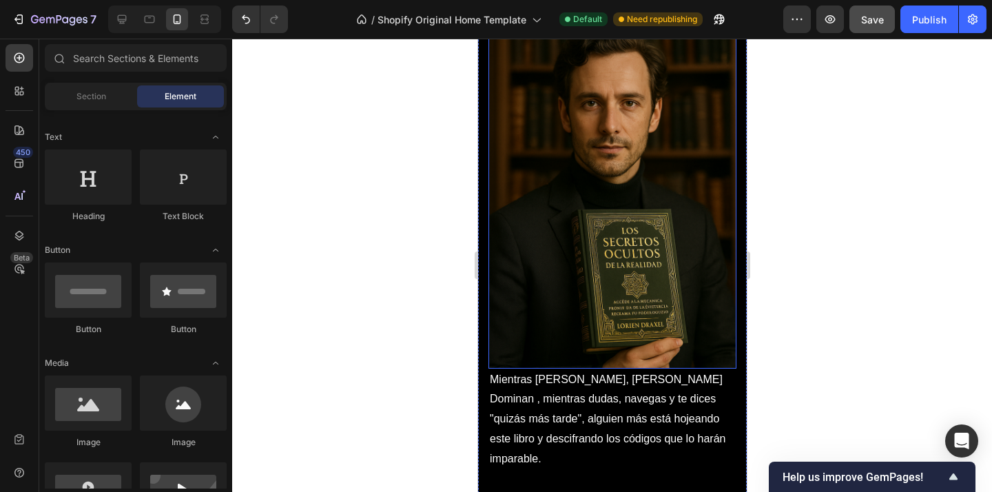
scroll to position [4448, 0]
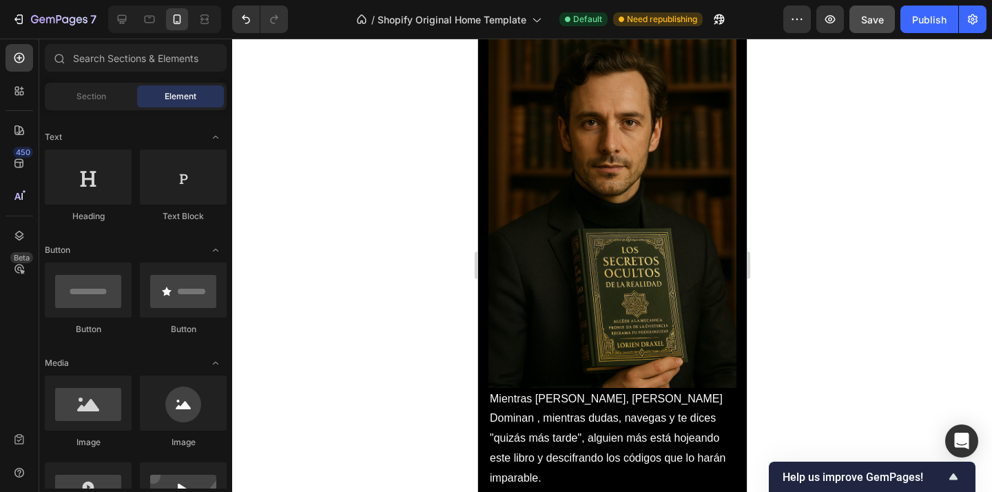
click at [779, 223] on div at bounding box center [612, 265] width 760 height 453
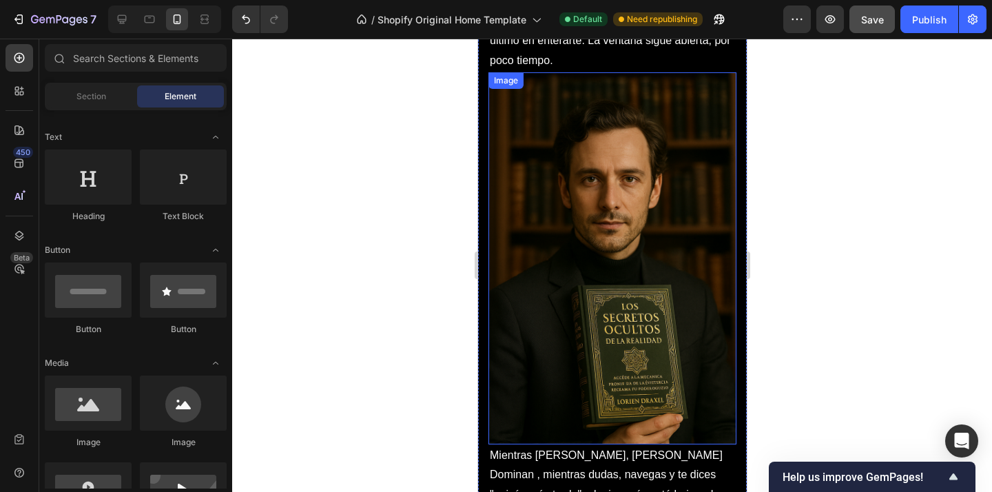
scroll to position [4397, 0]
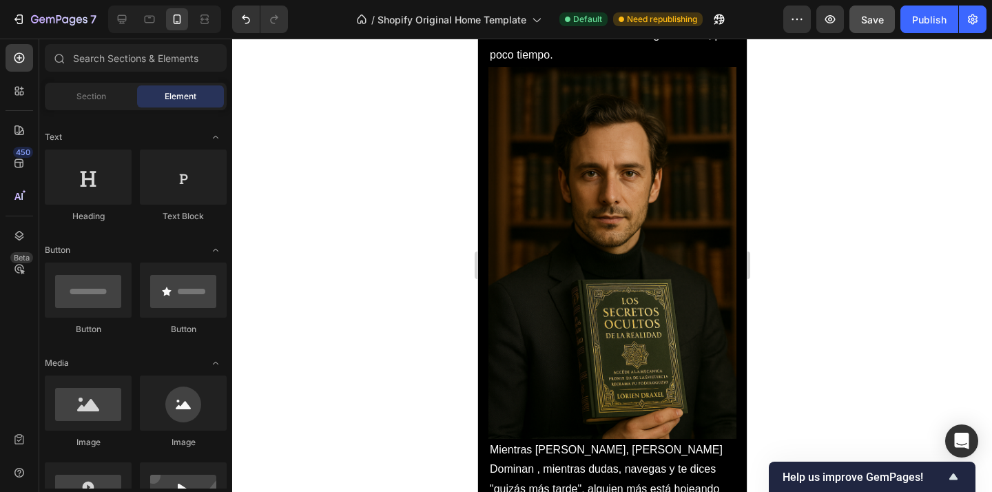
click at [773, 207] on div at bounding box center [612, 265] width 760 height 453
click at [840, 231] on div at bounding box center [612, 265] width 760 height 453
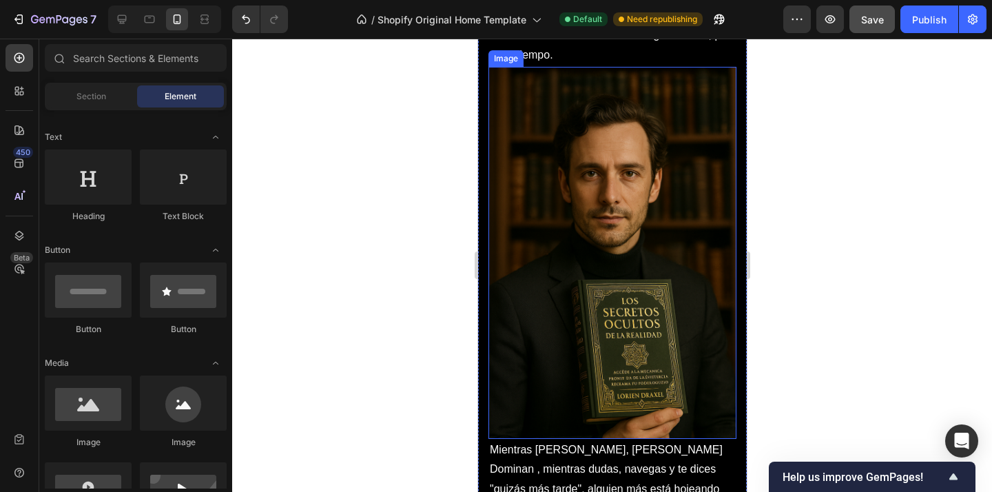
click at [695, 227] on img at bounding box center [612, 253] width 248 height 372
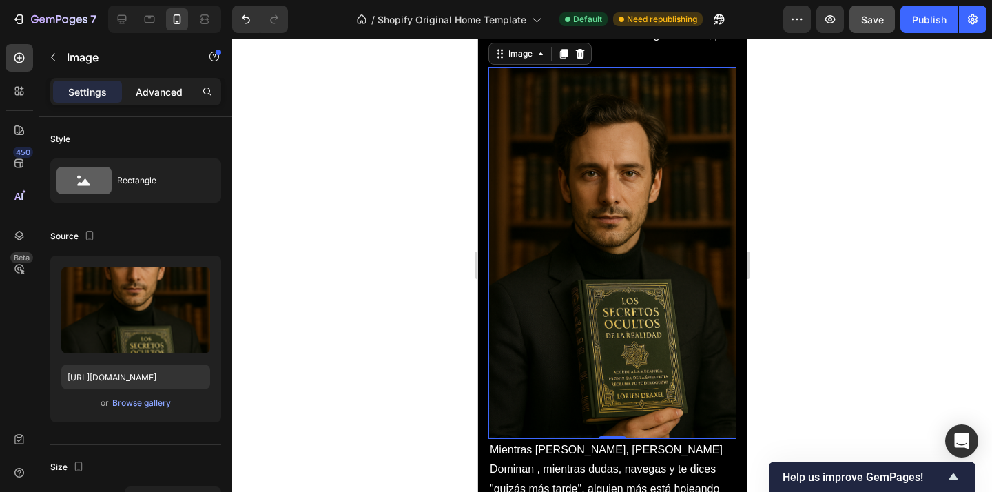
click at [156, 88] on p "Advanced" at bounding box center [159, 92] width 47 height 14
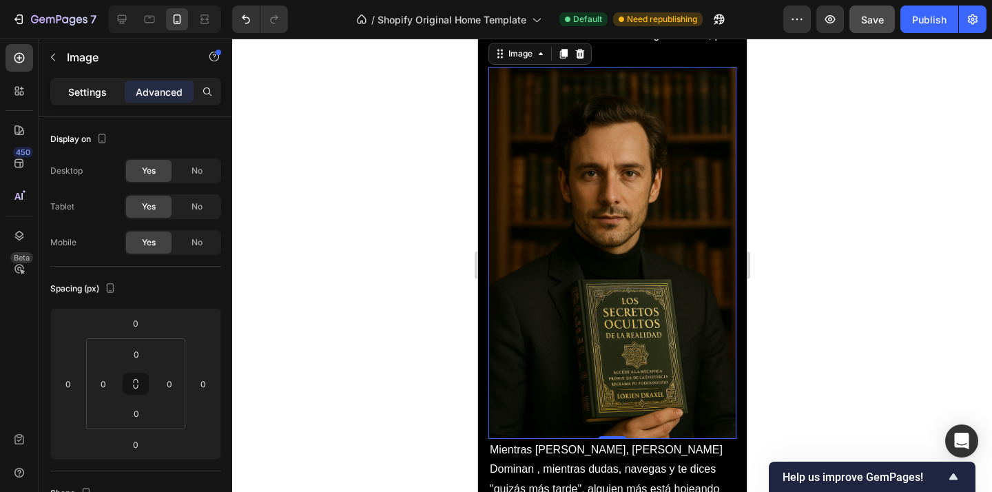
click at [99, 96] on p "Settings" at bounding box center [87, 92] width 39 height 14
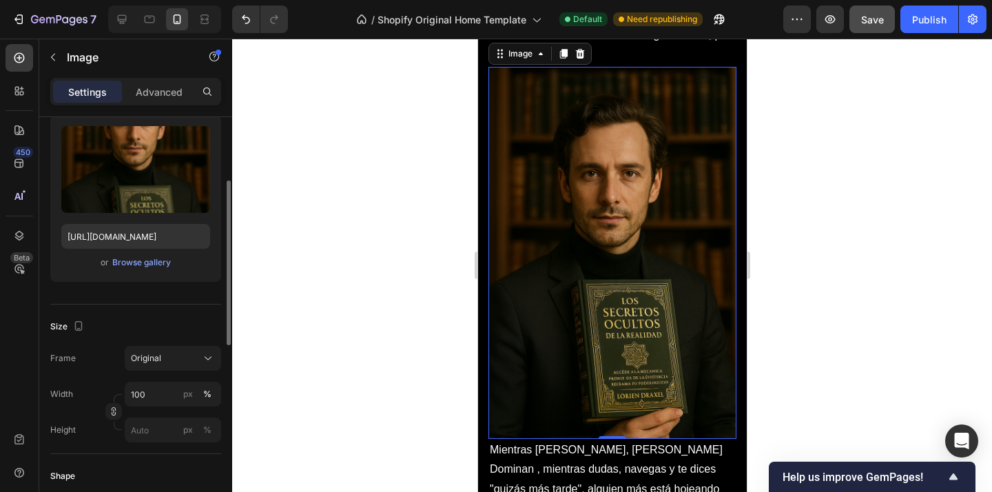
scroll to position [146, 0]
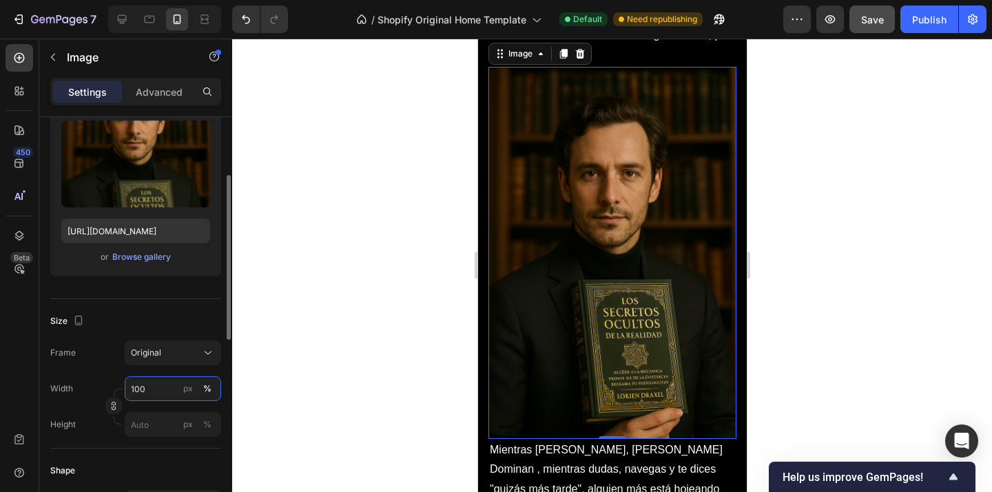
click at [167, 386] on input "100" at bounding box center [173, 388] width 96 height 25
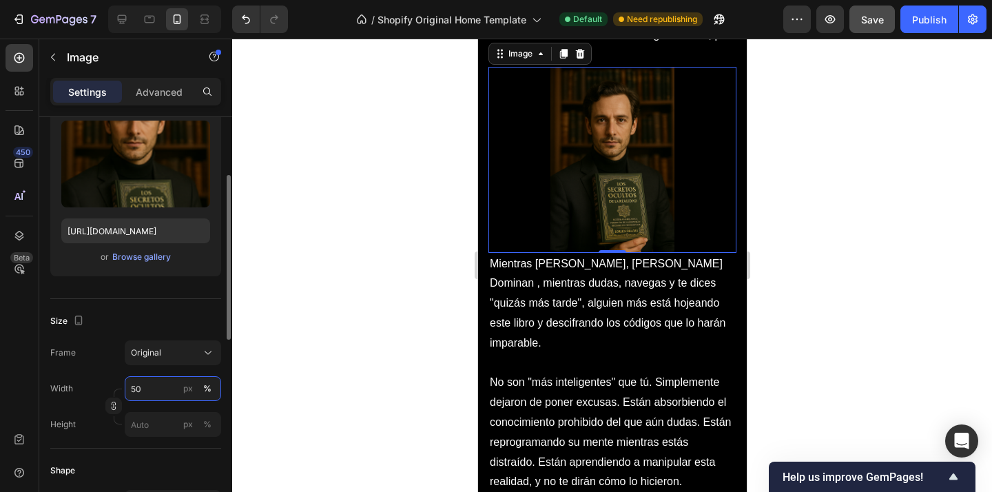
type input "5"
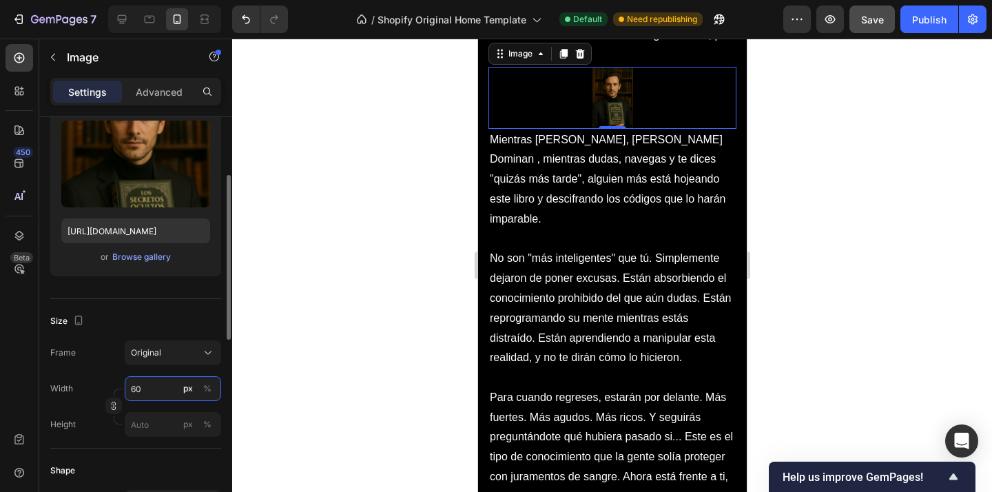
type input "6"
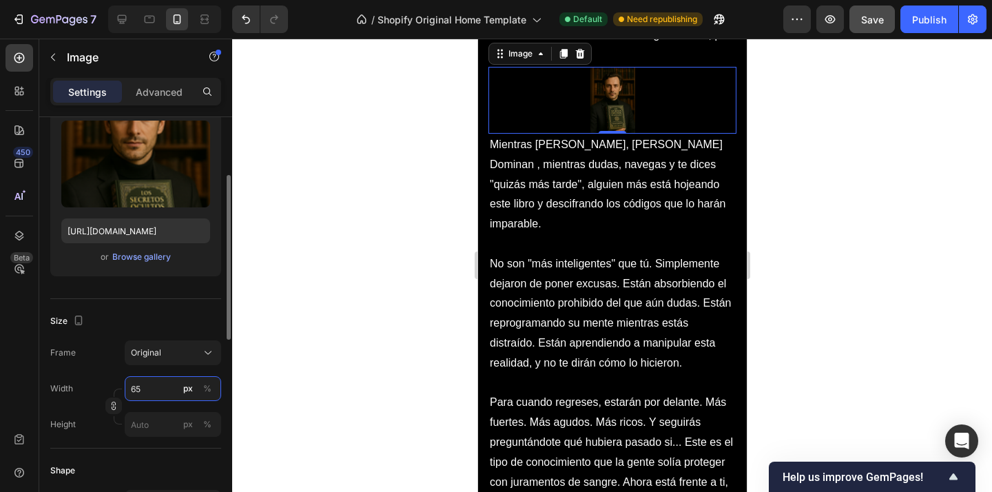
type input "6"
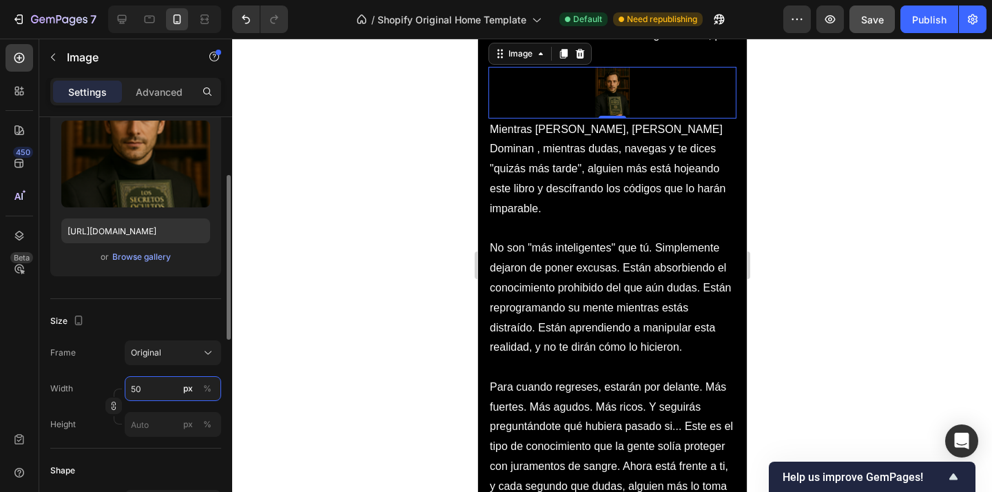
type input "5"
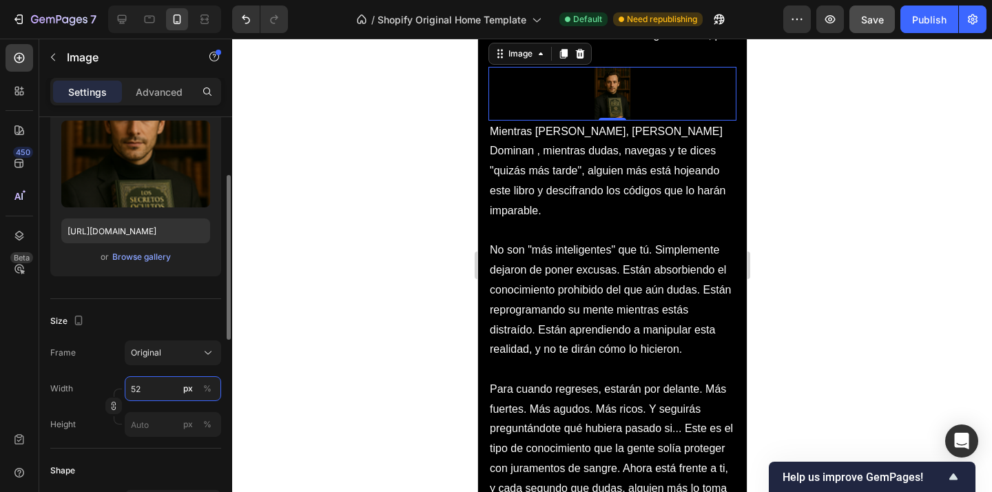
type input "5"
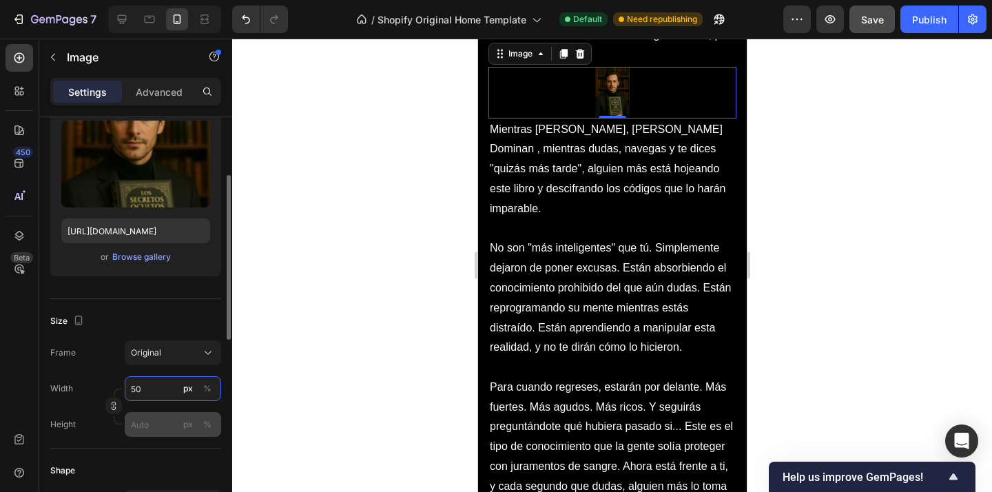
type input "50"
click at [146, 420] on input "px %" at bounding box center [173, 424] width 96 height 25
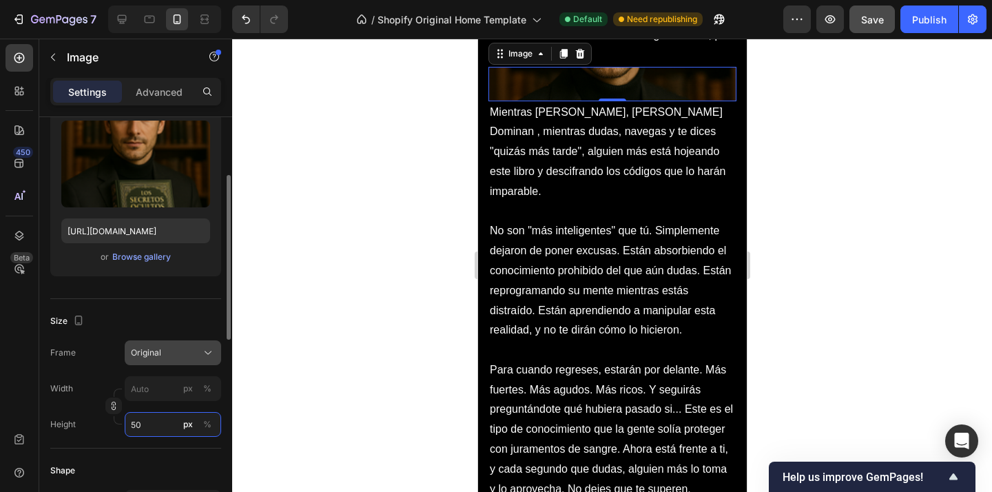
type input "50"
click at [178, 357] on div "Original" at bounding box center [164, 352] width 67 height 12
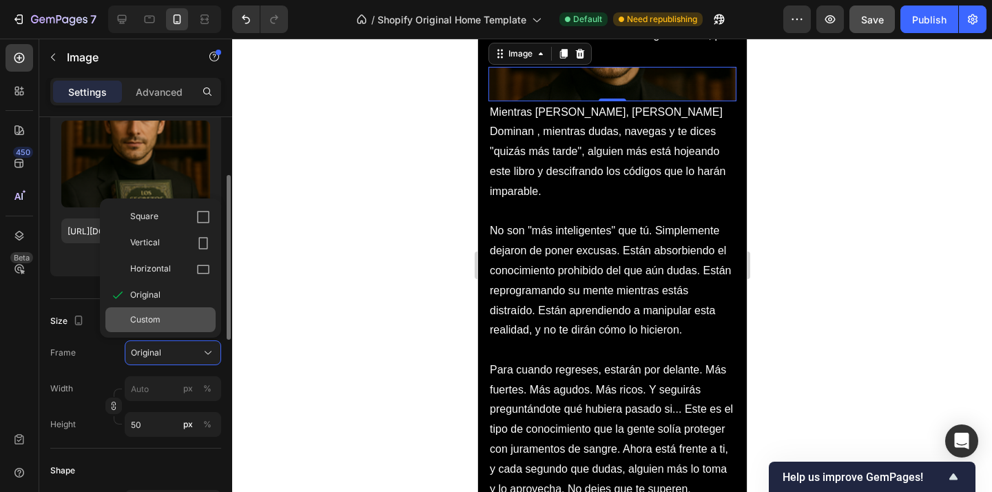
click at [183, 319] on div "Custom" at bounding box center [170, 319] width 80 height 12
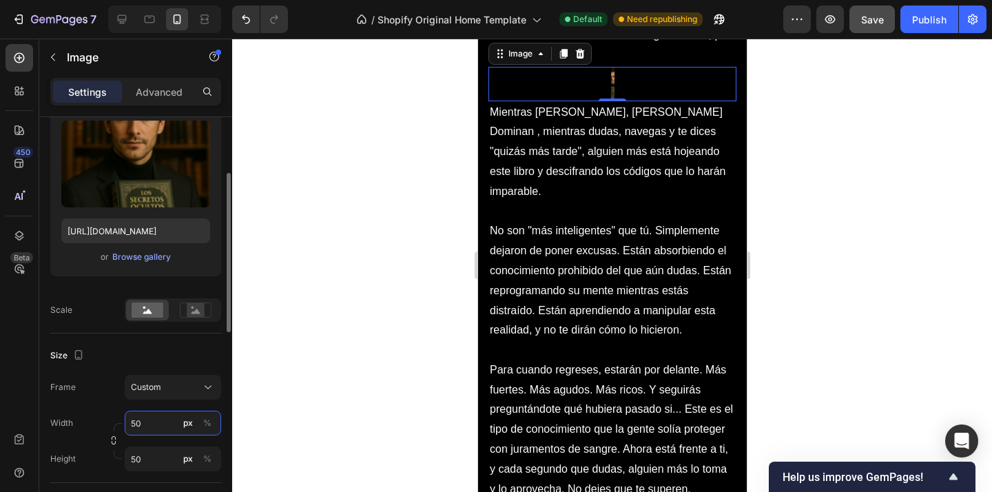
type input "5"
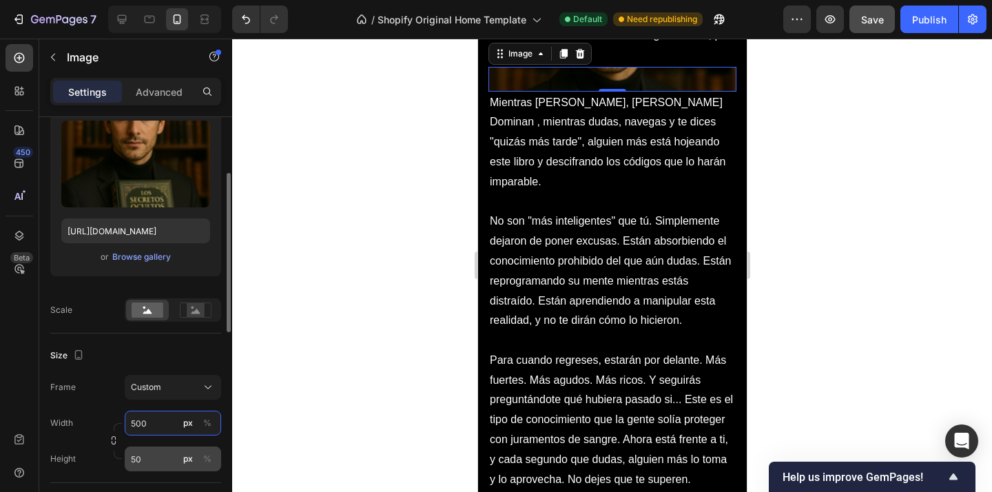
type input "500"
click at [160, 459] on input "50" at bounding box center [173, 458] width 96 height 25
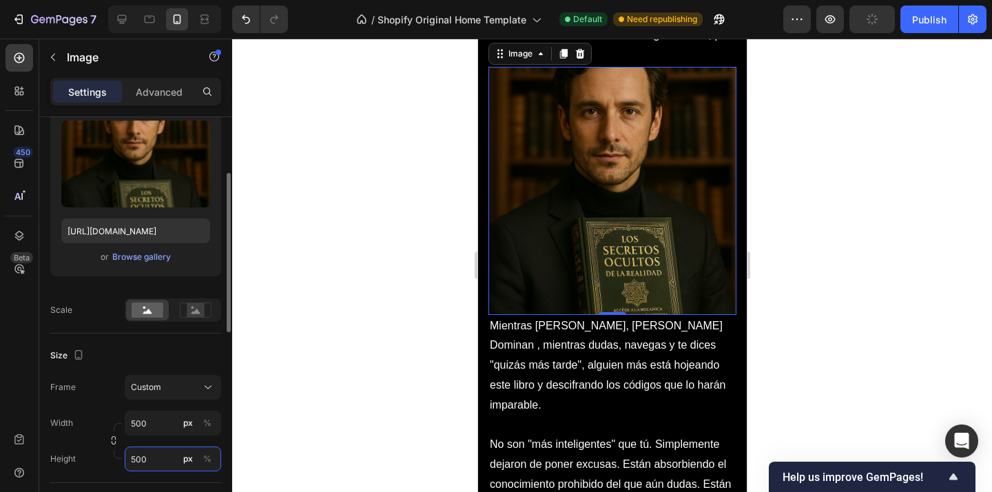
click at [160, 459] on input "500" at bounding box center [173, 458] width 96 height 25
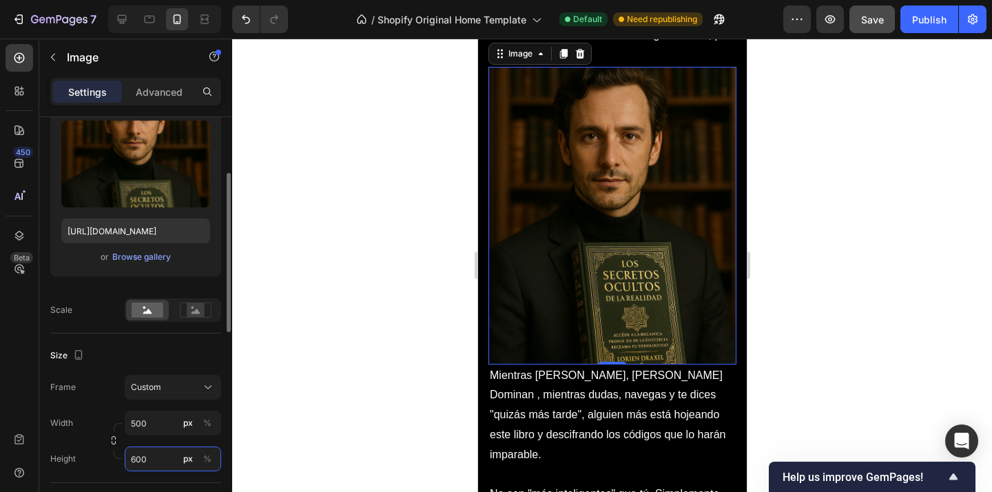
click at [160, 457] on input "600" at bounding box center [173, 458] width 96 height 25
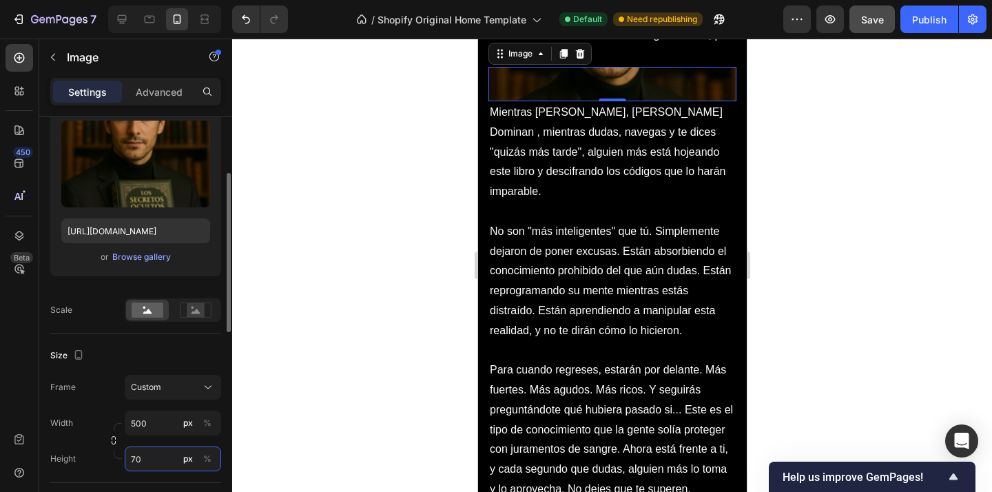
type input "7"
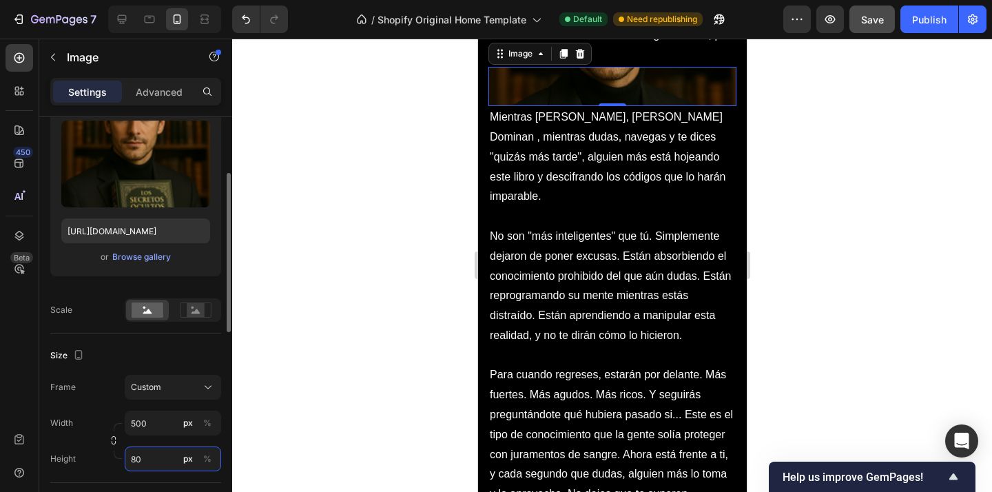
type input "8"
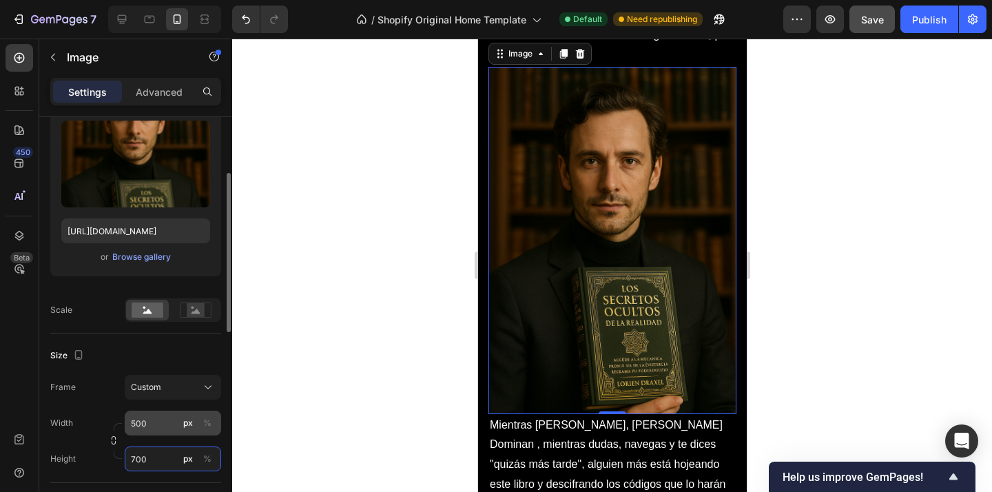
type input "700"
click at [169, 423] on input "500" at bounding box center [173, 422] width 96 height 25
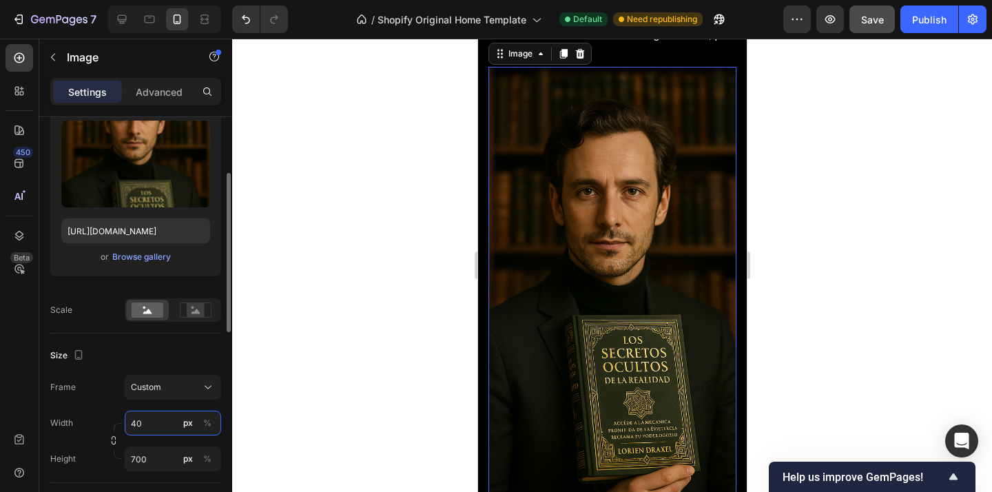
type input "4"
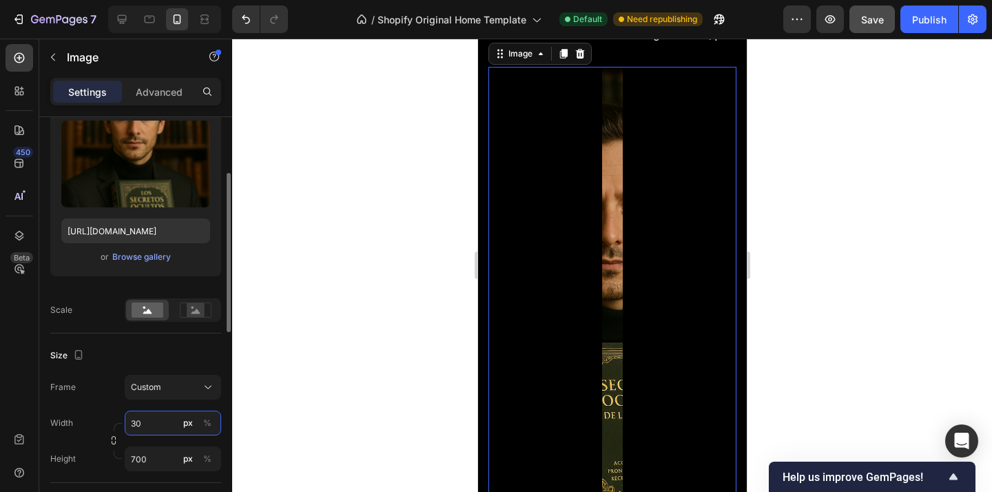
type input "3"
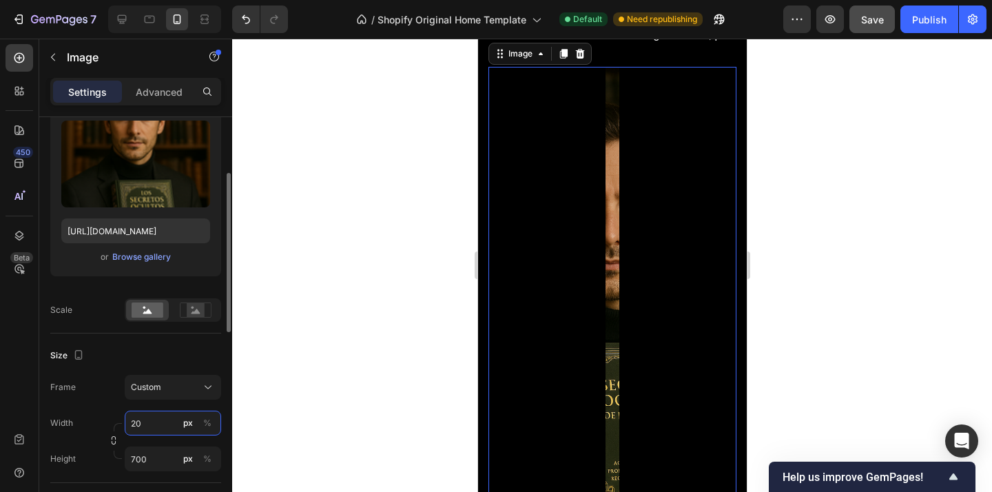
type input "2"
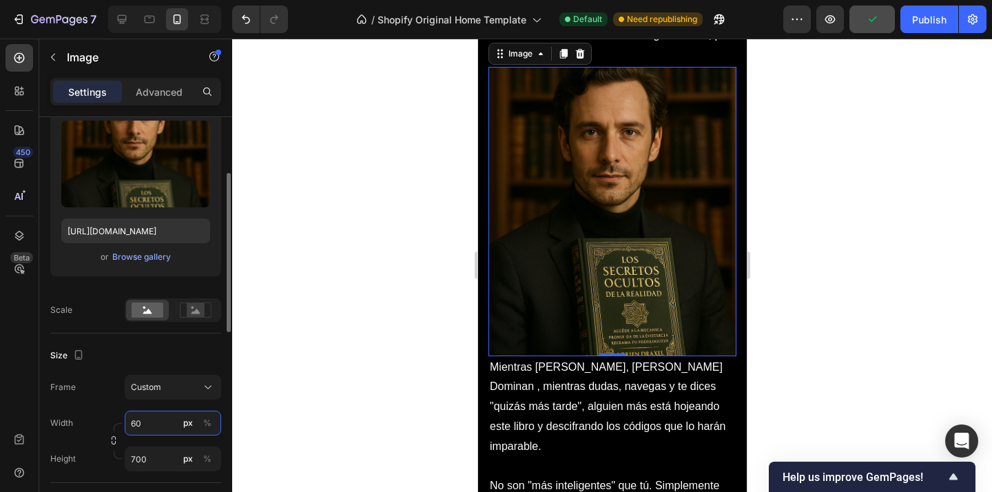
type input "6"
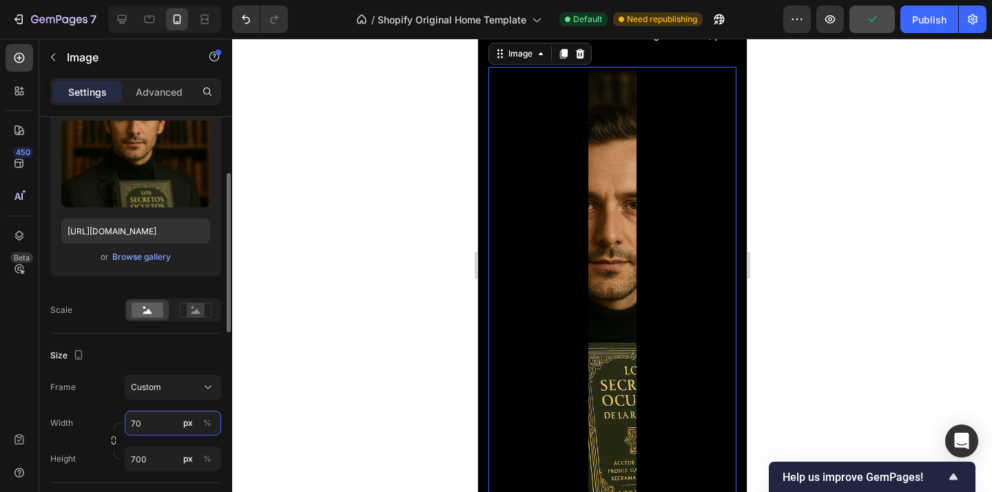
type input "7"
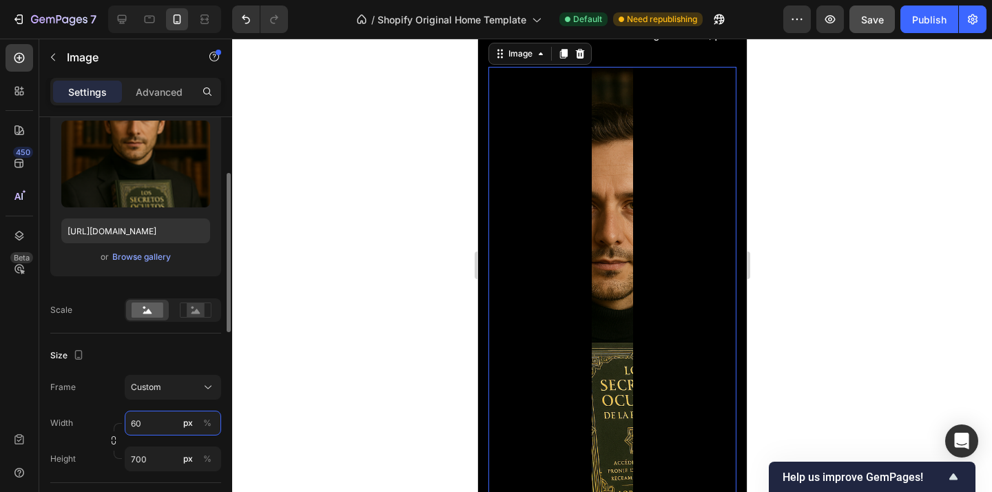
type input "6"
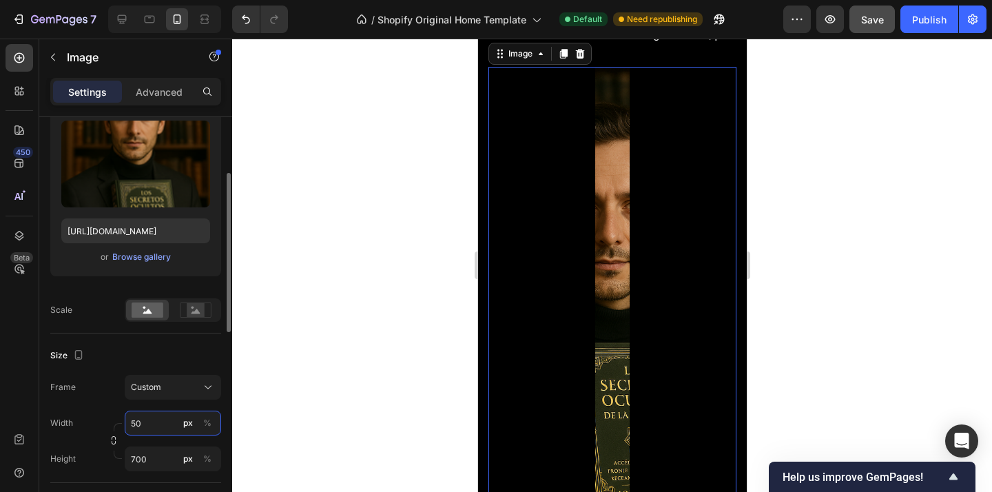
type input "5"
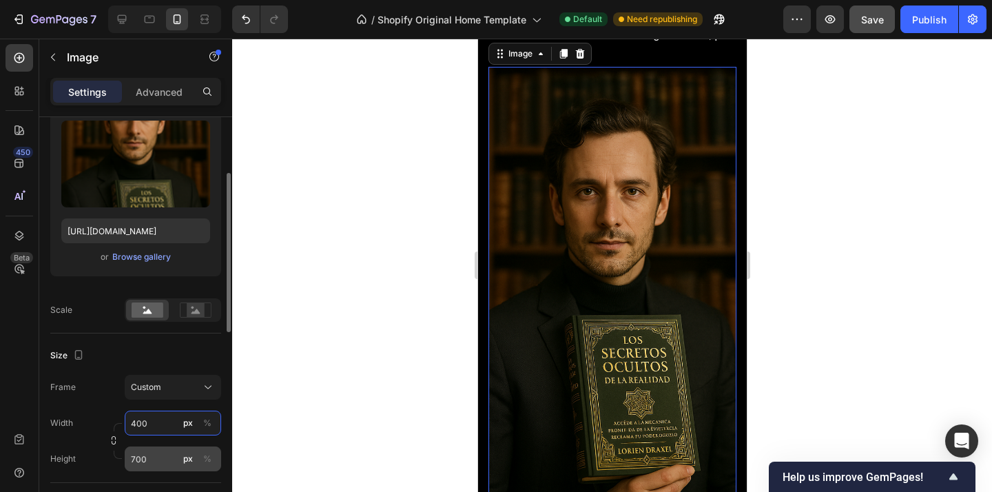
type input "400"
click at [157, 455] on input "700" at bounding box center [173, 458] width 96 height 25
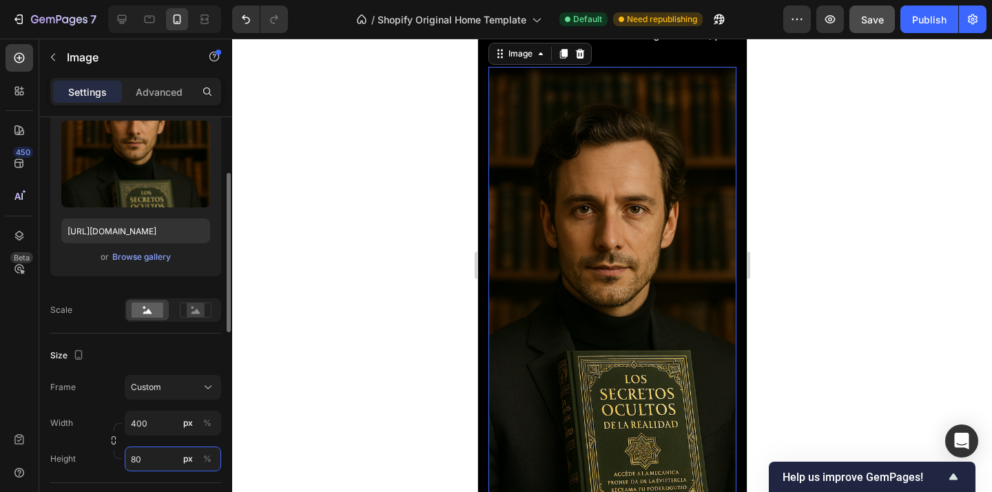
type input "8"
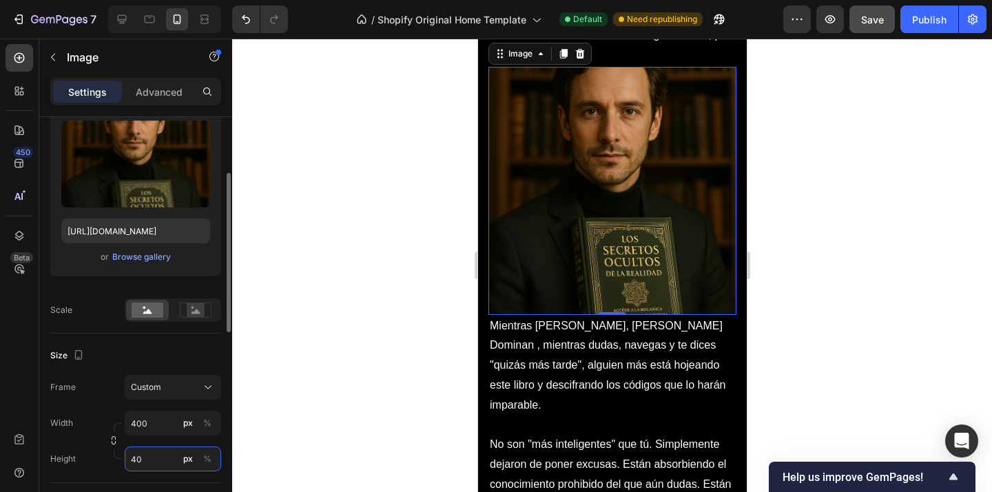
type input "4"
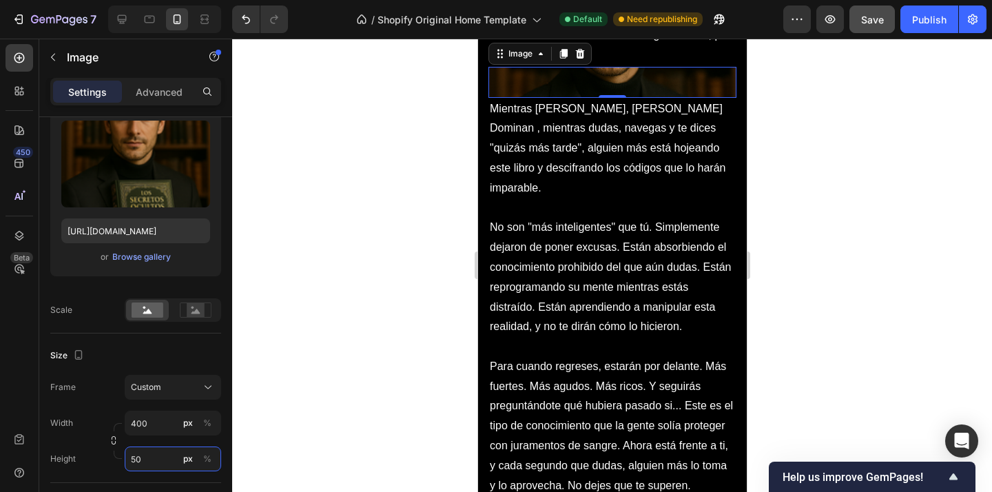
type input "5"
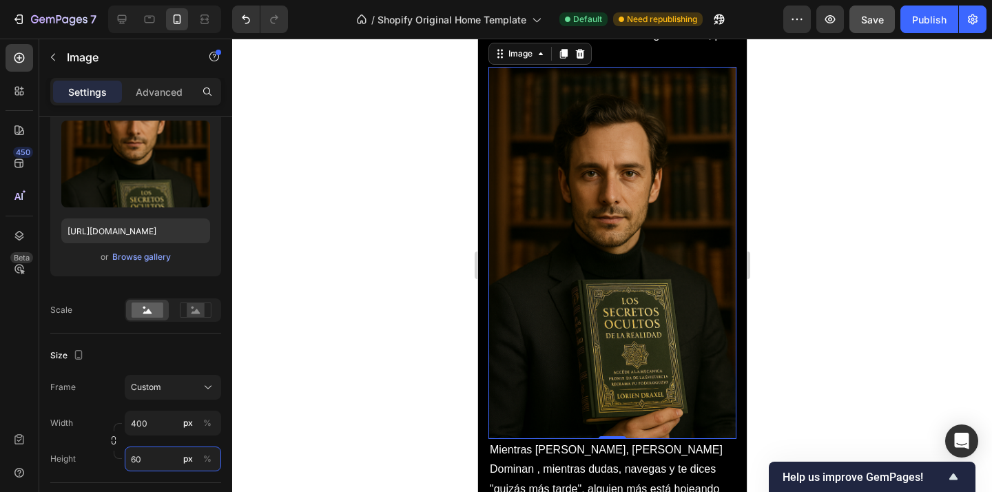
type input "6"
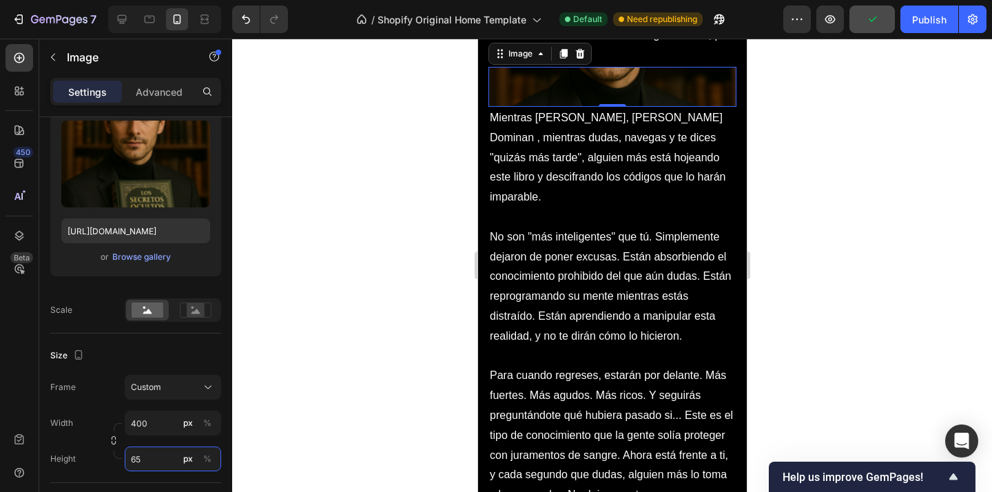
type input "650"
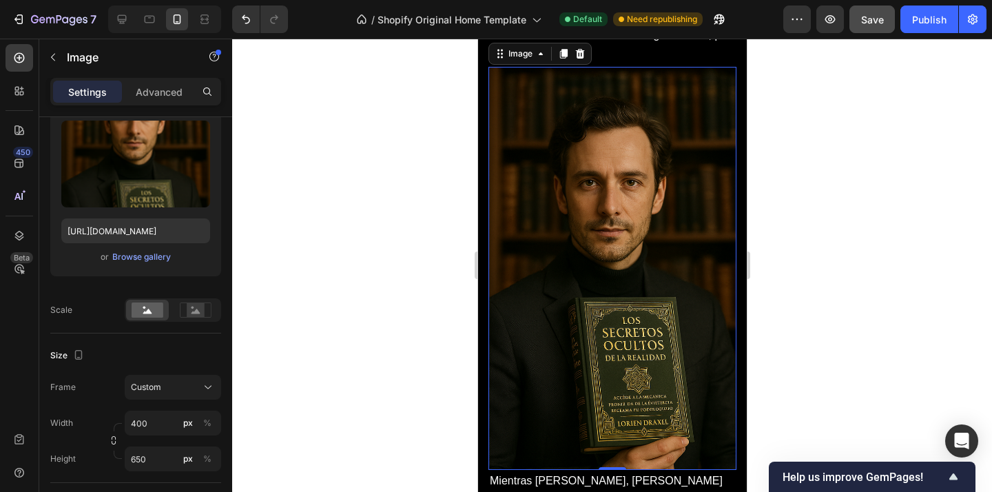
click at [391, 257] on div at bounding box center [612, 265] width 760 height 453
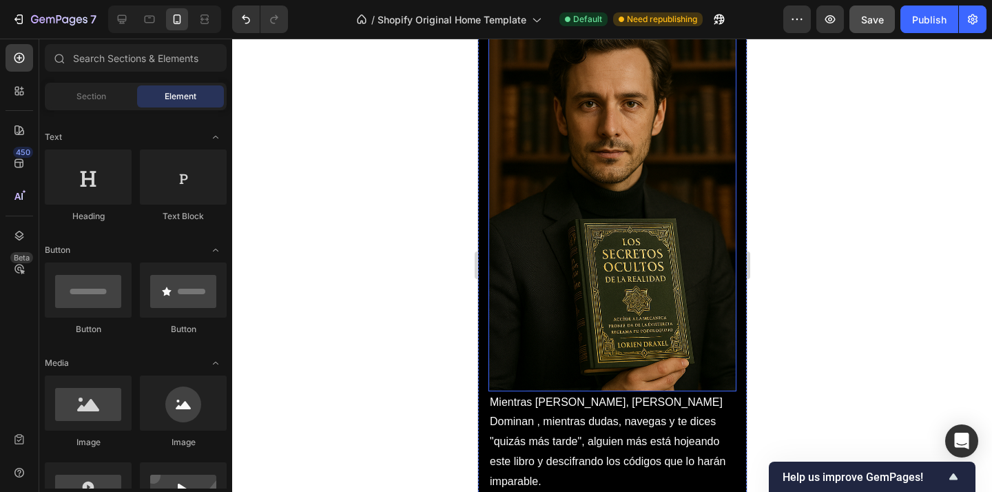
scroll to position [4478, 0]
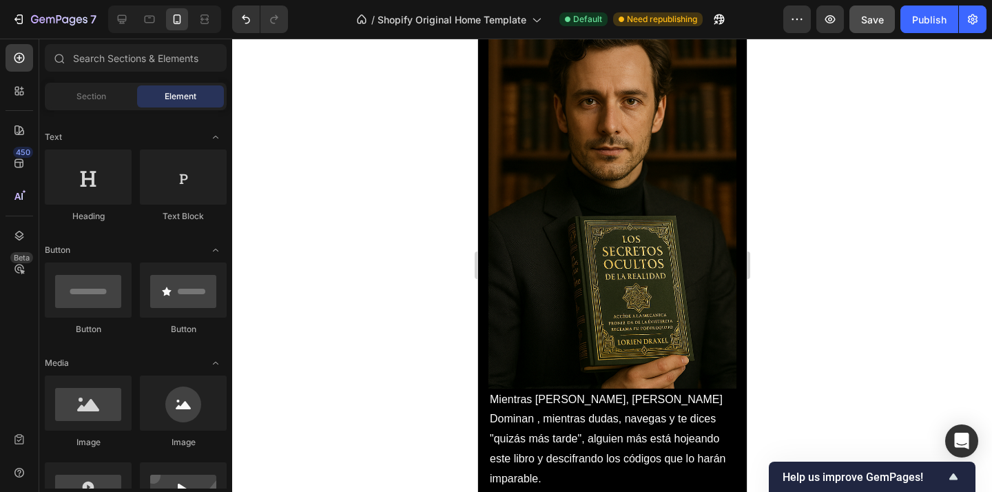
click at [765, 264] on div at bounding box center [612, 265] width 760 height 453
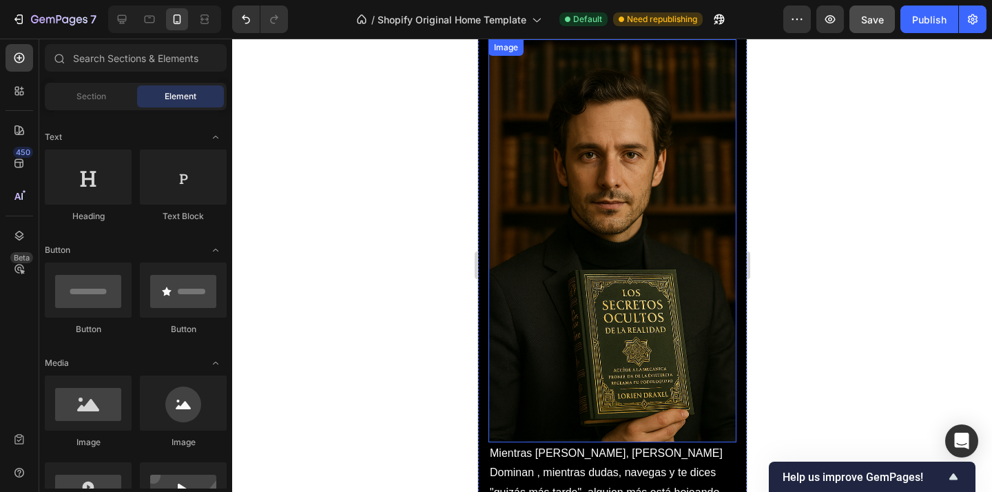
scroll to position [4429, 0]
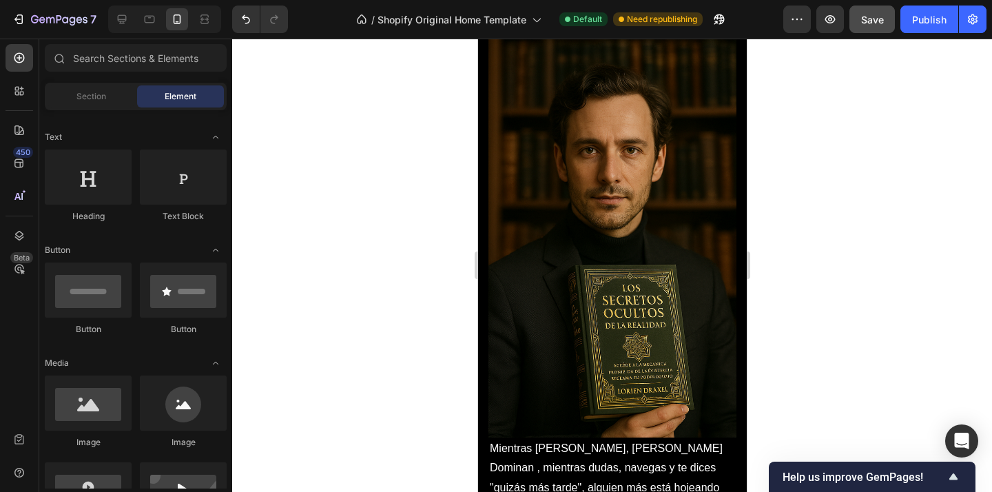
click at [820, 238] on div at bounding box center [612, 265] width 760 height 453
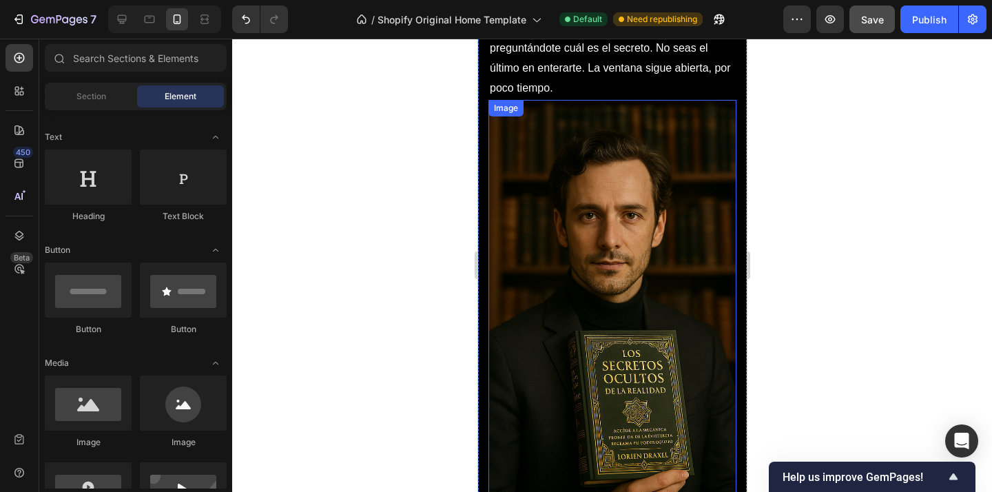
scroll to position [4360, 0]
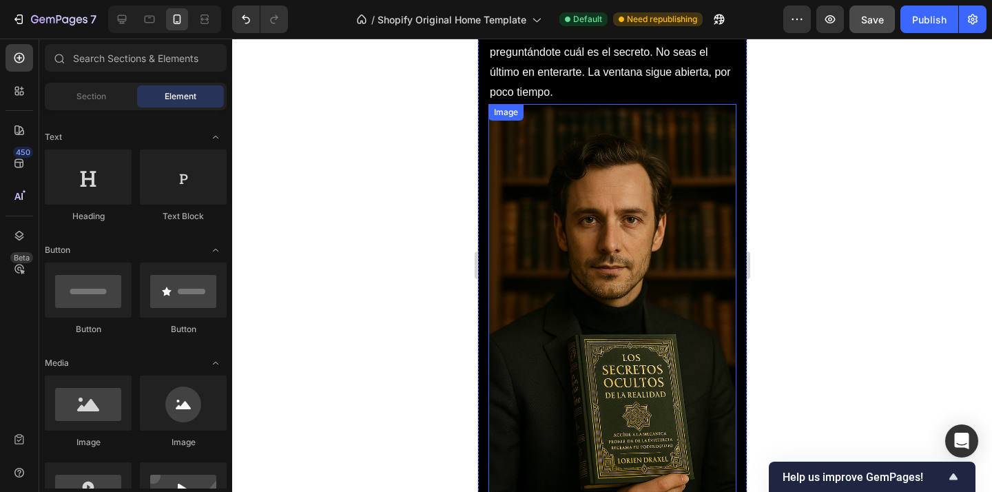
click at [699, 256] on img at bounding box center [612, 305] width 248 height 403
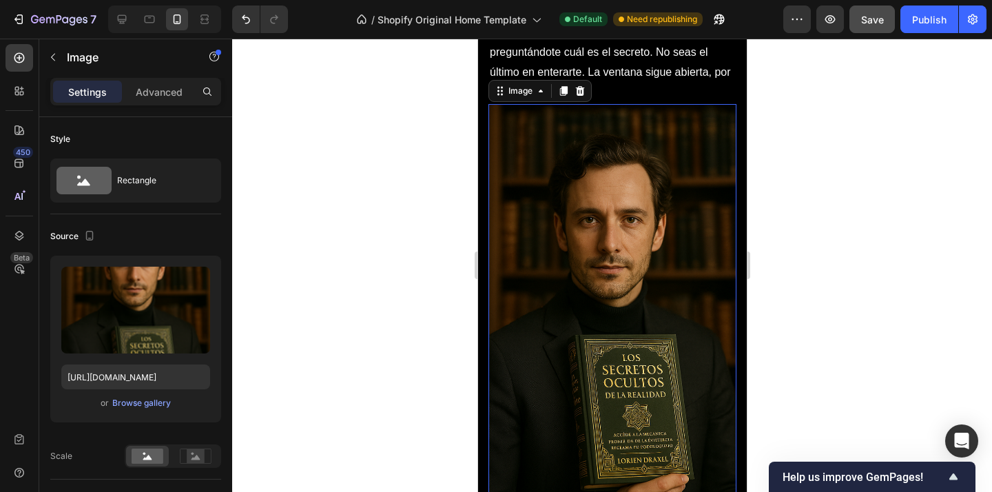
click at [158, 79] on div "Settings Advanced" at bounding box center [135, 92] width 171 height 28
click at [151, 87] on p "Advanced" at bounding box center [159, 92] width 47 height 14
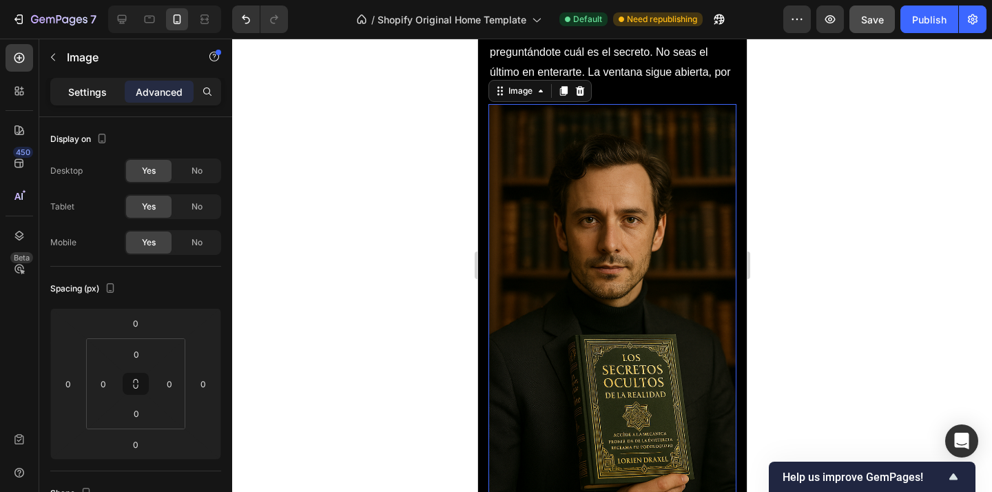
click at [93, 94] on p "Settings" at bounding box center [87, 92] width 39 height 14
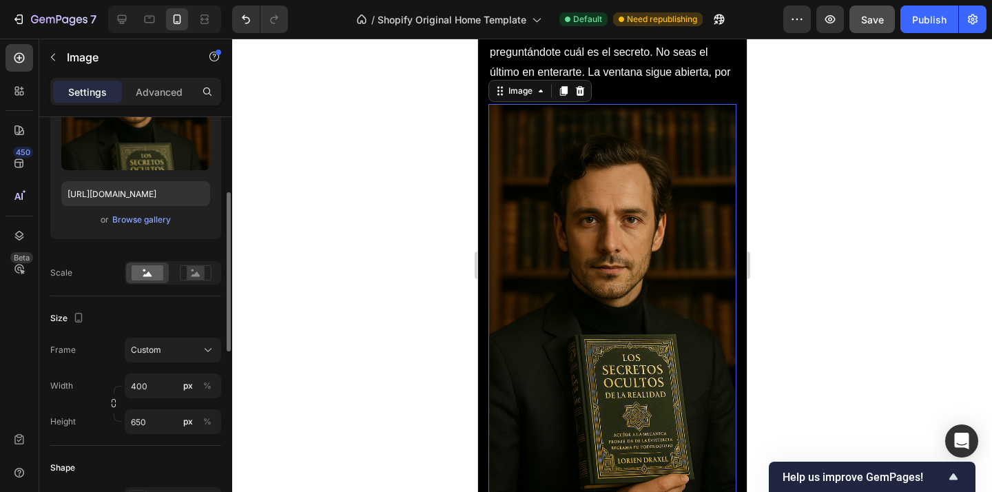
scroll to position [204, 0]
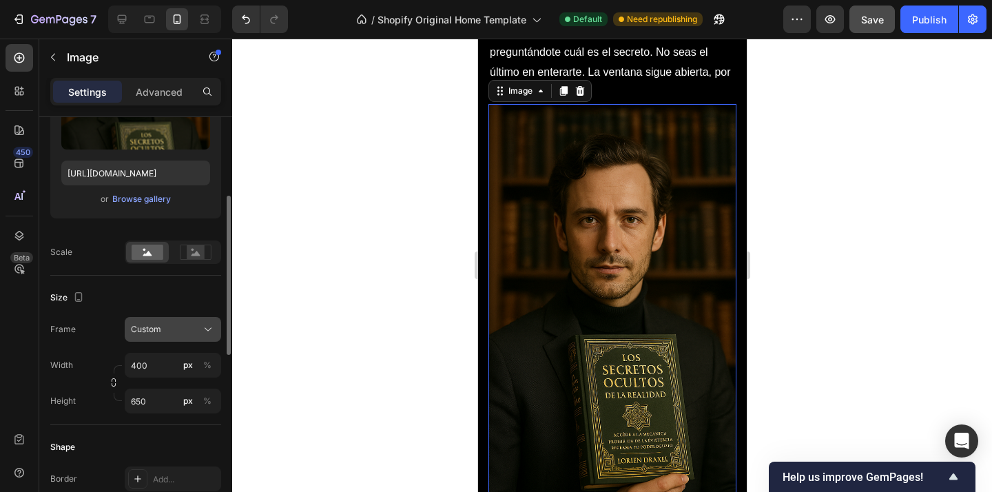
click at [198, 327] on div "Custom" at bounding box center [173, 329] width 84 height 14
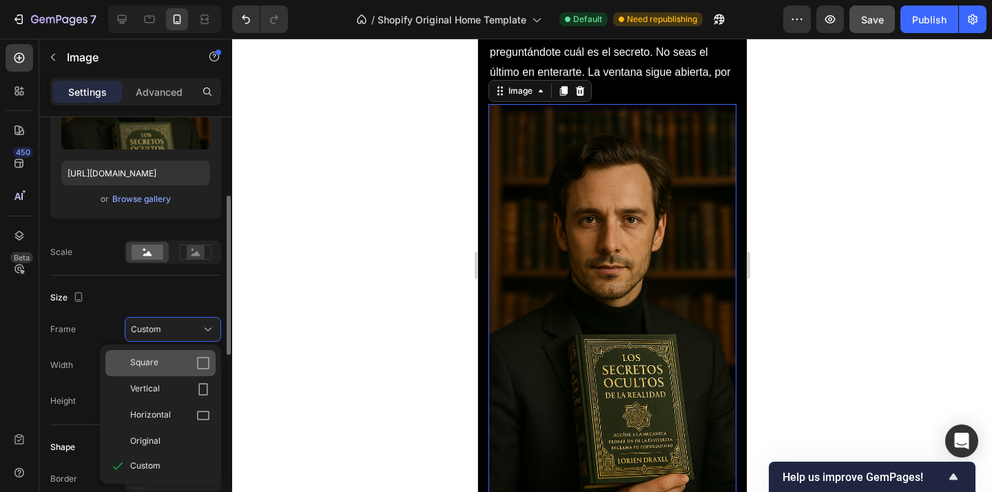
click at [169, 357] on div "Square" at bounding box center [170, 363] width 80 height 14
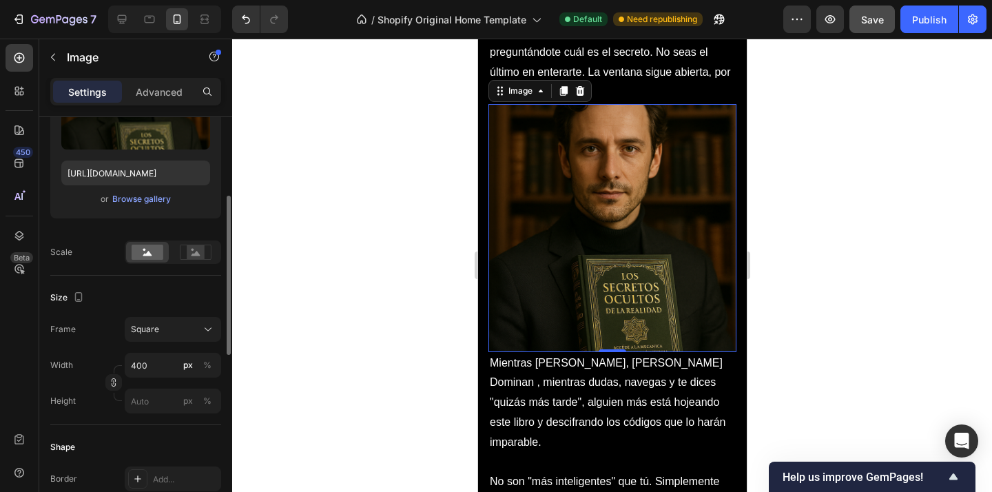
click at [822, 249] on div at bounding box center [612, 265] width 760 height 453
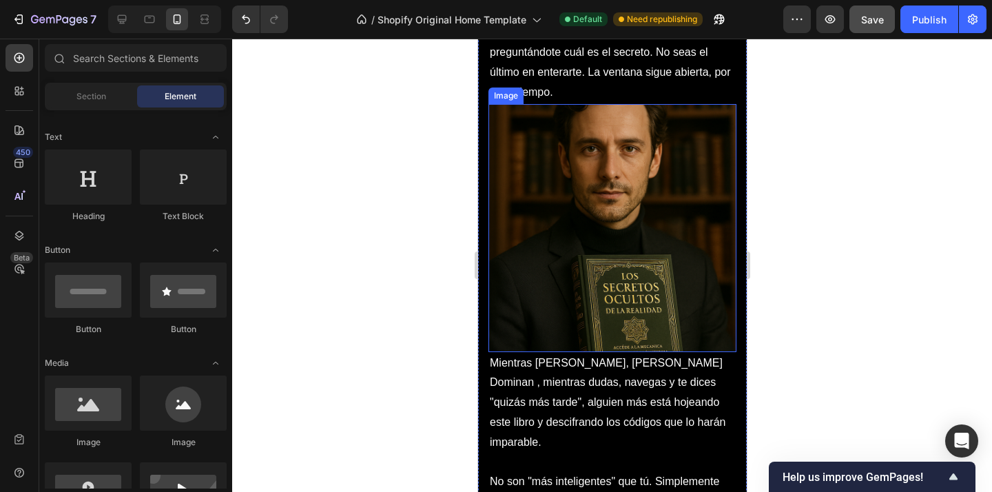
click at [714, 240] on img at bounding box center [612, 228] width 248 height 248
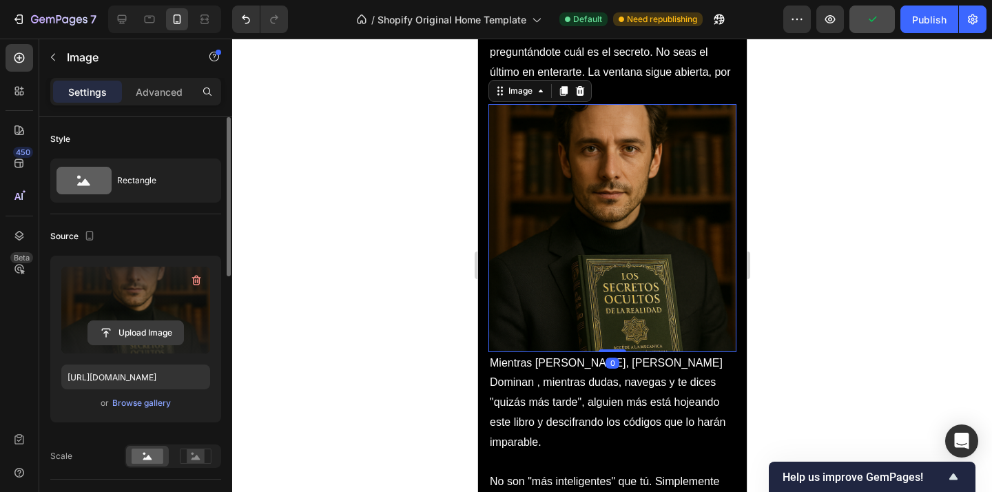
click at [126, 331] on input "file" at bounding box center [135, 332] width 95 height 23
click at [152, 335] on input "file" at bounding box center [135, 332] width 95 height 23
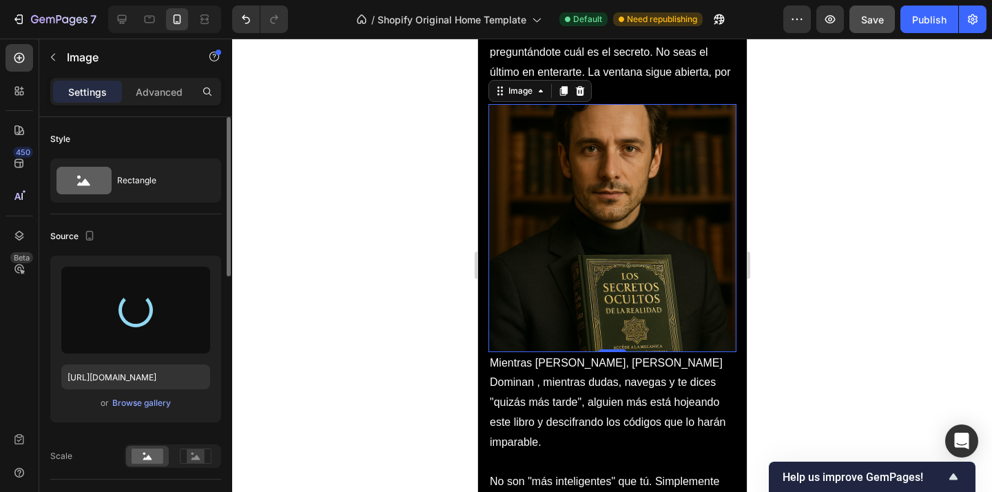
type input "[URL][DOMAIN_NAME]"
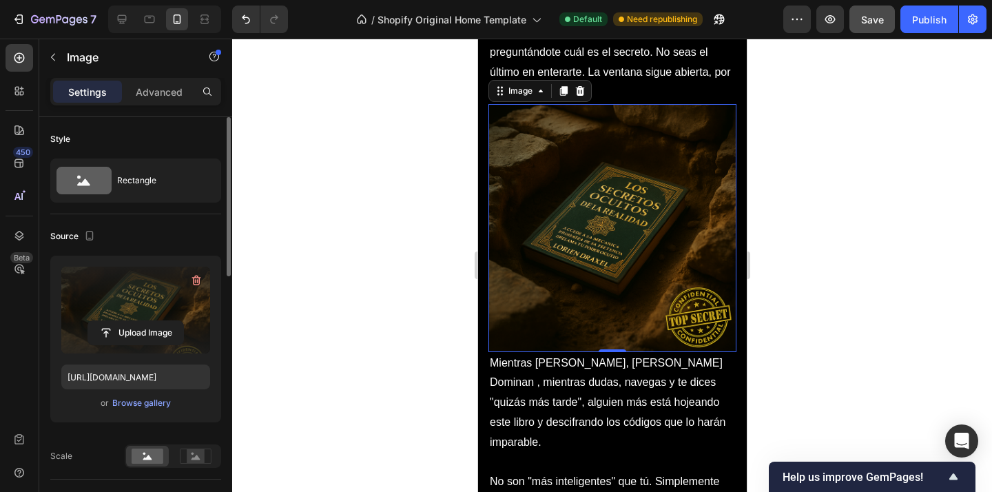
click at [326, 284] on div at bounding box center [612, 265] width 760 height 453
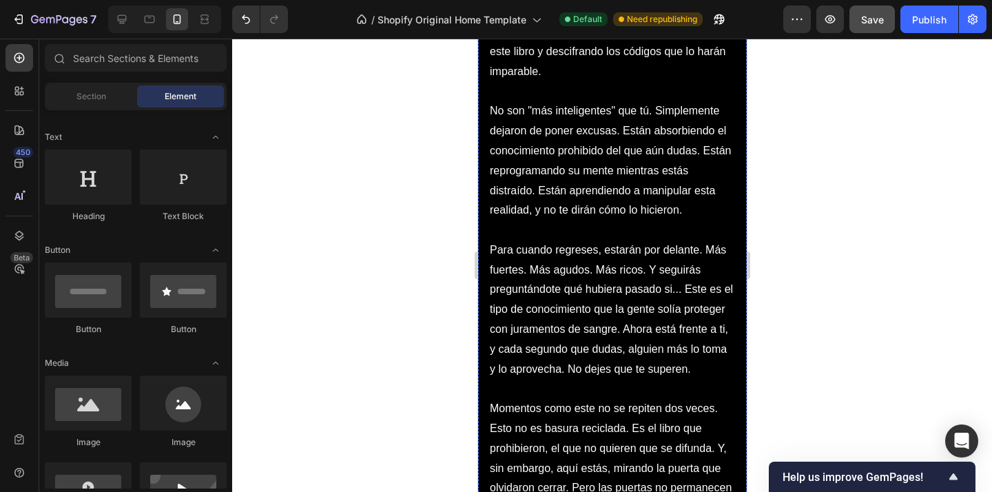
scroll to position [4760, 0]
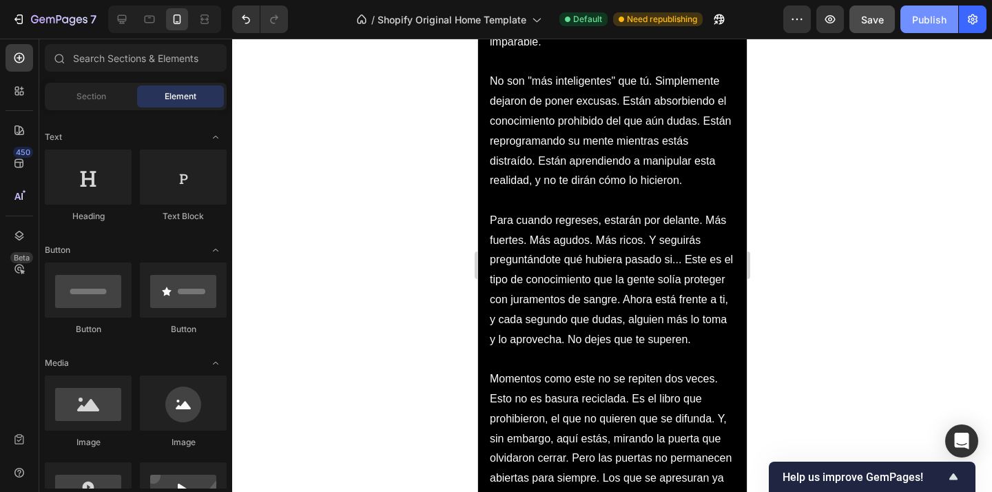
click at [910, 21] on button "Publish" at bounding box center [929, 20] width 58 height 28
